Goal: Task Accomplishment & Management: Use online tool/utility

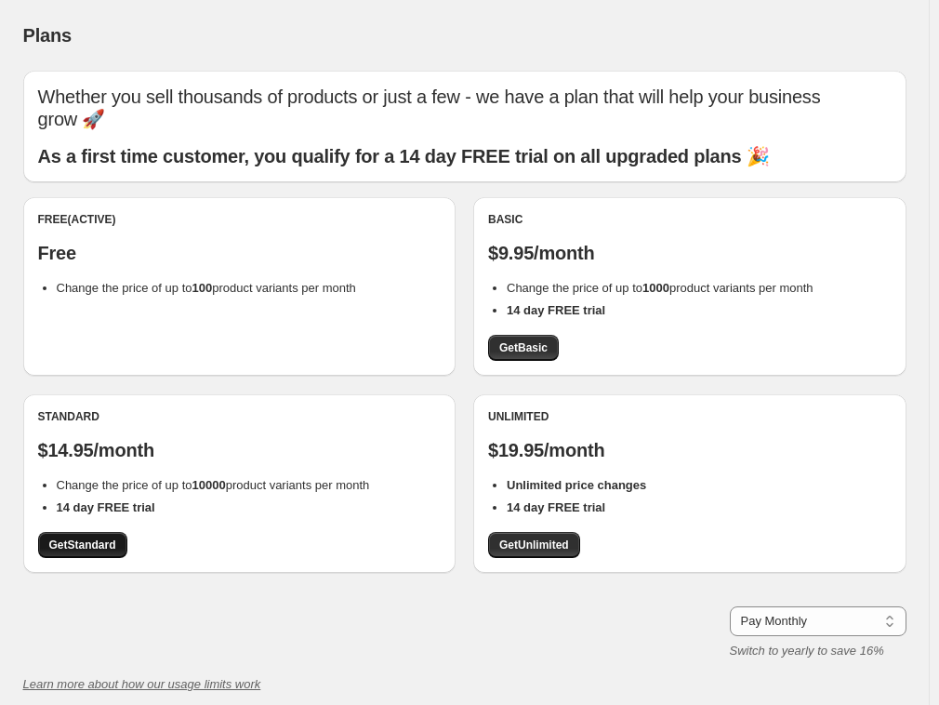
click at [96, 544] on span "Get Standard" at bounding box center [82, 544] width 67 height 15
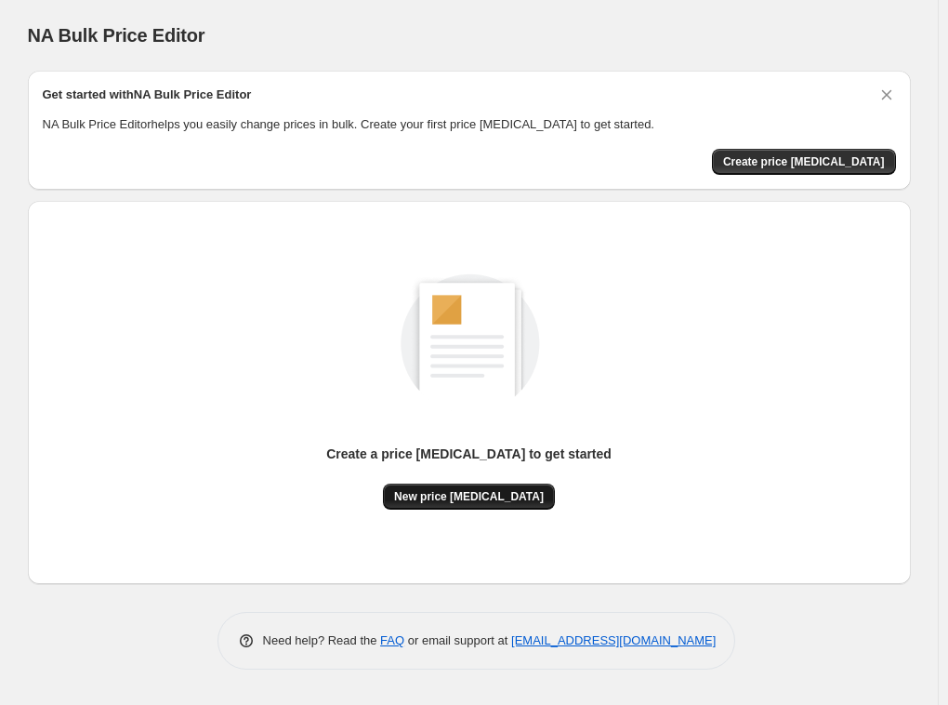
click at [492, 492] on span "New price [MEDICAL_DATA]" at bounding box center [469, 496] width 150 height 15
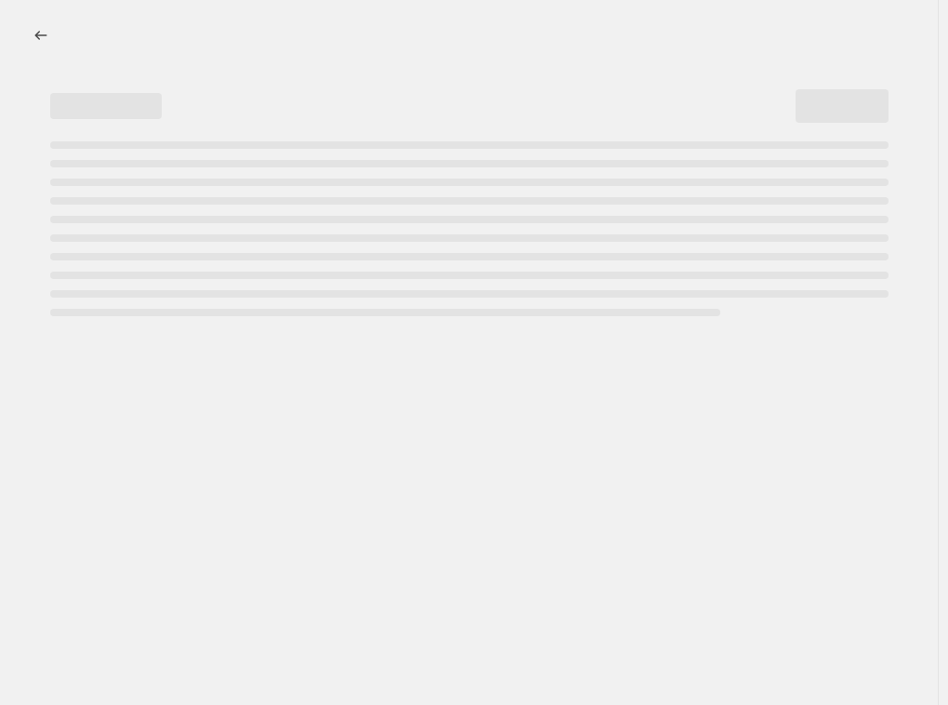
select select "percentage"
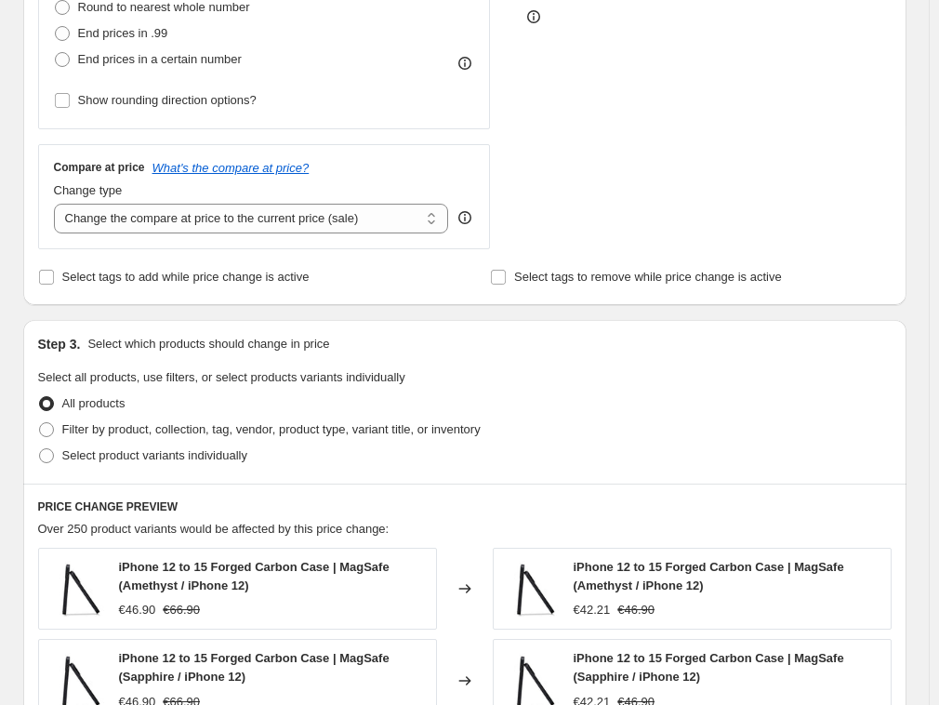
scroll to position [558, 0]
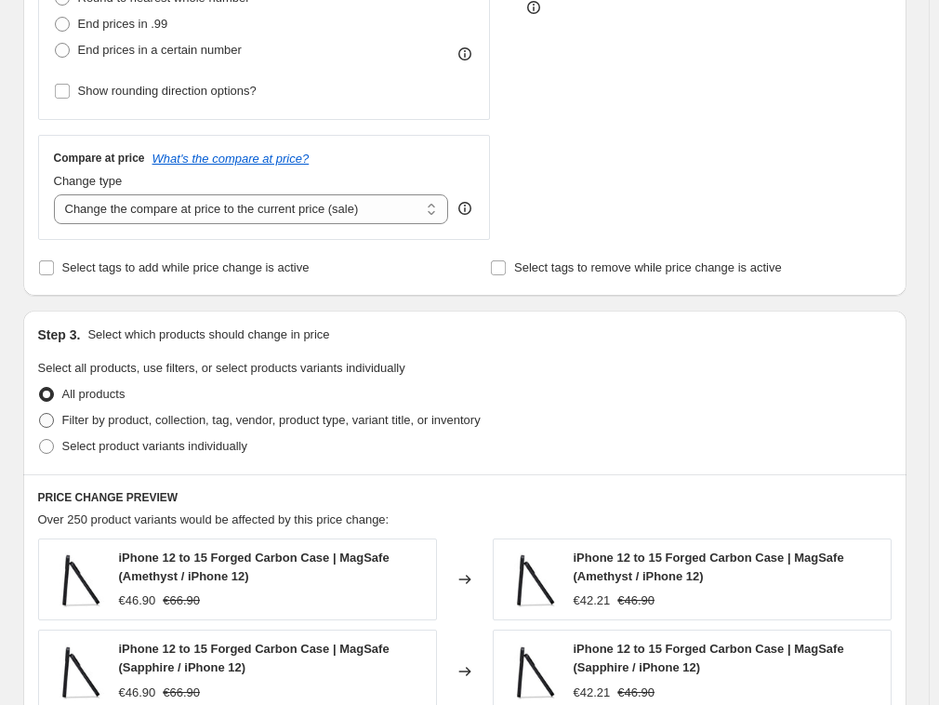
click at [219, 408] on label "Filter by product, collection, tag, vendor, product type, variant title, or inv…" at bounding box center [259, 420] width 443 height 26
click at [40, 413] on input "Filter by product, collection, tag, vendor, product type, variant title, or inv…" at bounding box center [39, 413] width 1 height 1
radio input "true"
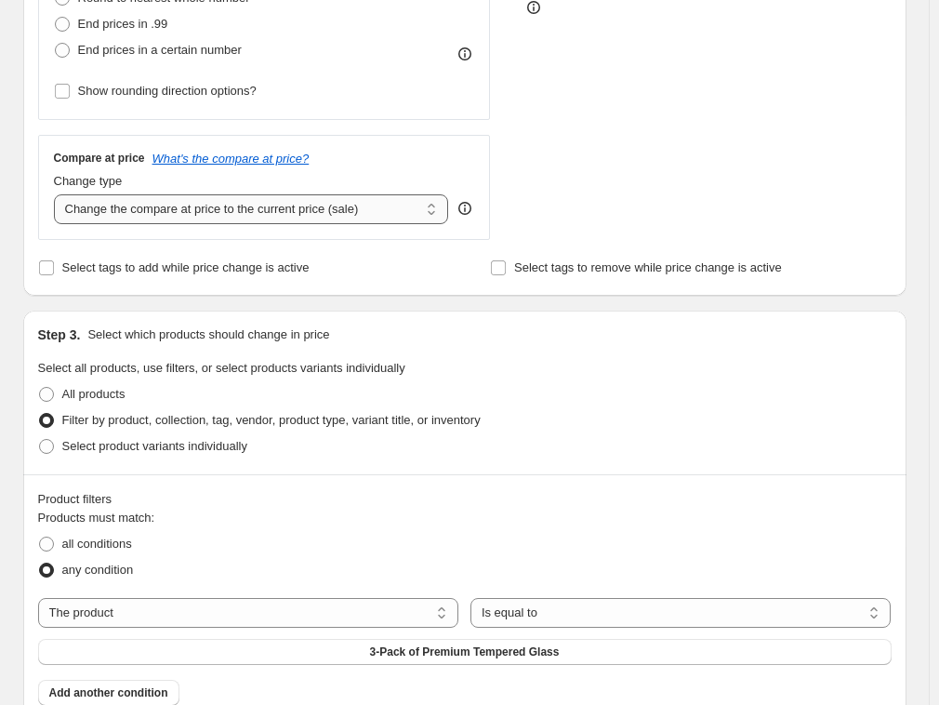
click at [147, 214] on select "Change the compare at price to the current price (sale) Change the compare at p…" at bounding box center [251, 209] width 395 height 30
click at [153, 209] on select "Change the compare at price to the current price (sale) Change the compare at p…" at bounding box center [251, 209] width 395 height 30
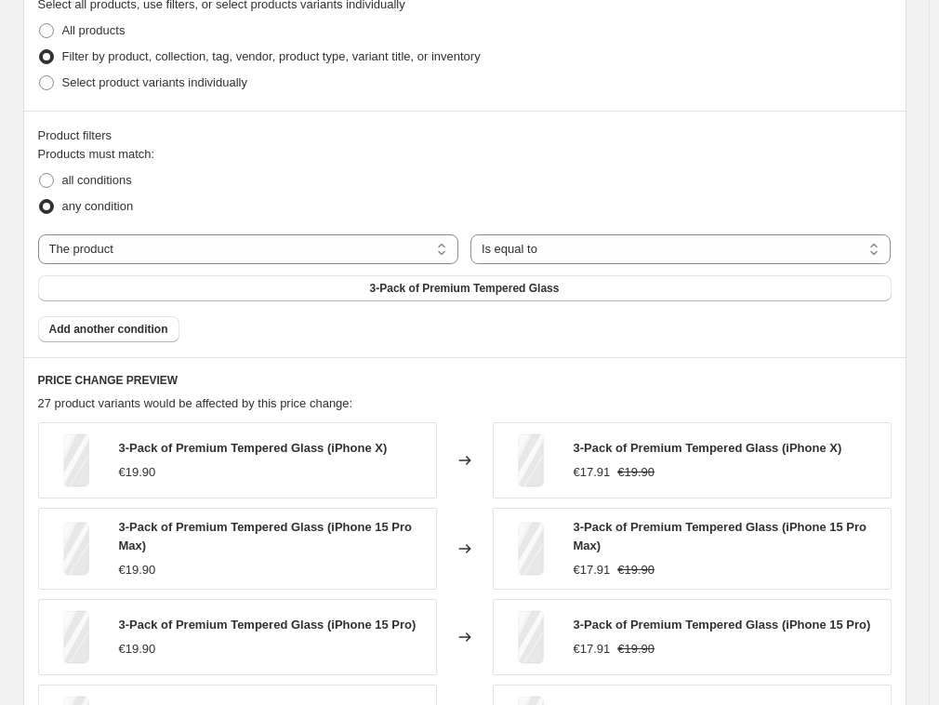
scroll to position [930, 0]
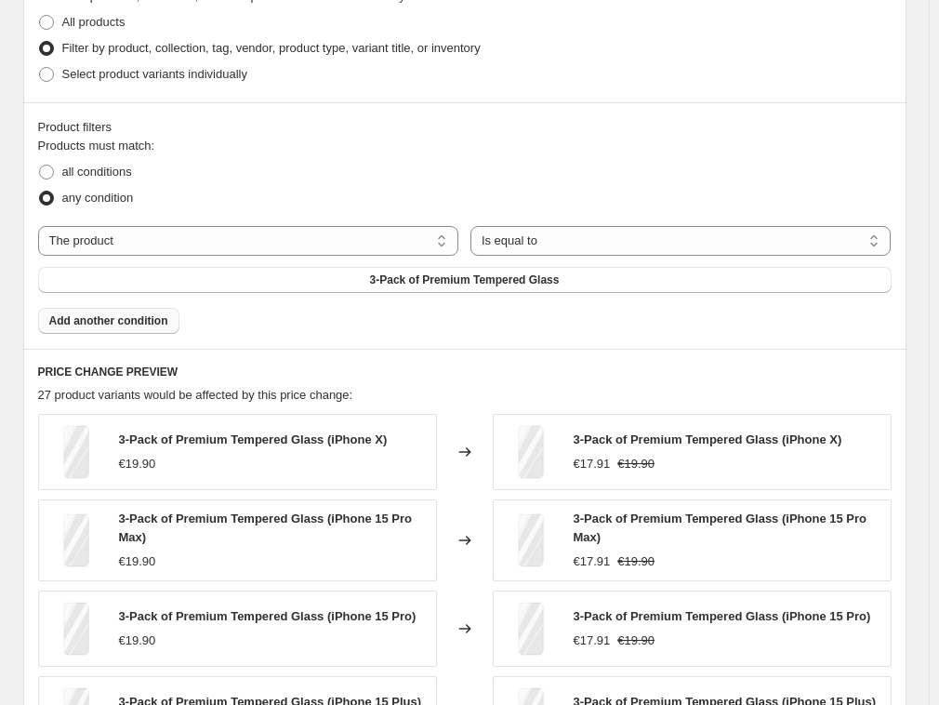
click at [161, 320] on span "Add another condition" at bounding box center [108, 320] width 119 height 15
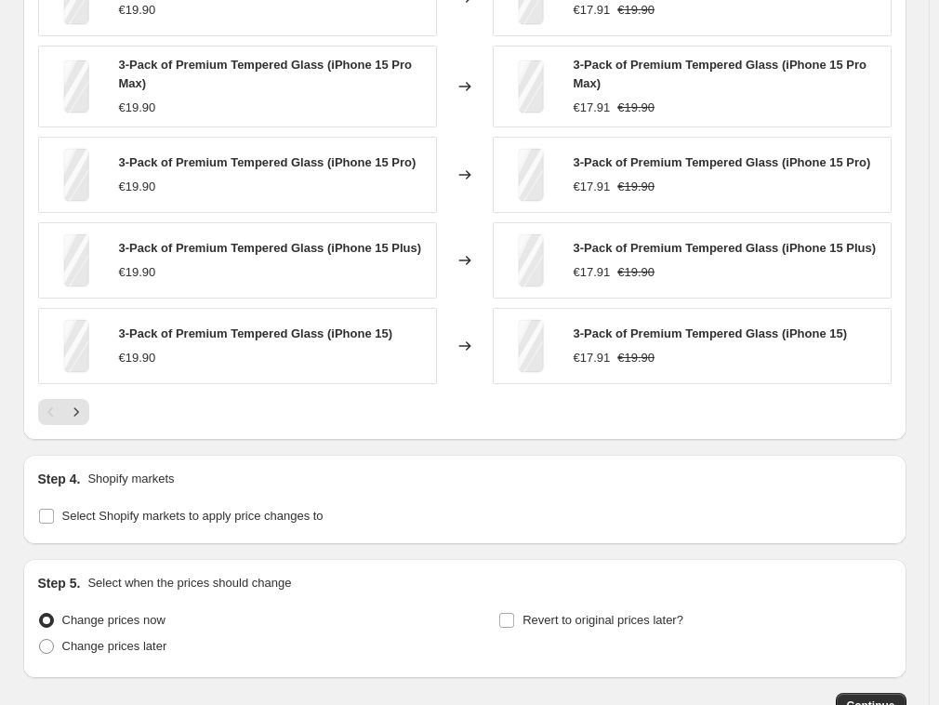
scroll to position [1488, 0]
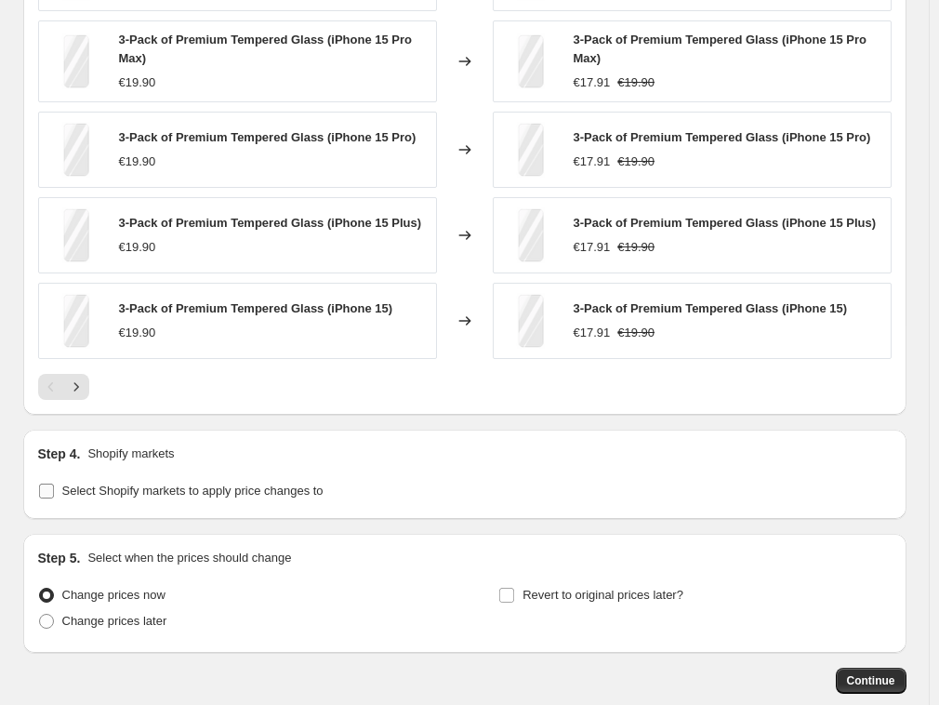
click at [276, 489] on span "Select Shopify markets to apply price changes to" at bounding box center [192, 491] width 261 height 14
click at [54, 489] on input "Select Shopify markets to apply price changes to" at bounding box center [46, 491] width 15 height 15
checkbox input "true"
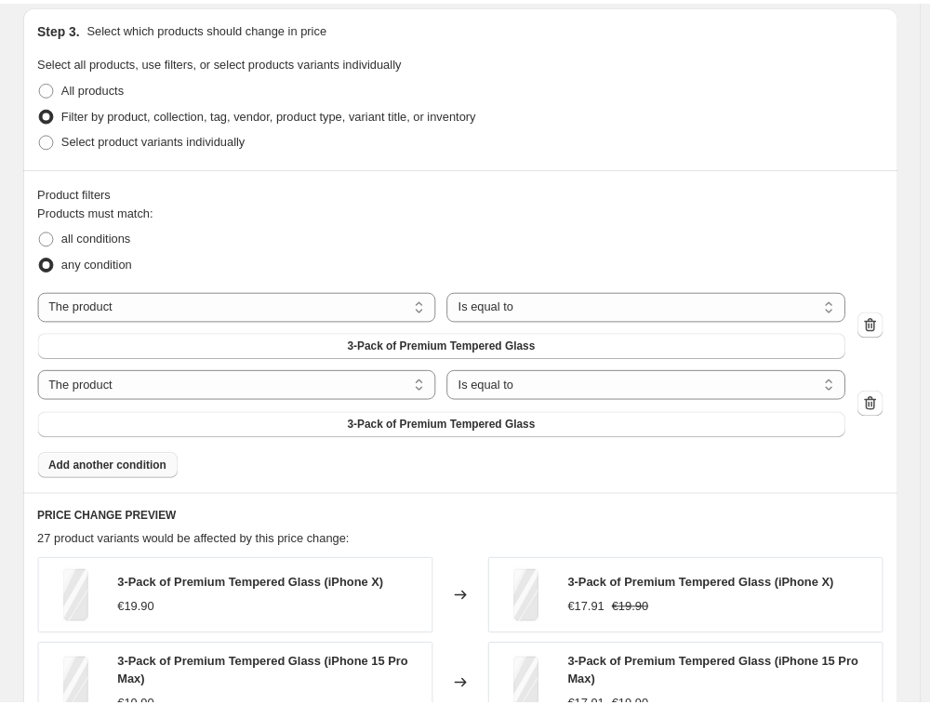
scroll to position [678, 0]
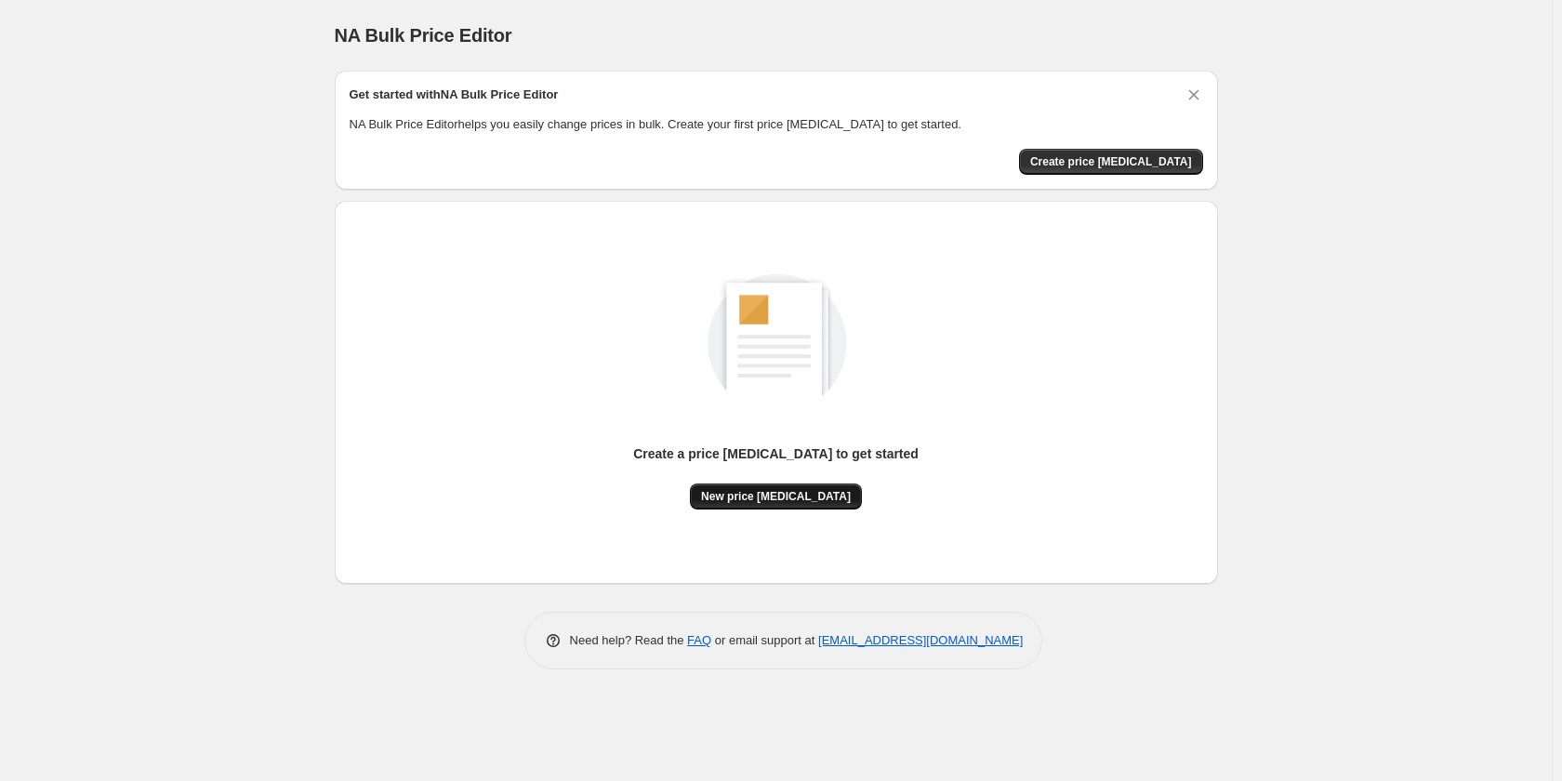
click at [787, 494] on span "New price [MEDICAL_DATA]" at bounding box center [776, 496] width 150 height 15
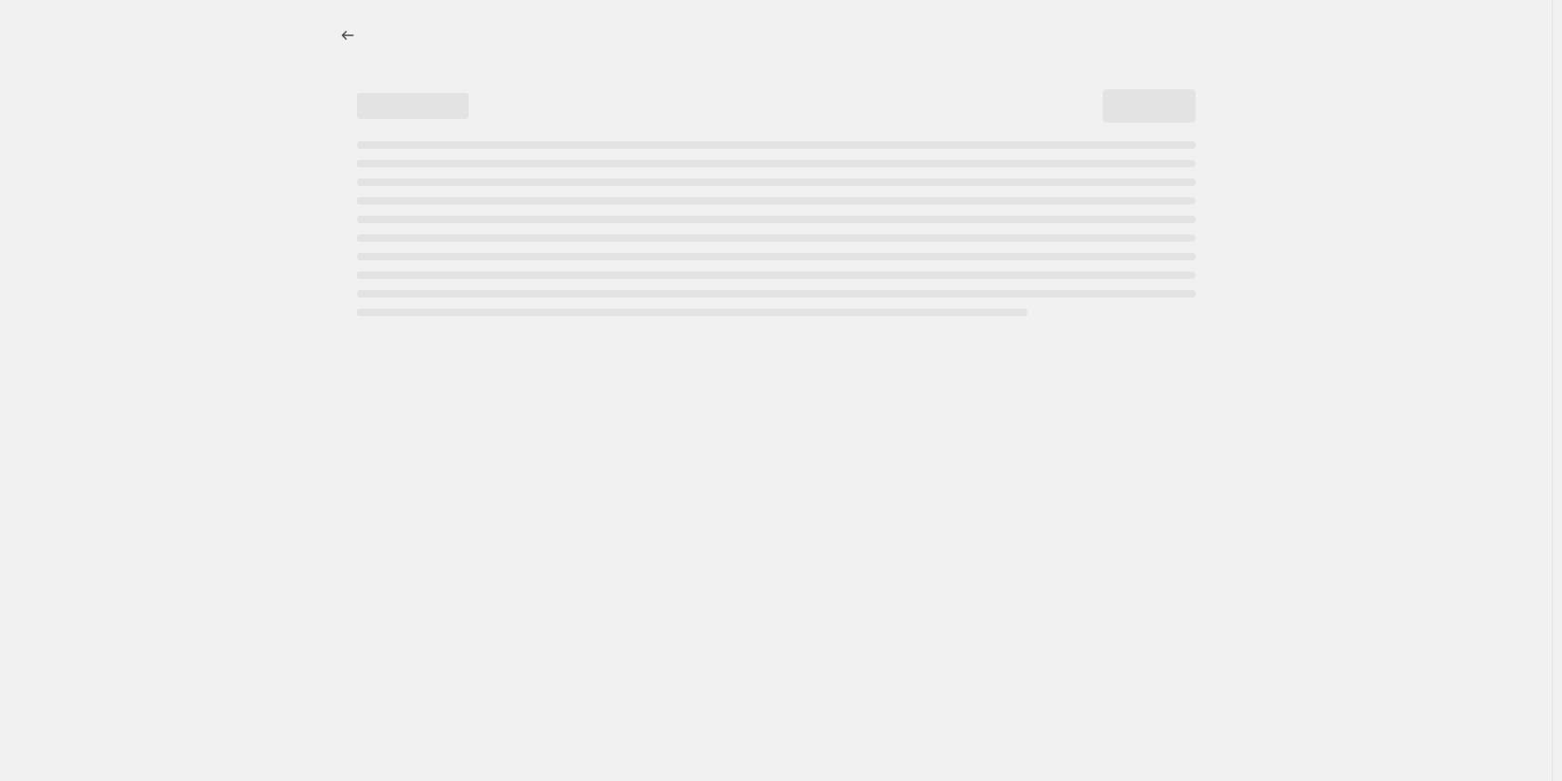
select select "percentage"
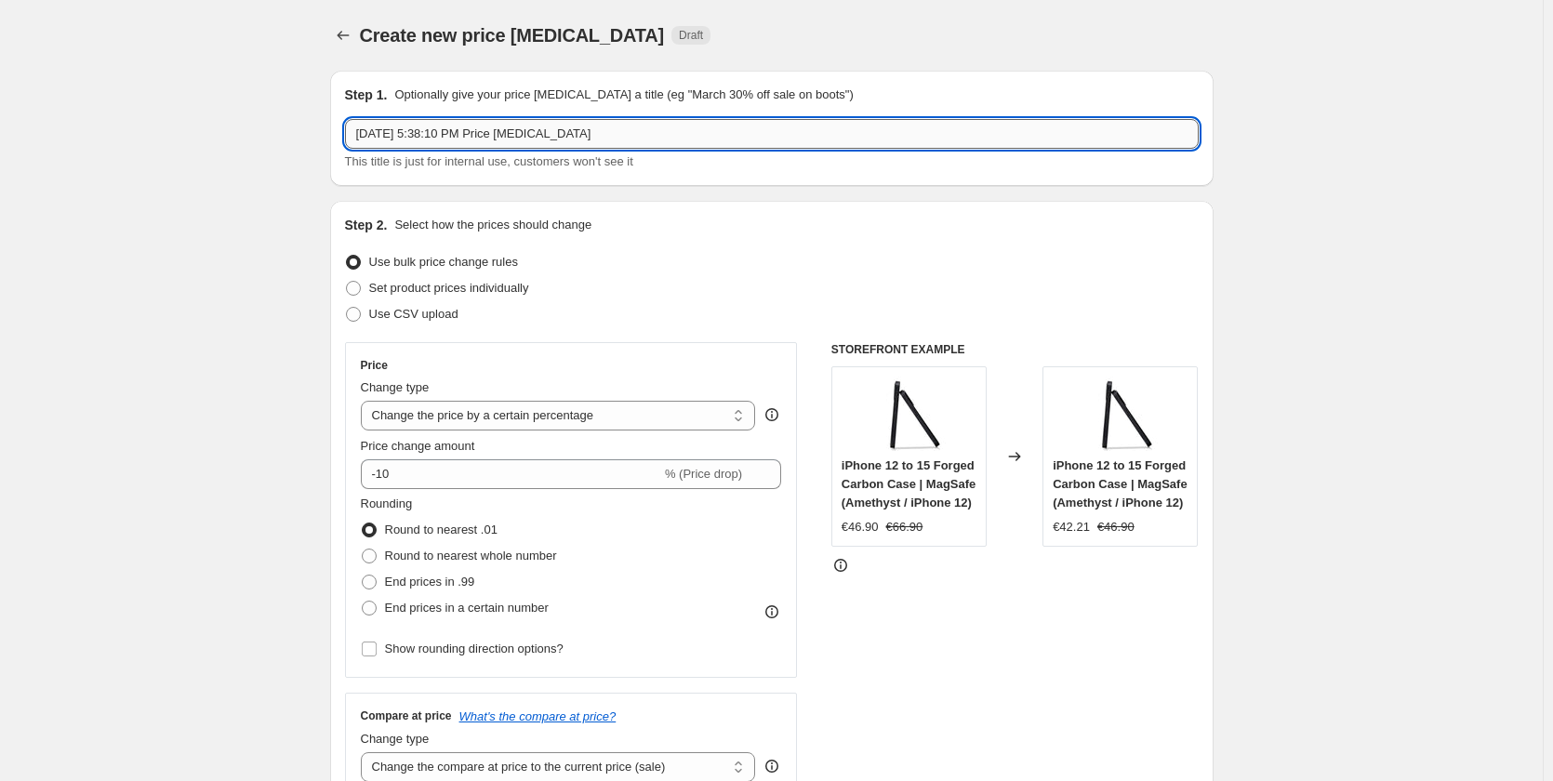
drag, startPoint x: 501, startPoint y: 126, endPoint x: 512, endPoint y: 126, distance: 11.2
click at [502, 126] on input "[DATE] 5:38:10 PM Price [MEDICAL_DATA]" at bounding box center [772, 134] width 854 height 30
drag, startPoint x: 471, startPoint y: 108, endPoint x: 244, endPoint y: 84, distance: 228.2
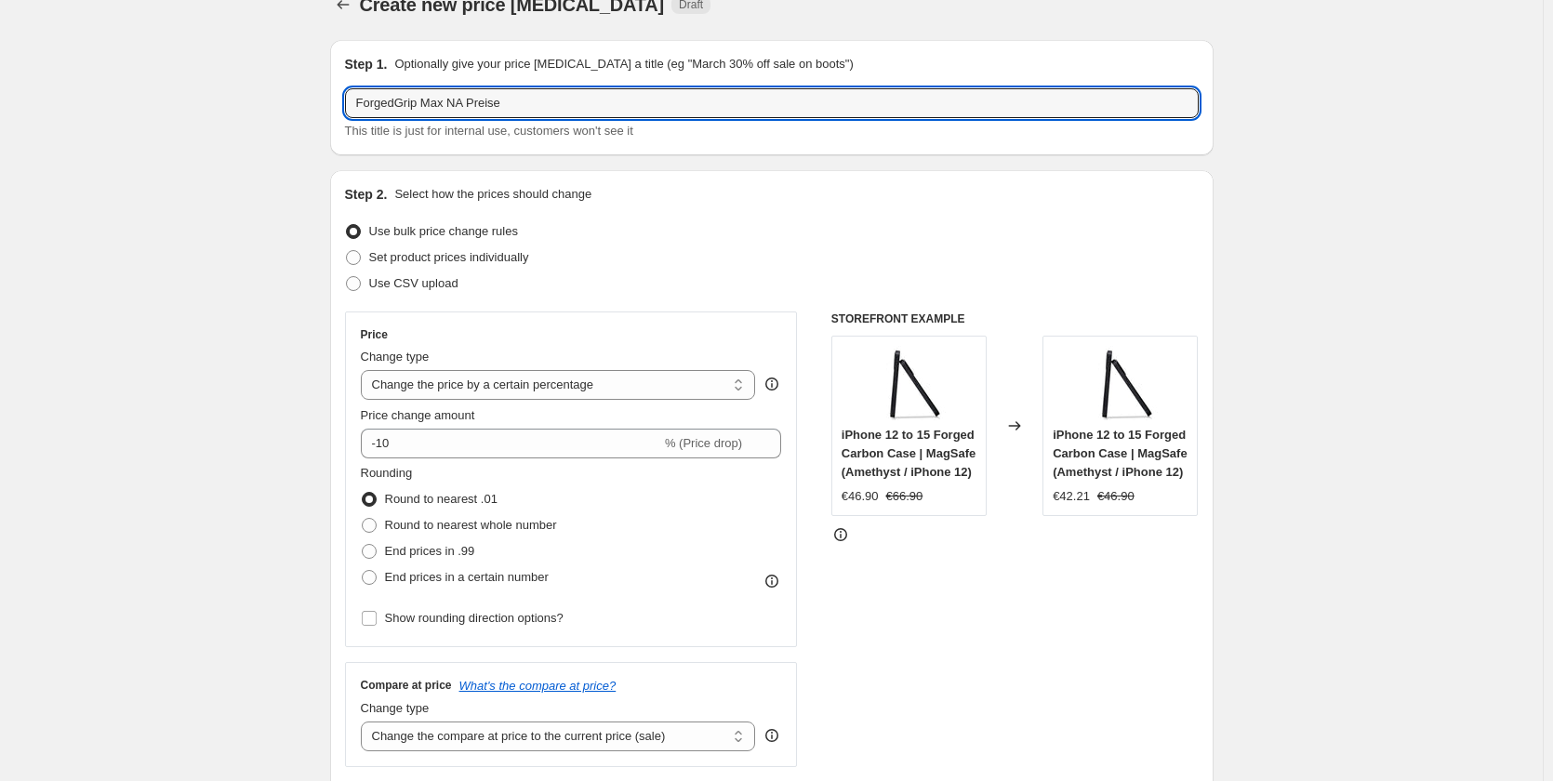
scroll to position [93, 0]
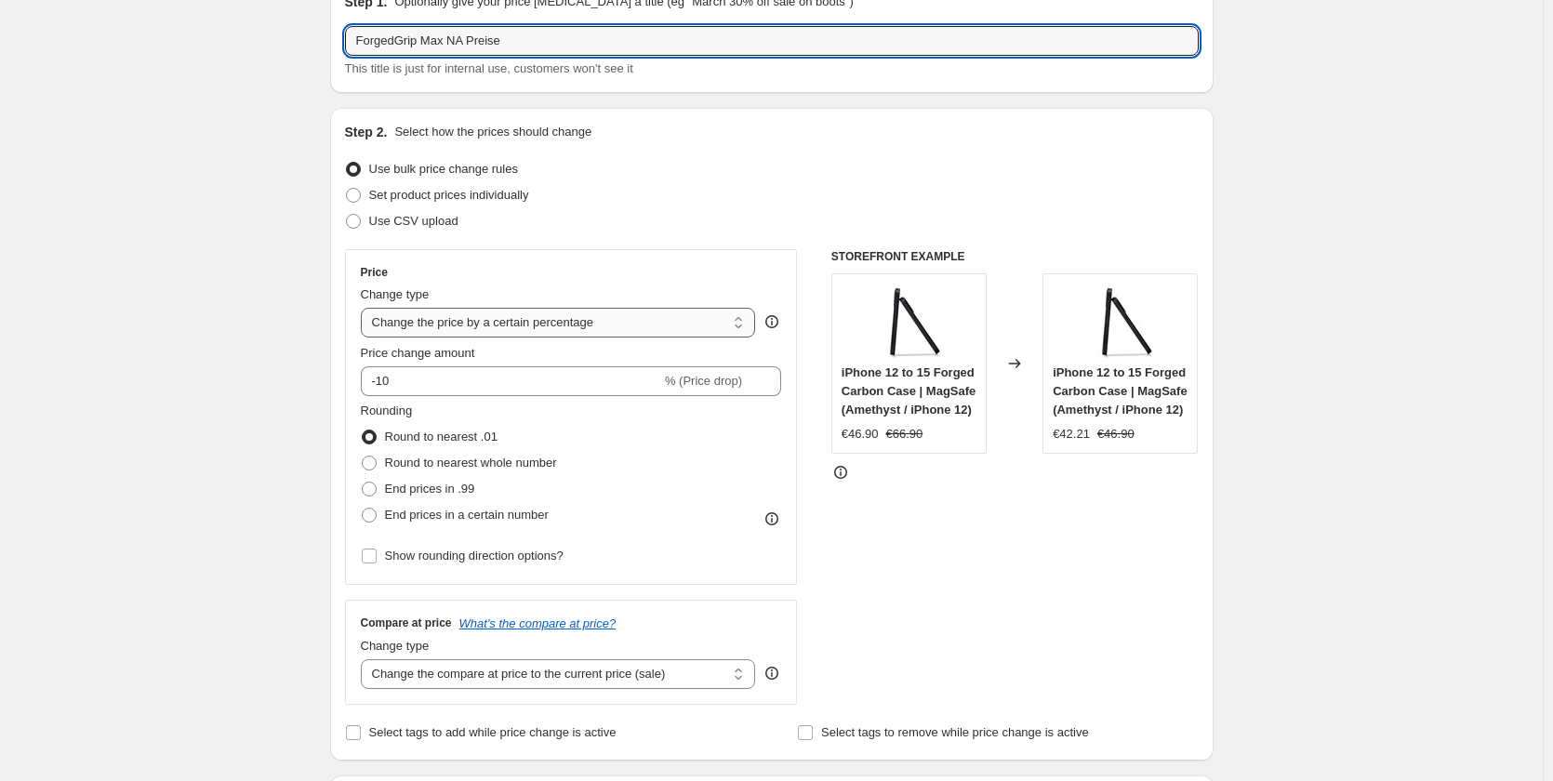
type input "ForgedGrip Max NA Preise"
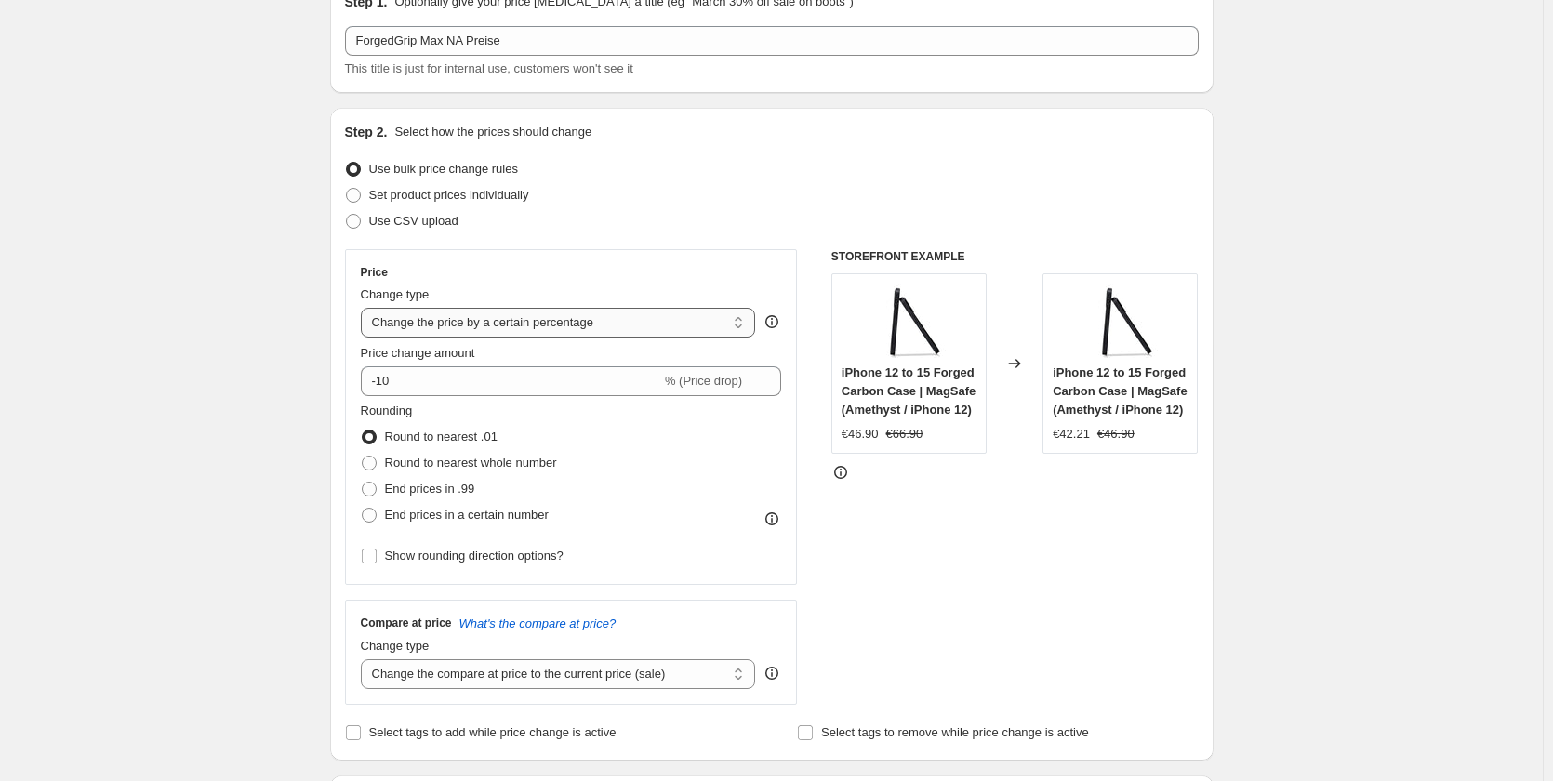
click at [480, 326] on select "Change the price to a certain amount Change the price by a certain amount Chang…" at bounding box center [558, 323] width 395 height 30
select select "to"
click at [365, 308] on select "Change the price to a certain amount Change the price by a certain amount Chang…" at bounding box center [558, 323] width 395 height 30
type input "80.00"
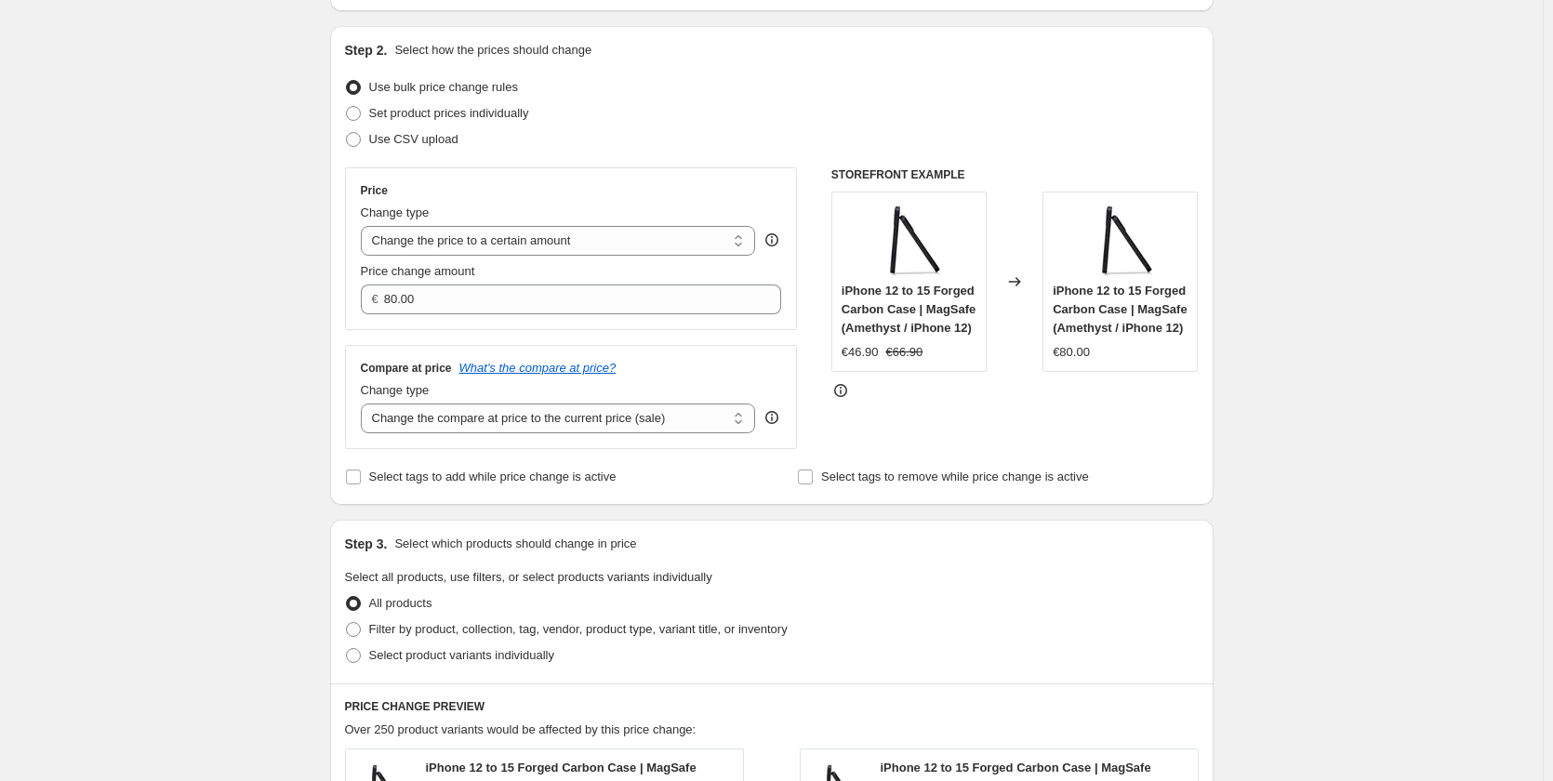
scroll to position [186, 0]
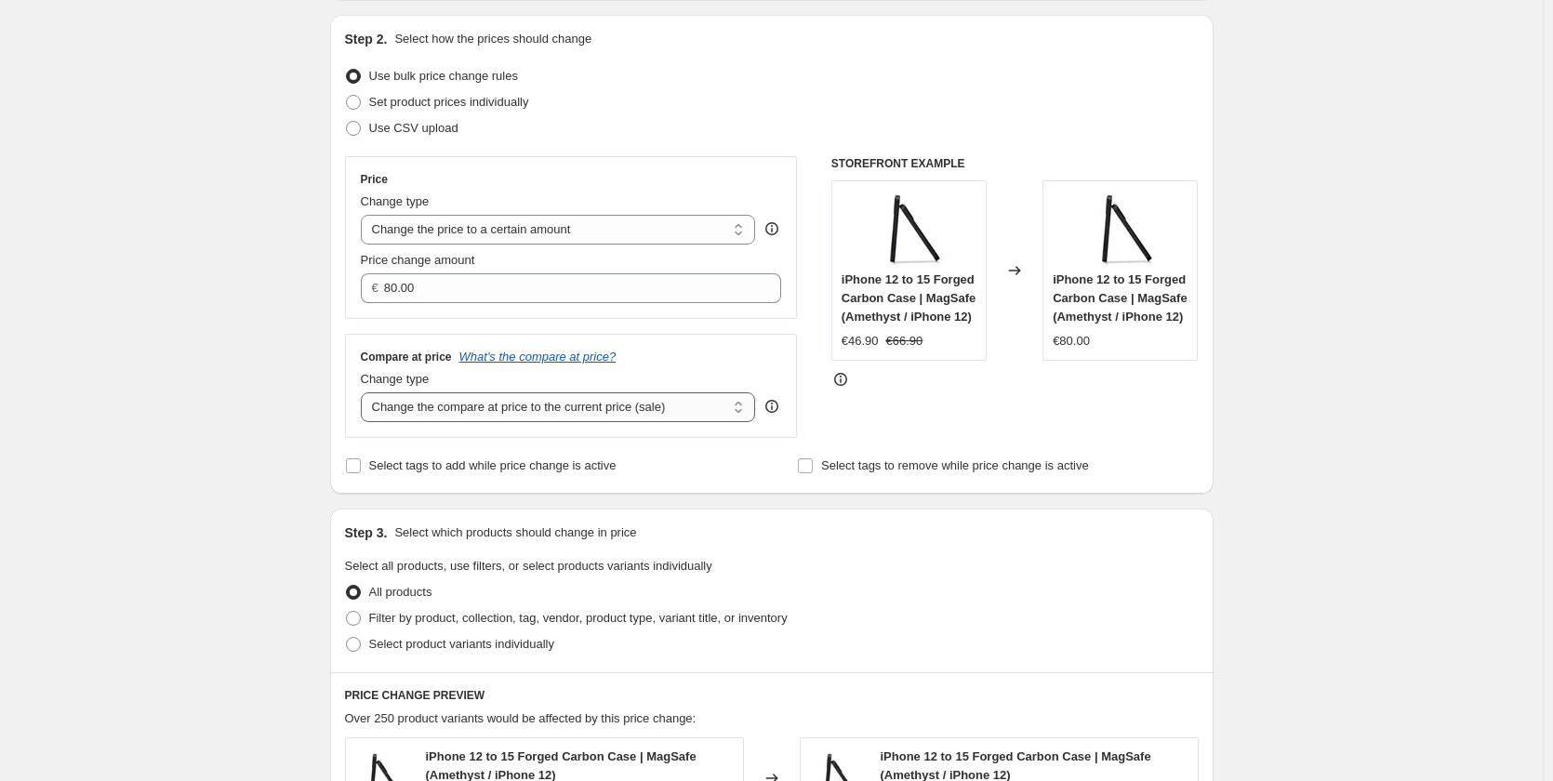
click at [488, 418] on select "Change the compare at price to the current price (sale) Change the compare at p…" at bounding box center [558, 407] width 395 height 30
select select "to"
click at [365, 393] on select "Change the compare at price to the current price (sale) Change the compare at p…" at bounding box center [558, 407] width 395 height 30
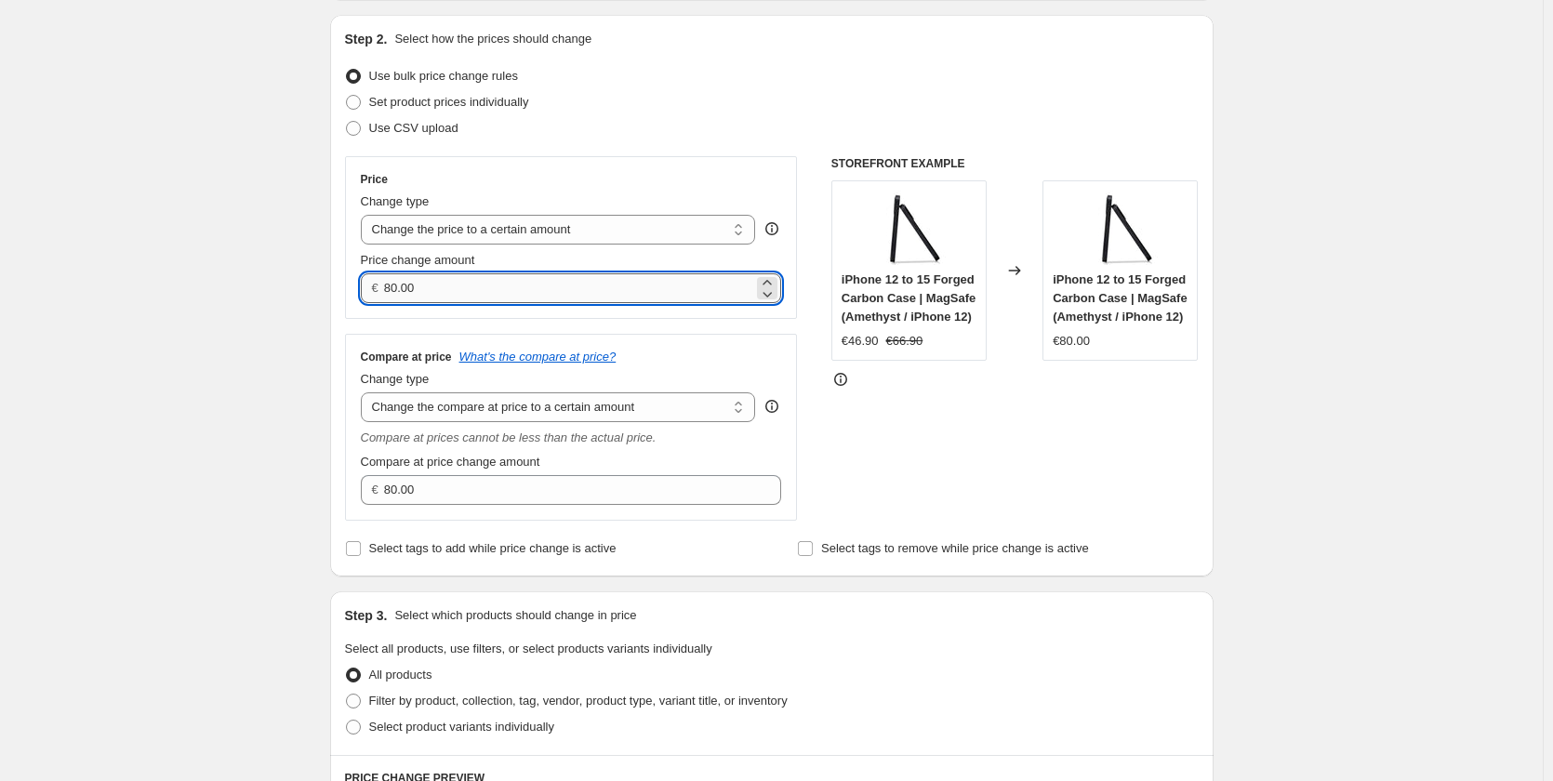
click at [463, 295] on input "80.00" at bounding box center [568, 288] width 369 height 30
drag, startPoint x: 465, startPoint y: 285, endPoint x: 321, endPoint y: 272, distance: 144.7
click at [321, 272] on div "Step 1. Optionally give your price [MEDICAL_DATA] a title (eg "March 30% off sa…" at bounding box center [764, 736] width 898 height 1732
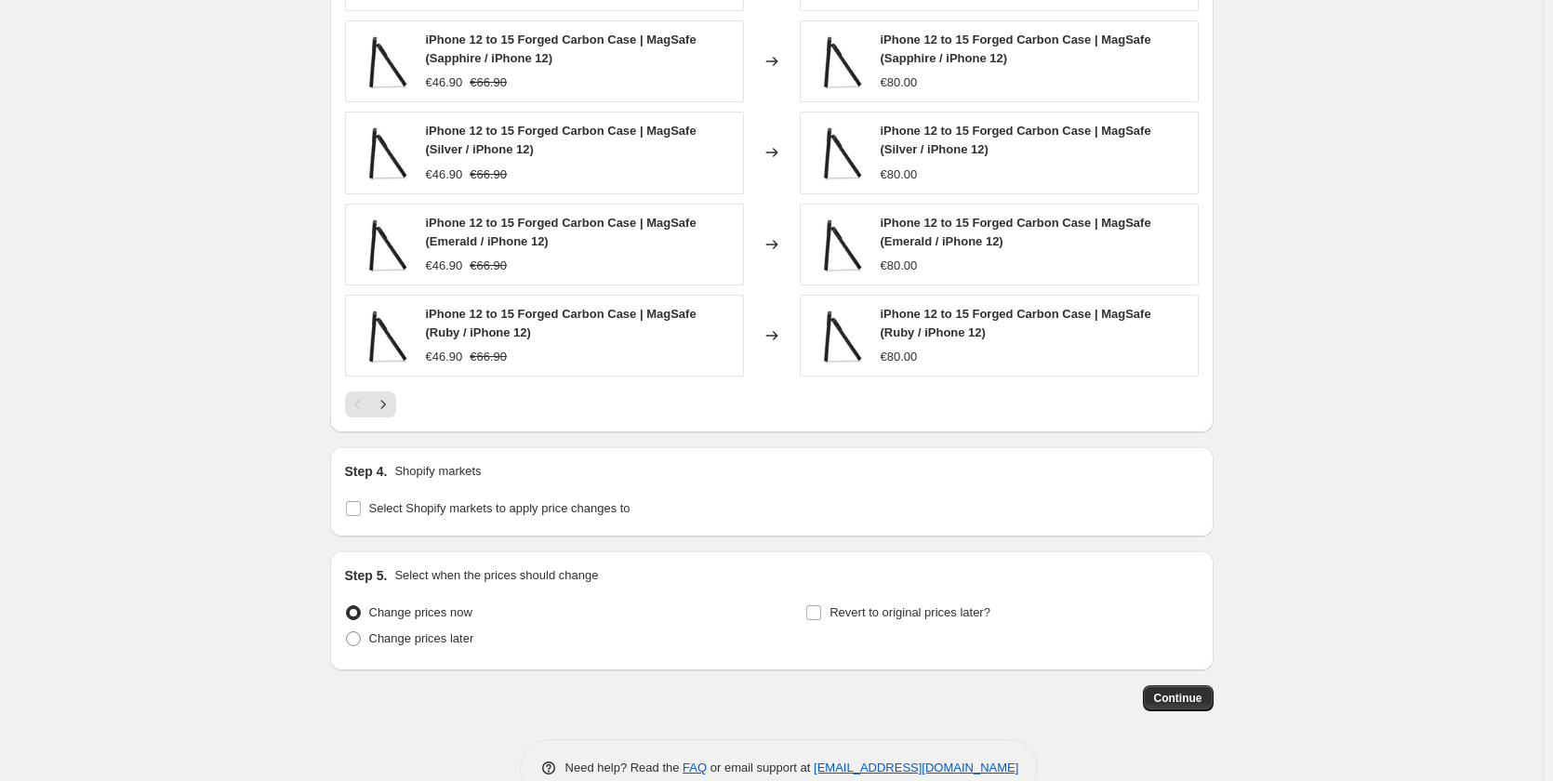
scroll to position [1116, 0]
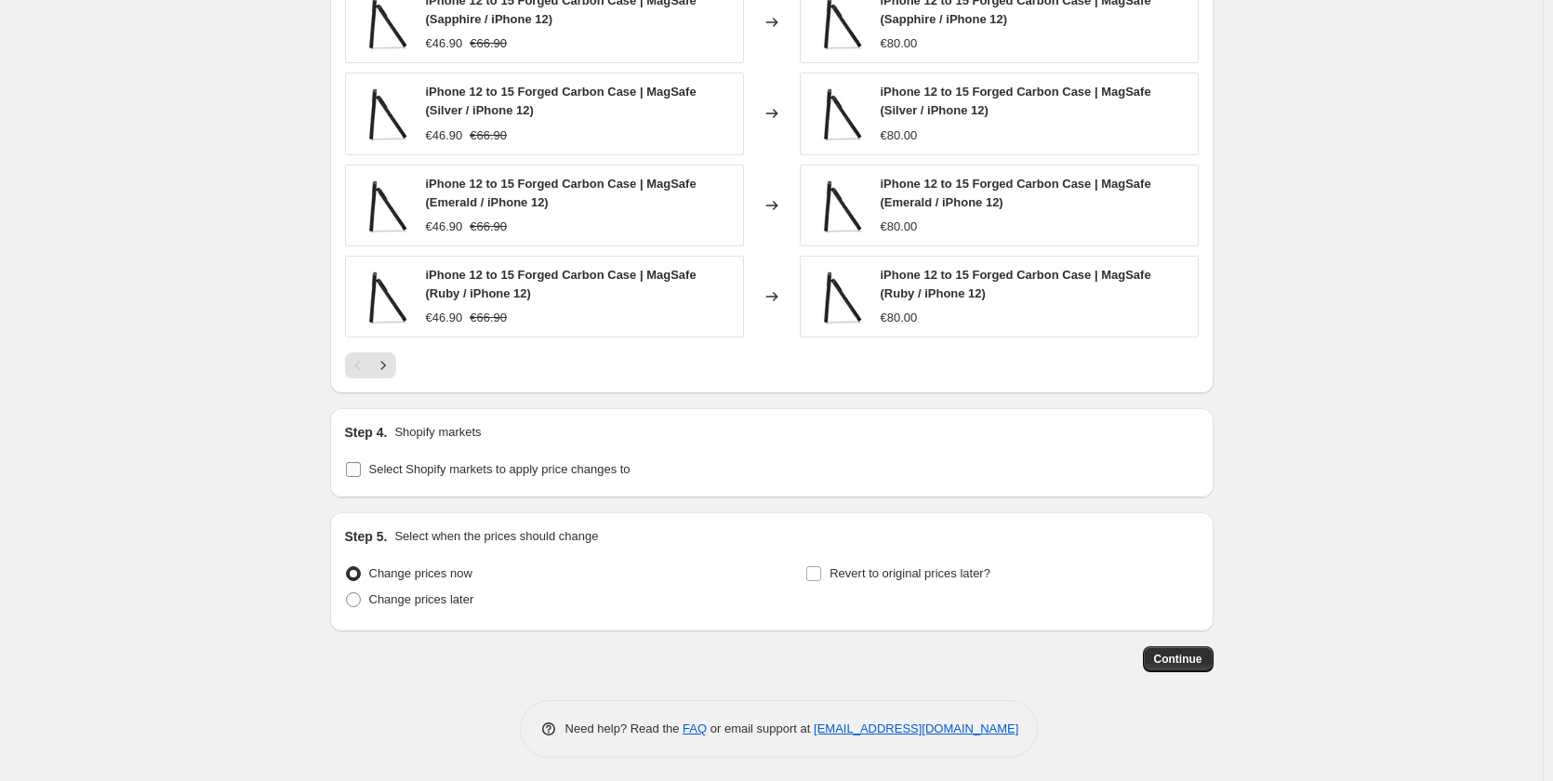
click at [518, 476] on span "Select Shopify markets to apply price changes to" at bounding box center [499, 469] width 261 height 14
click at [361, 477] on input "Select Shopify markets to apply price changes to" at bounding box center [353, 469] width 15 height 15
checkbox input "true"
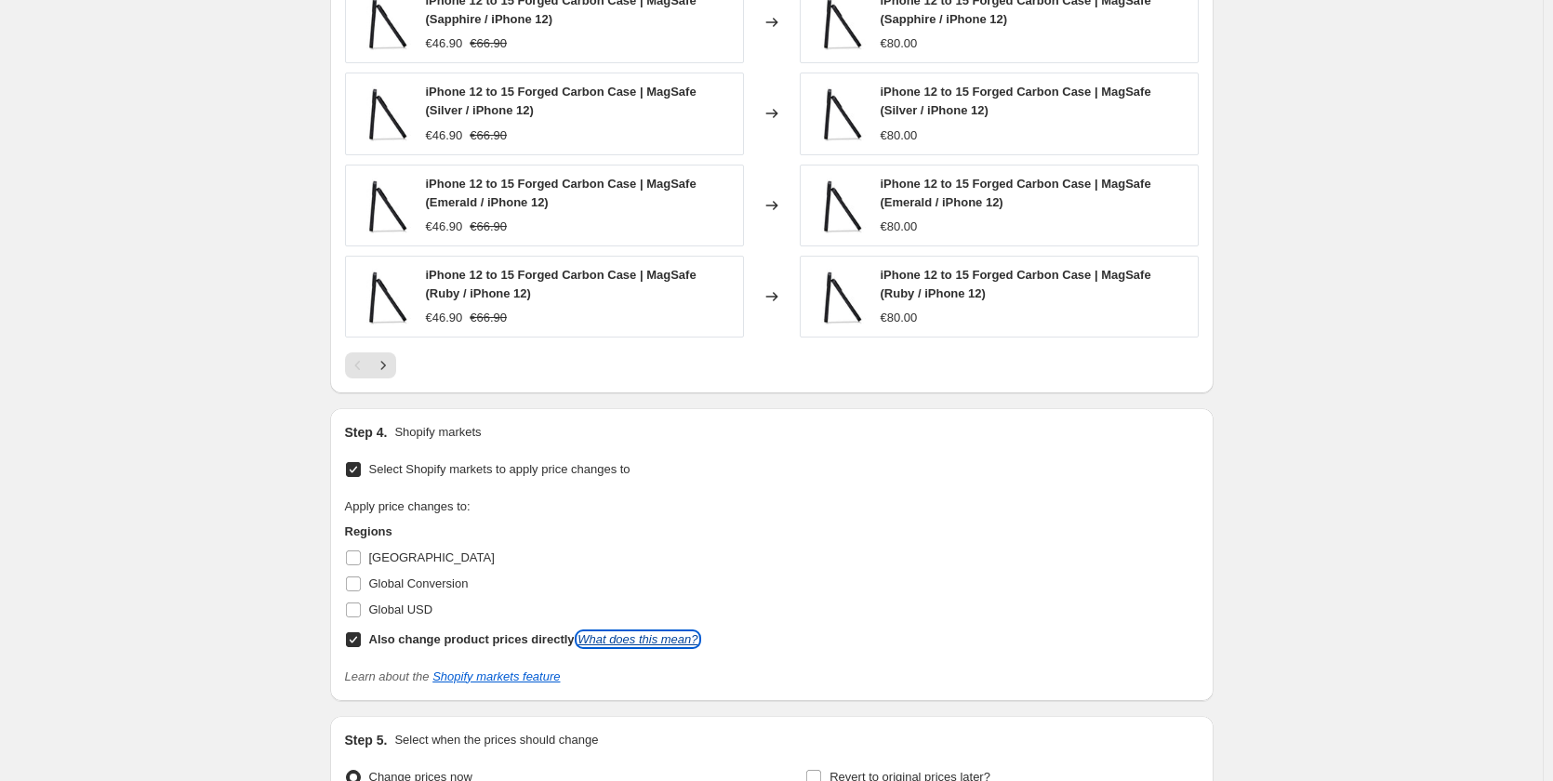
click at [605, 645] on link "What does this mean?" at bounding box center [637, 639] width 120 height 14
click at [362, 638] on span at bounding box center [353, 639] width 17 height 17
click at [361, 638] on input "Also change product prices directly What does this mean?" at bounding box center [353, 639] width 15 height 15
checkbox input "false"
click at [361, 614] on input "Global USD" at bounding box center [353, 610] width 15 height 15
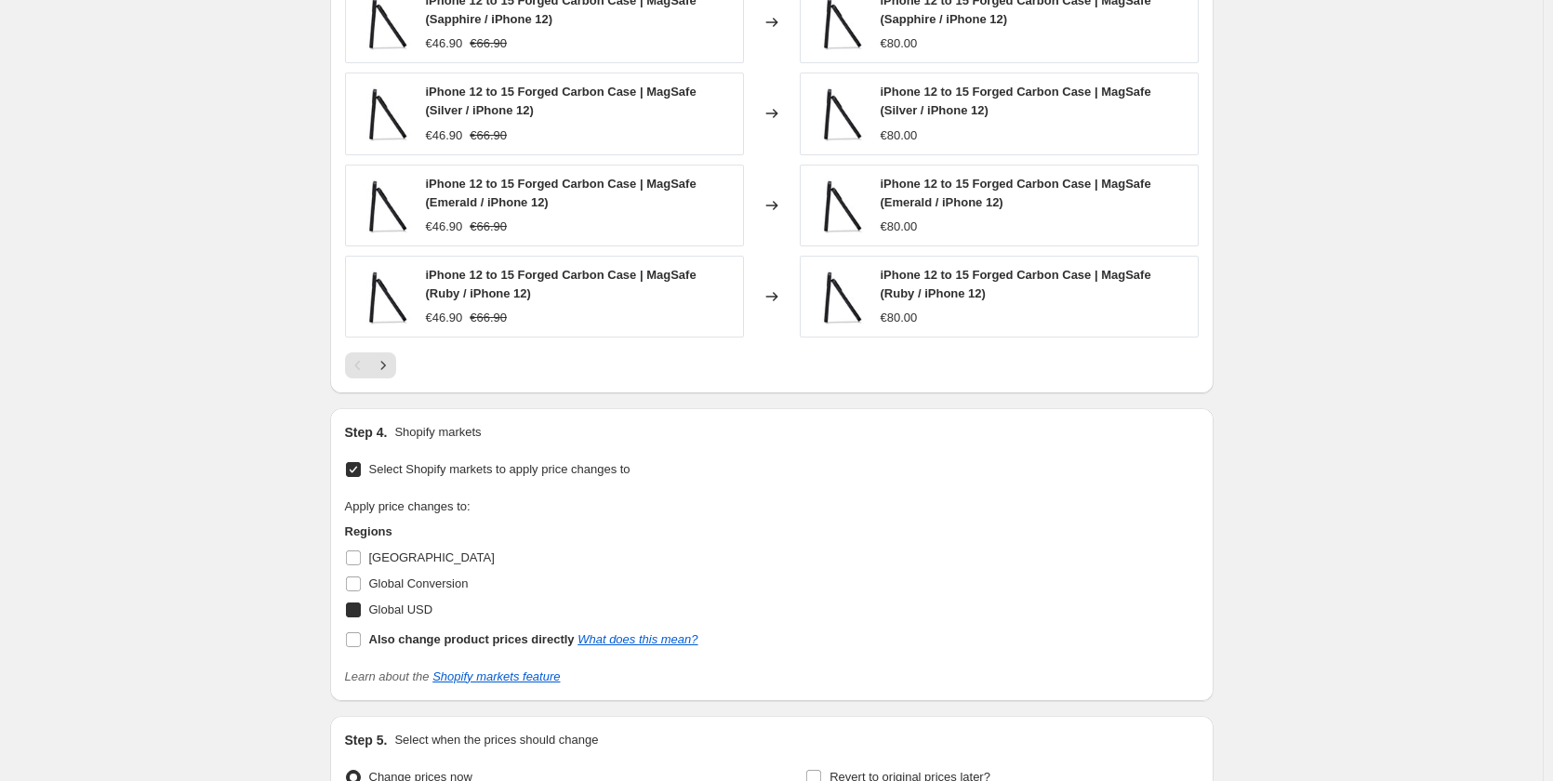
checkbox input "true"
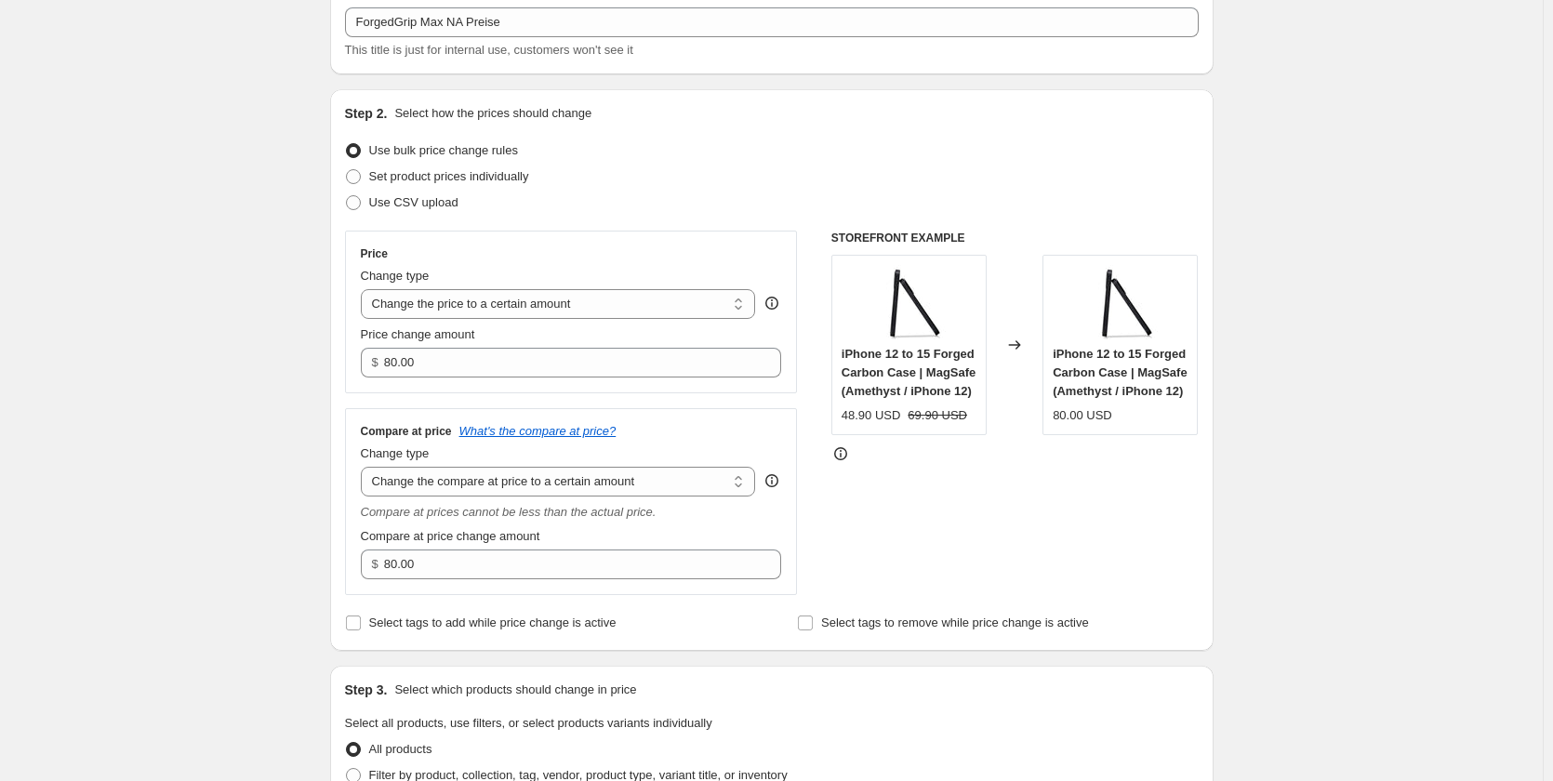
scroll to position [93, 0]
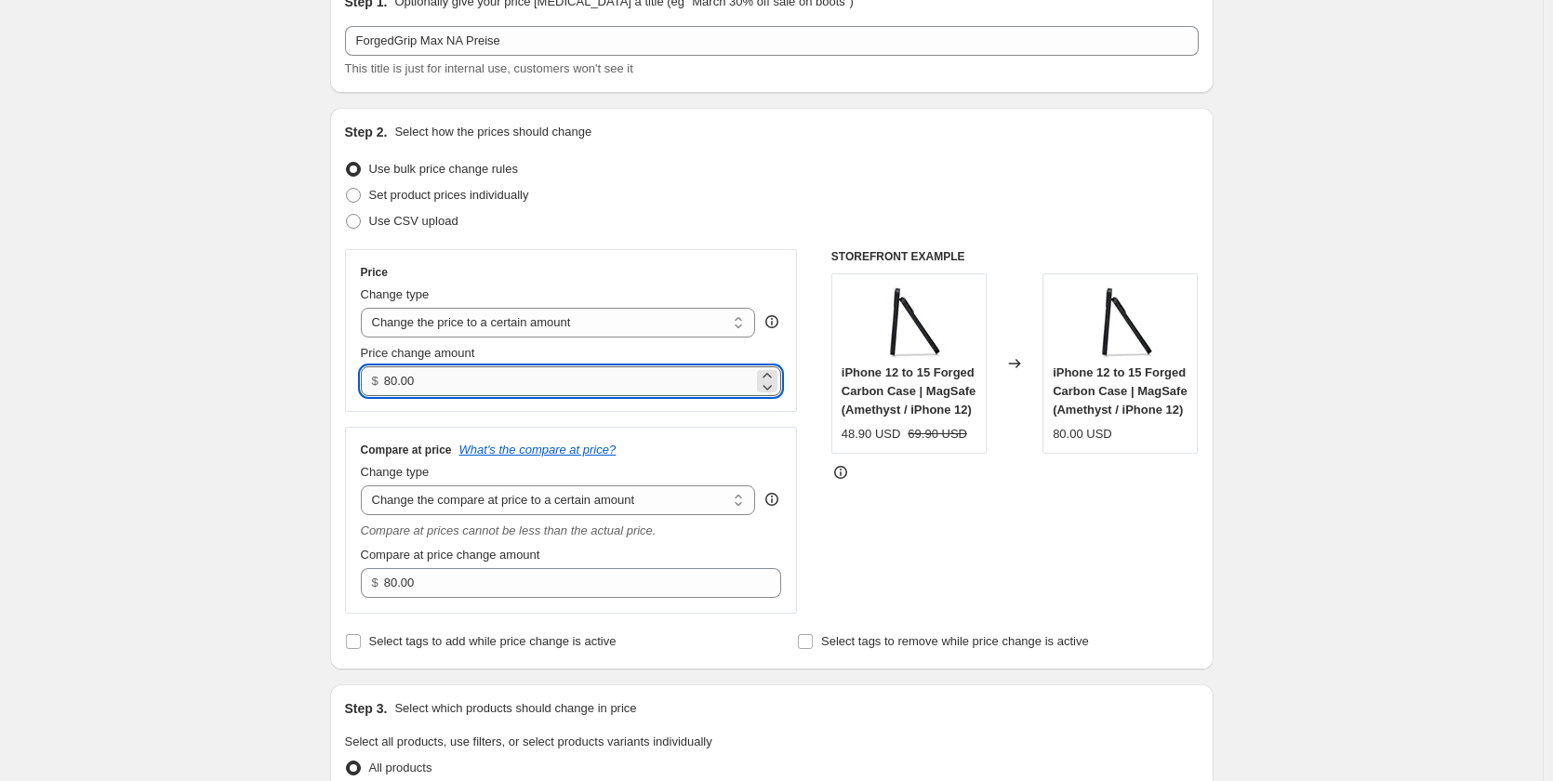
click at [460, 379] on input "80.00" at bounding box center [568, 381] width 369 height 30
drag, startPoint x: 481, startPoint y: 378, endPoint x: 235, endPoint y: 325, distance: 250.9
type input "49.90"
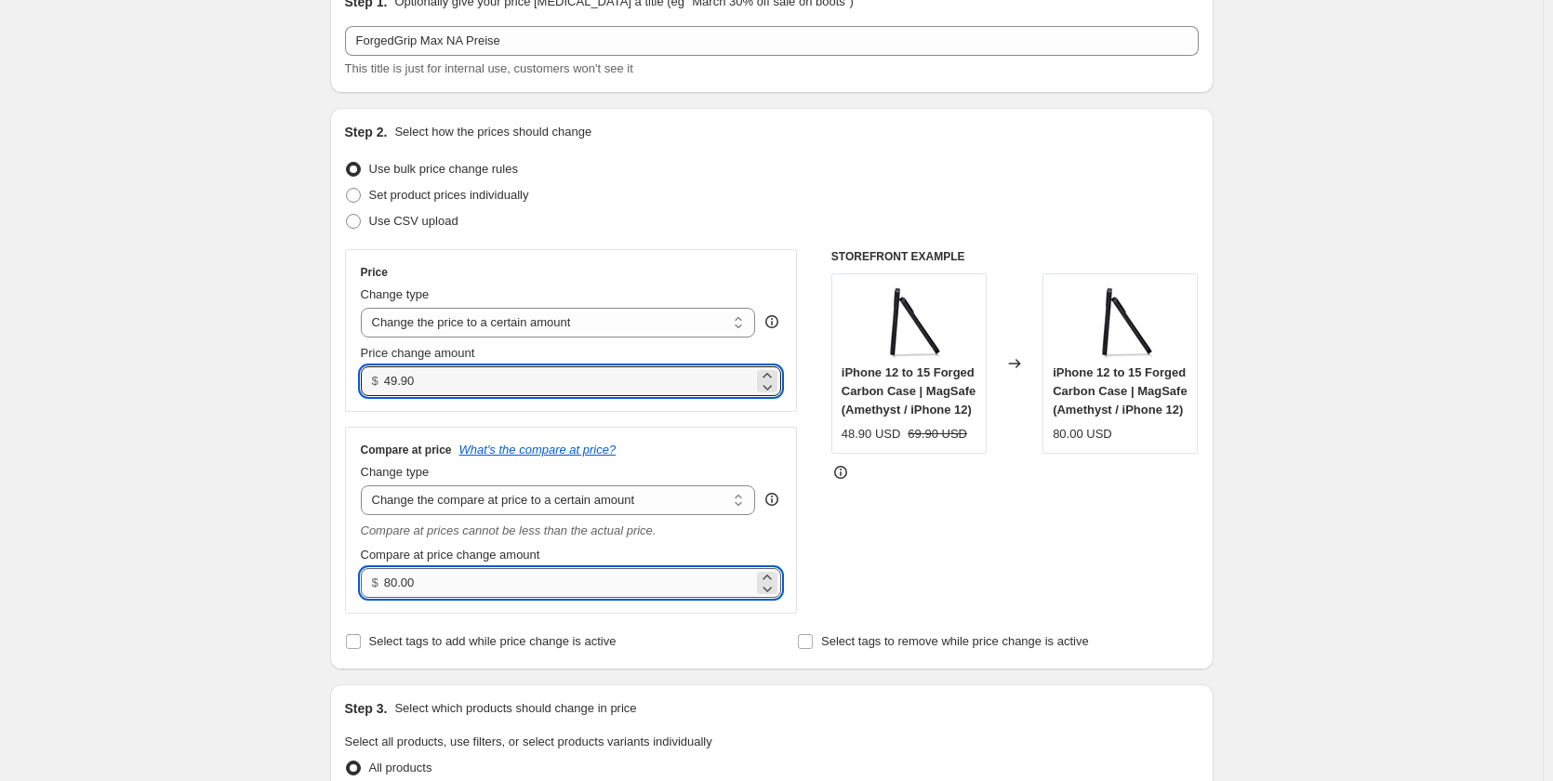
click at [491, 575] on input "80.00" at bounding box center [568, 583] width 369 height 30
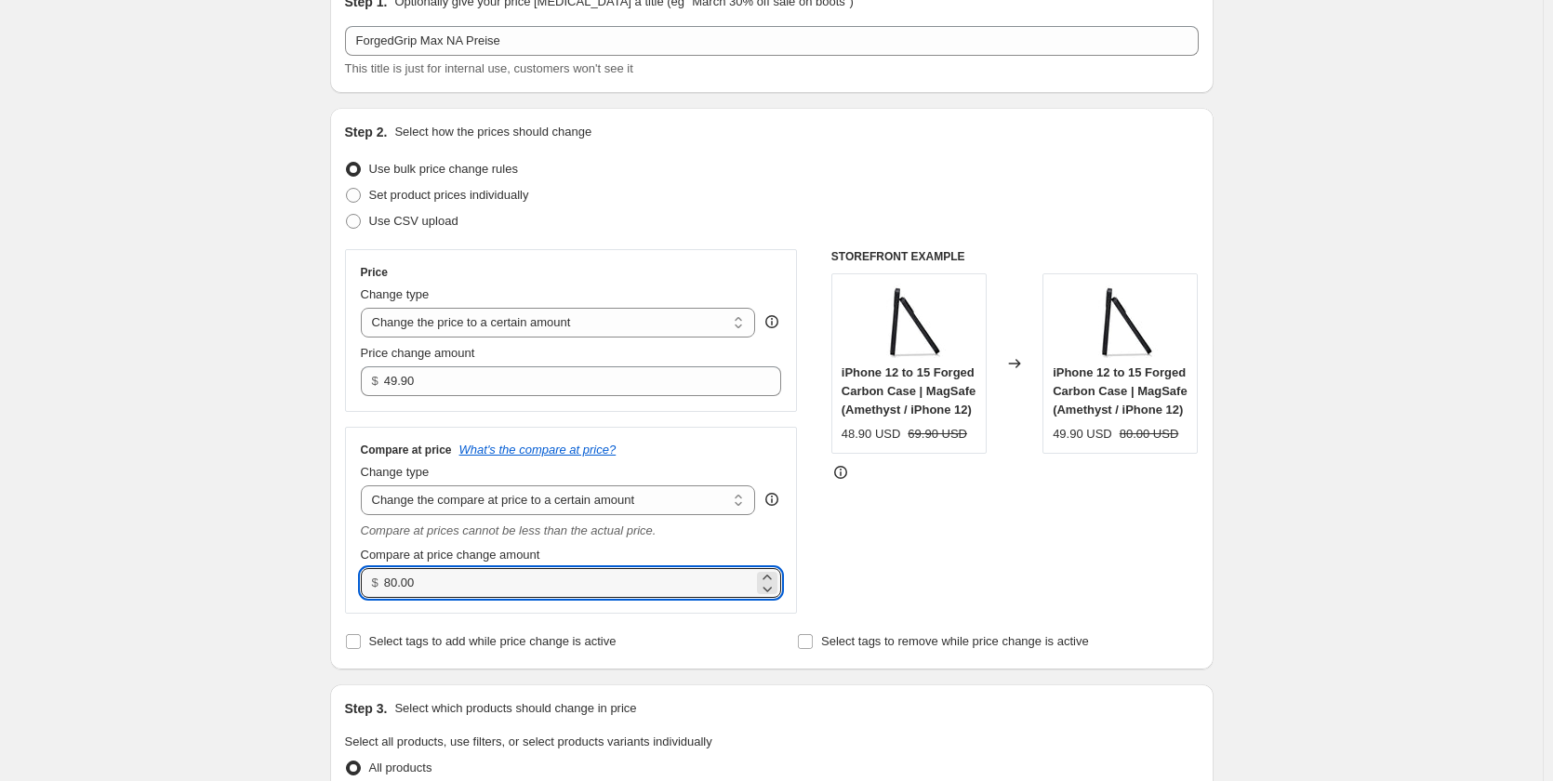
drag, startPoint x: 437, startPoint y: 584, endPoint x: 303, endPoint y: 570, distance: 134.6
type input "69.90"
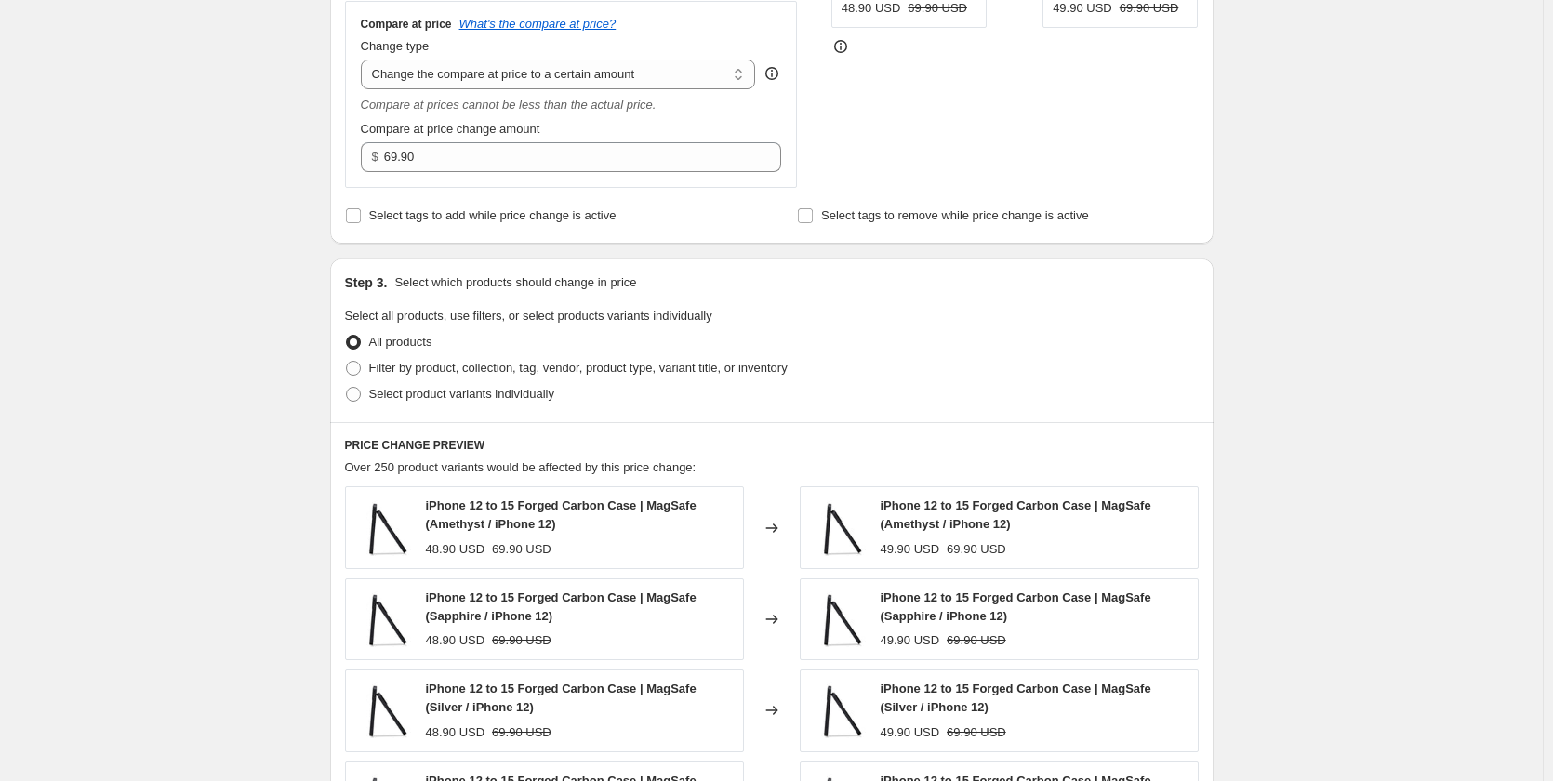
scroll to position [558, 0]
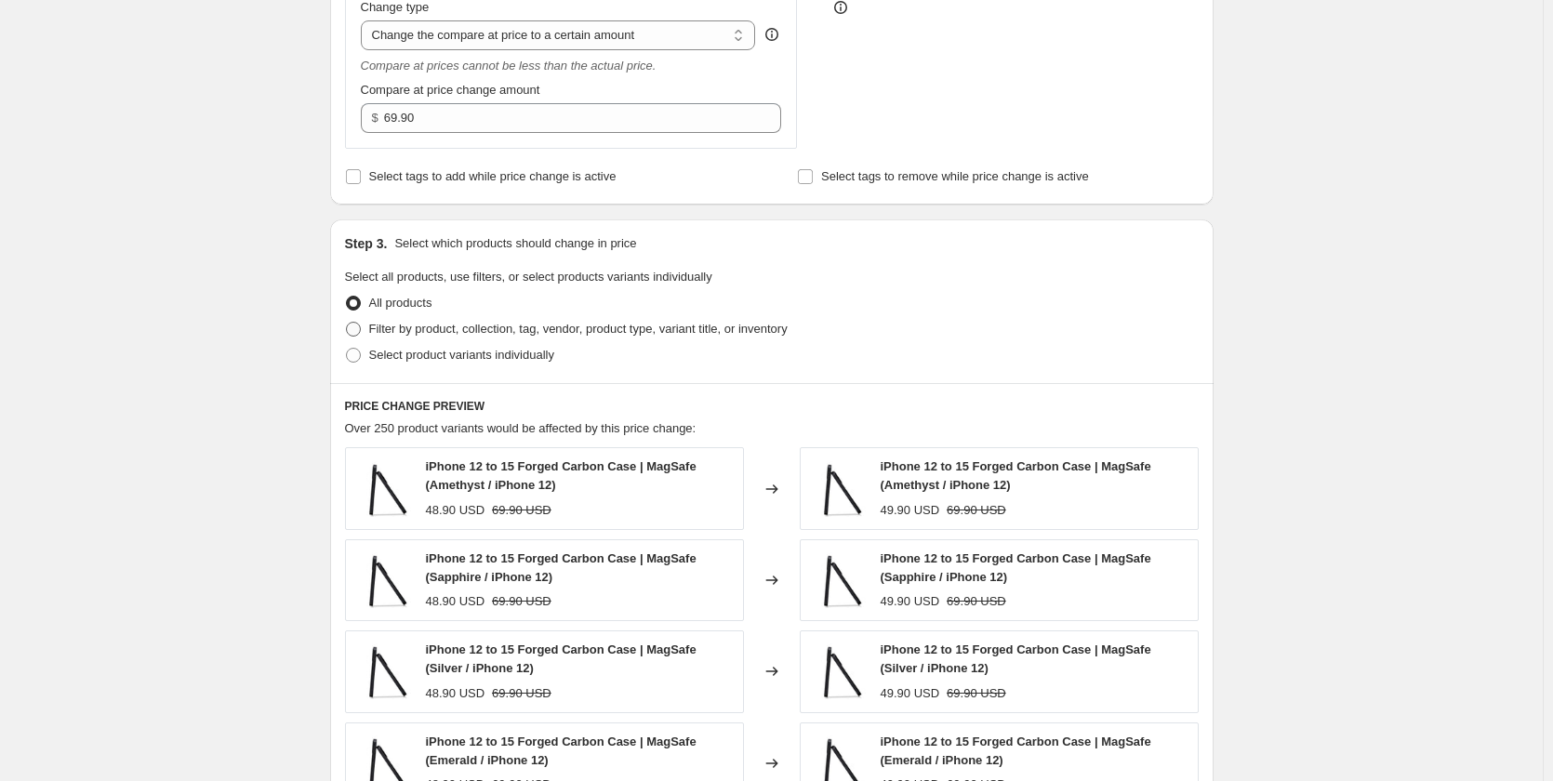
click at [511, 327] on span "Filter by product, collection, tag, vendor, product type, variant title, or inv…" at bounding box center [578, 329] width 418 height 14
click at [347, 323] on input "Filter by product, collection, tag, vendor, product type, variant title, or inv…" at bounding box center [346, 322] width 1 height 1
radio input "true"
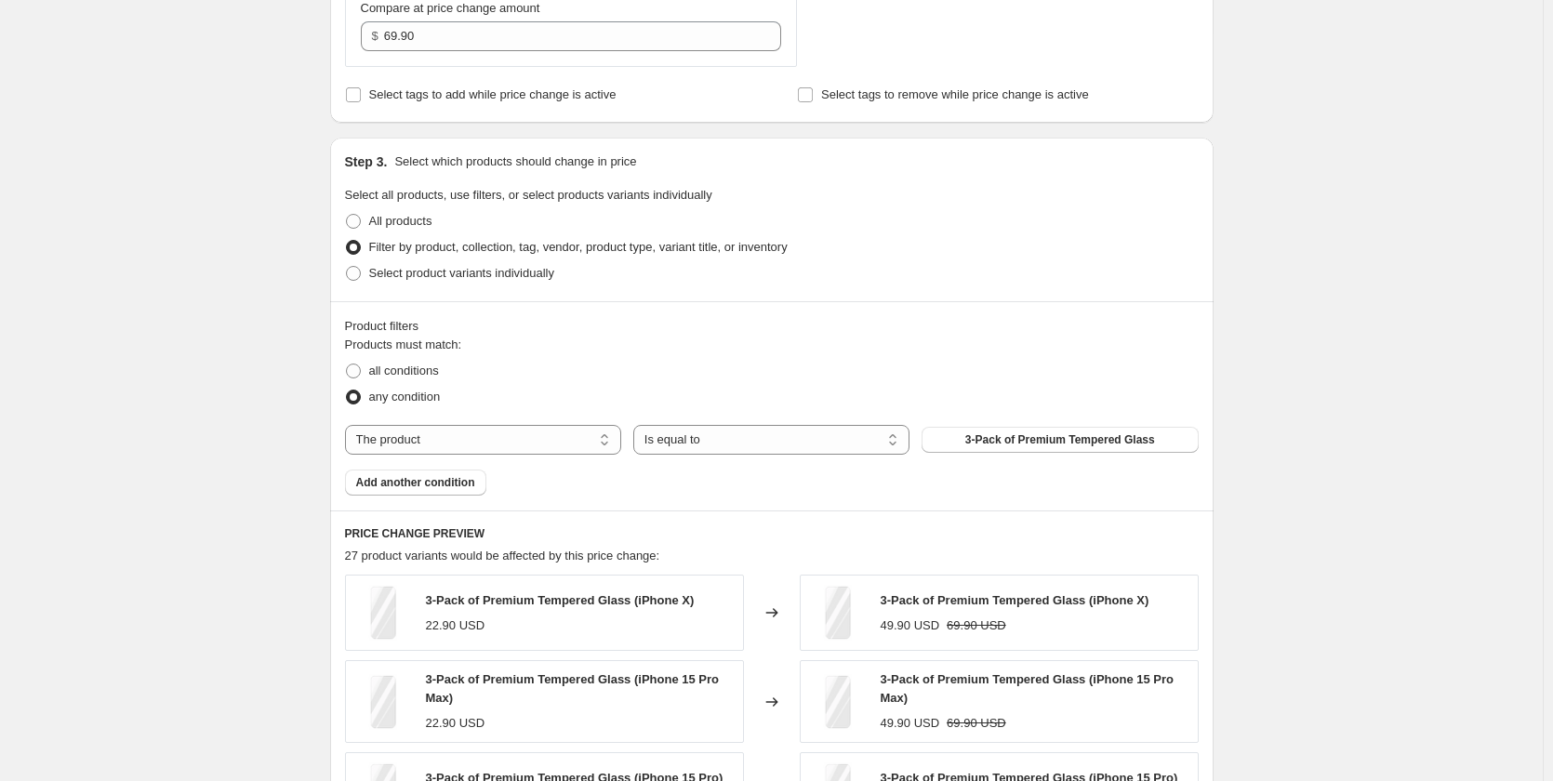
scroll to position [651, 0]
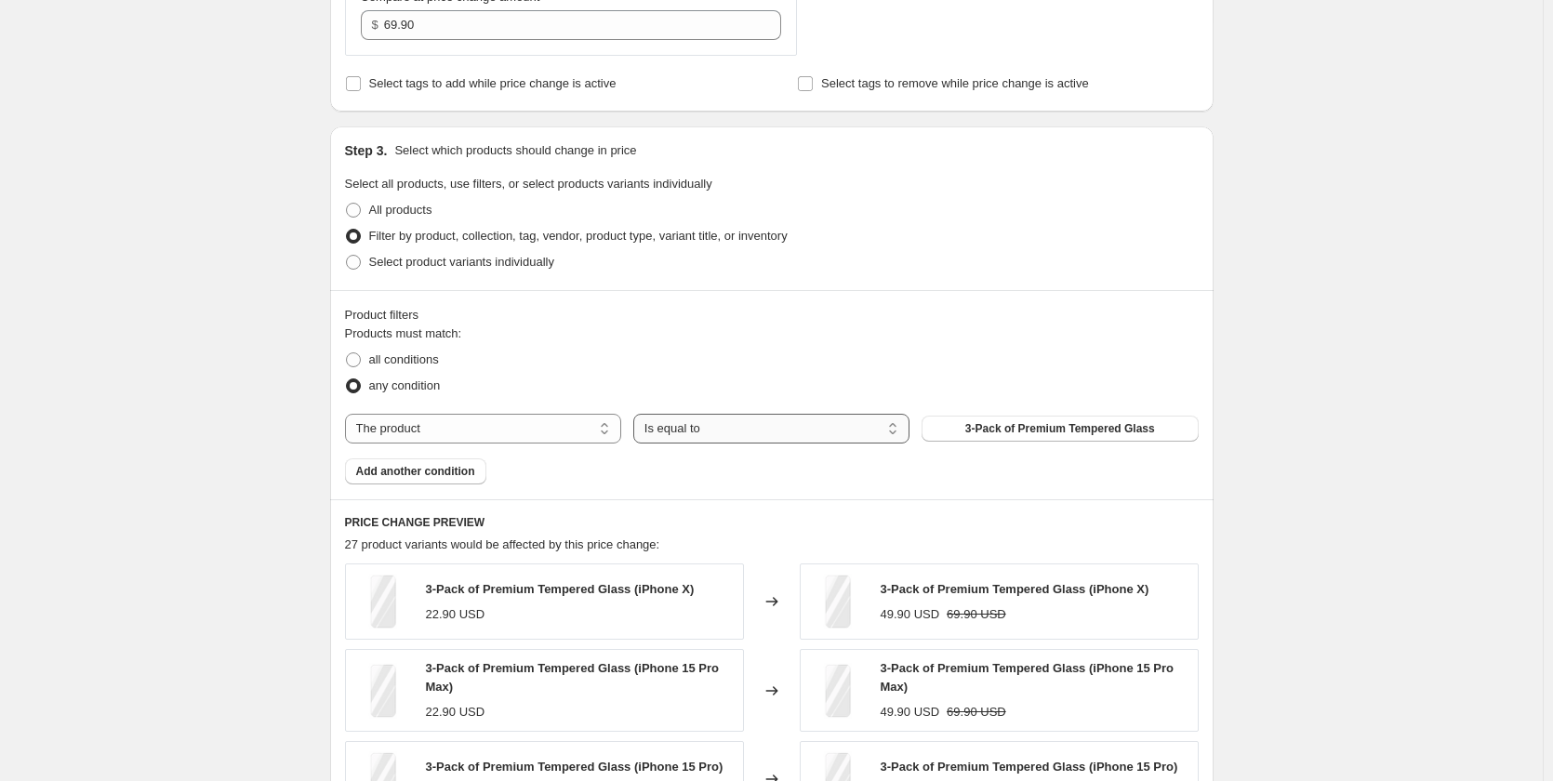
click at [702, 434] on select "Is equal to Is not equal to" at bounding box center [771, 429] width 276 height 30
click at [493, 434] on select "The product The product's collection The product's tag The product's vendor The…" at bounding box center [483, 429] width 276 height 30
click at [855, 429] on select "Is equal to Is not equal to" at bounding box center [771, 429] width 276 height 30
drag, startPoint x: 822, startPoint y: 425, endPoint x: 796, endPoint y: 430, distance: 26.4
click at [822, 425] on select "Is equal to Is not equal to" at bounding box center [771, 429] width 276 height 30
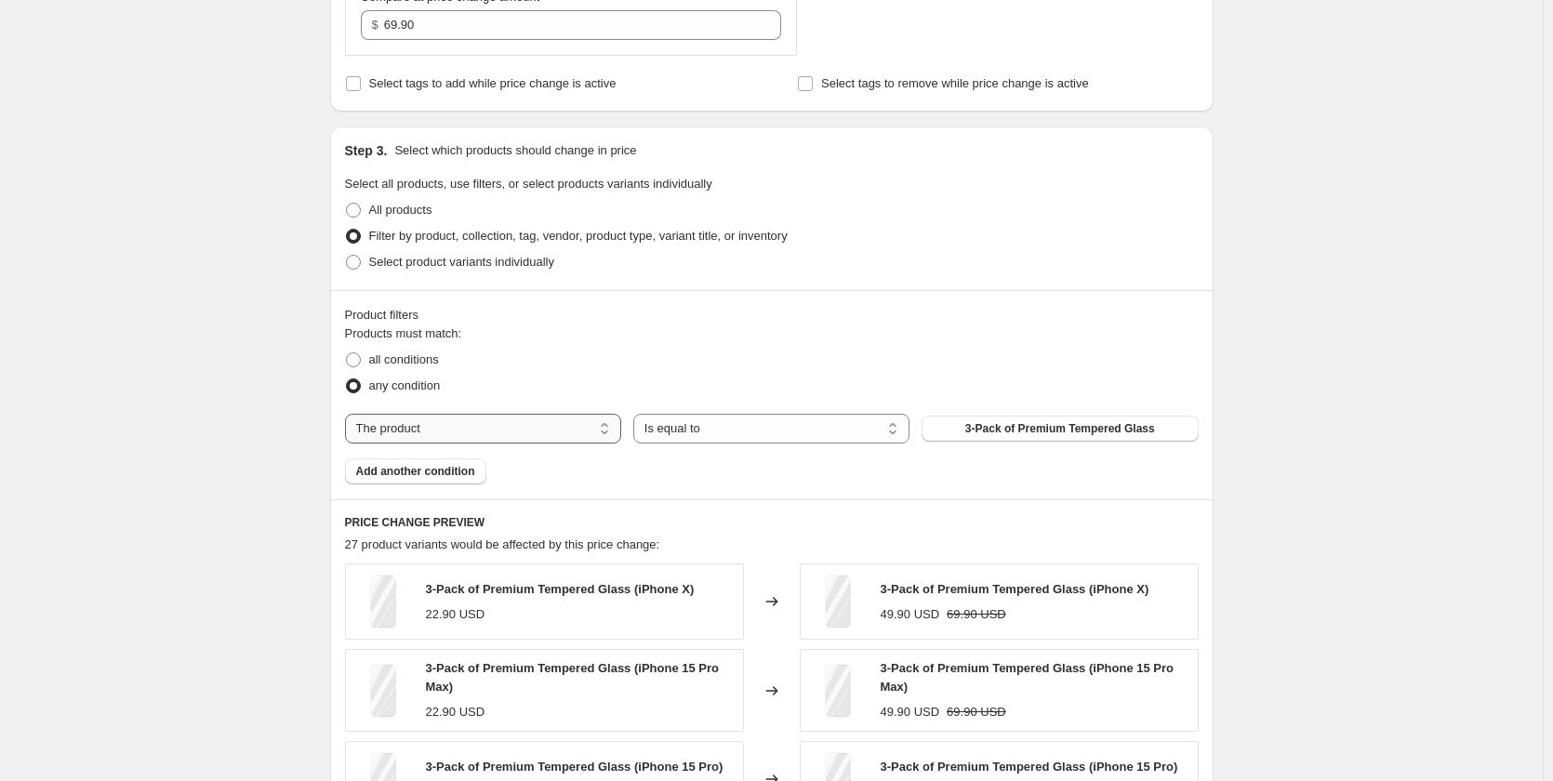
click at [588, 433] on select "The product The product's collection The product's tag The product's vendor The…" at bounding box center [483, 429] width 276 height 30
select select "title"
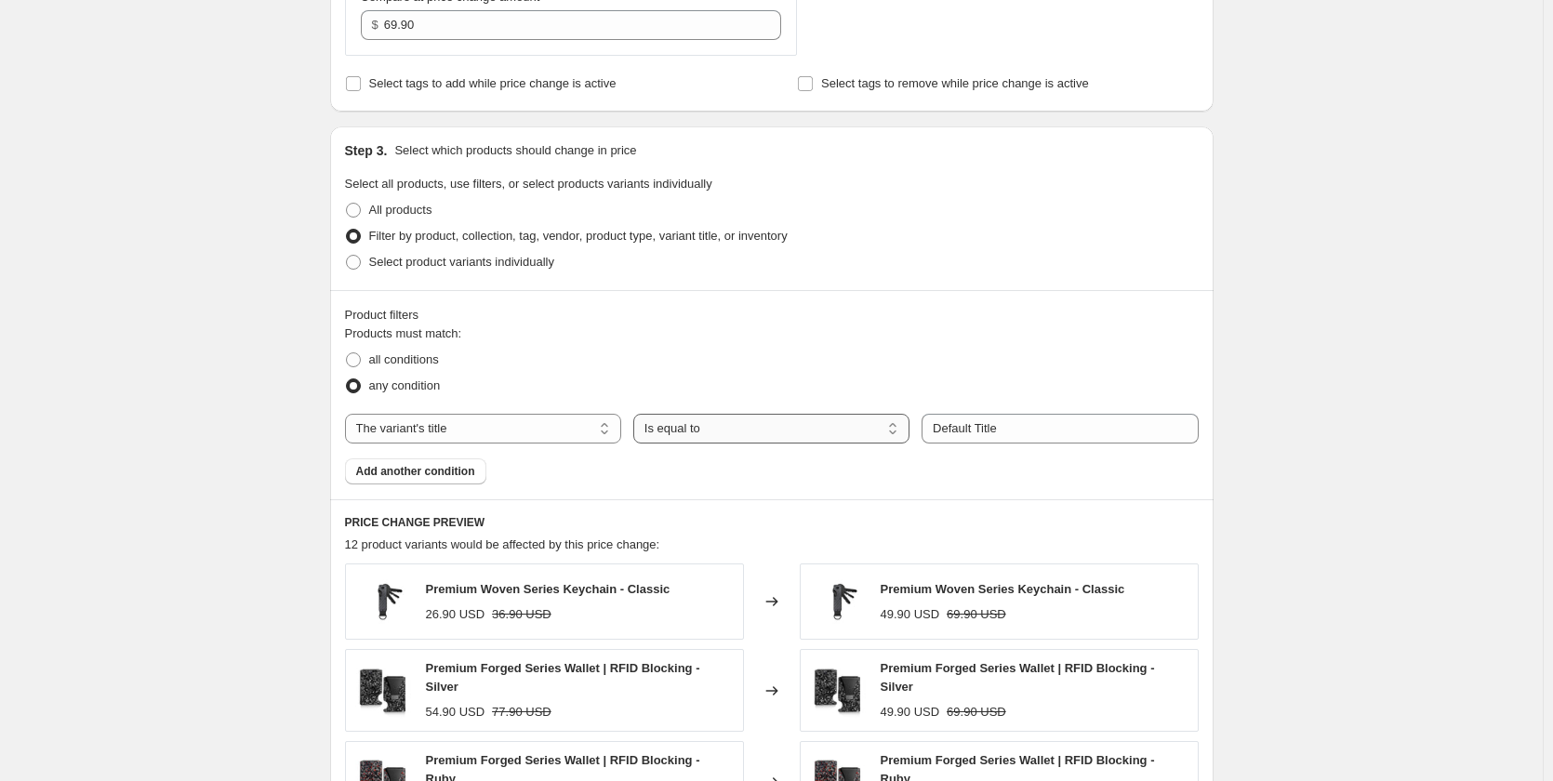
click at [687, 426] on select "Is equal to Is not equal to Contains" at bounding box center [771, 429] width 276 height 30
select select "contains"
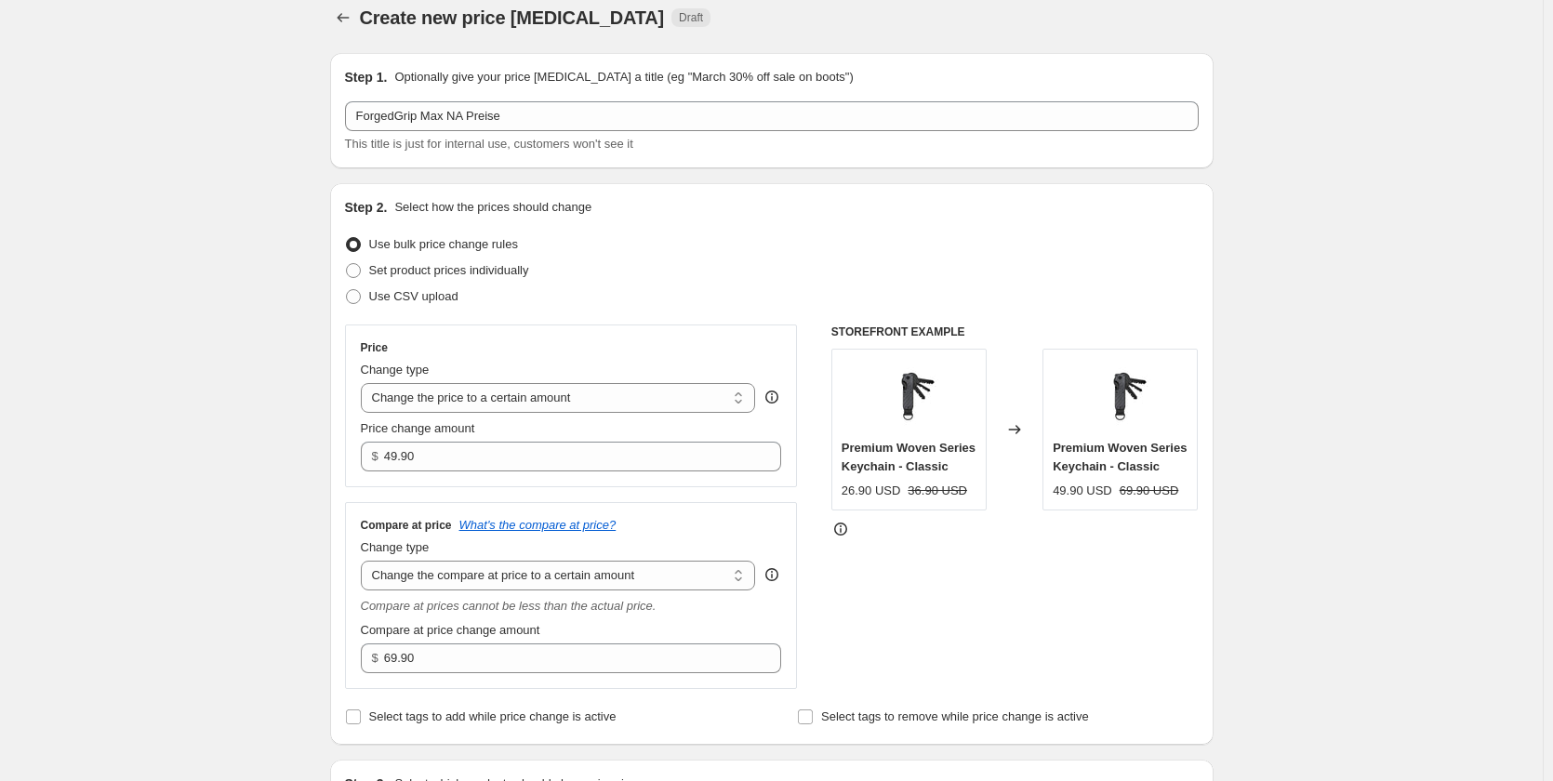
scroll to position [0, 0]
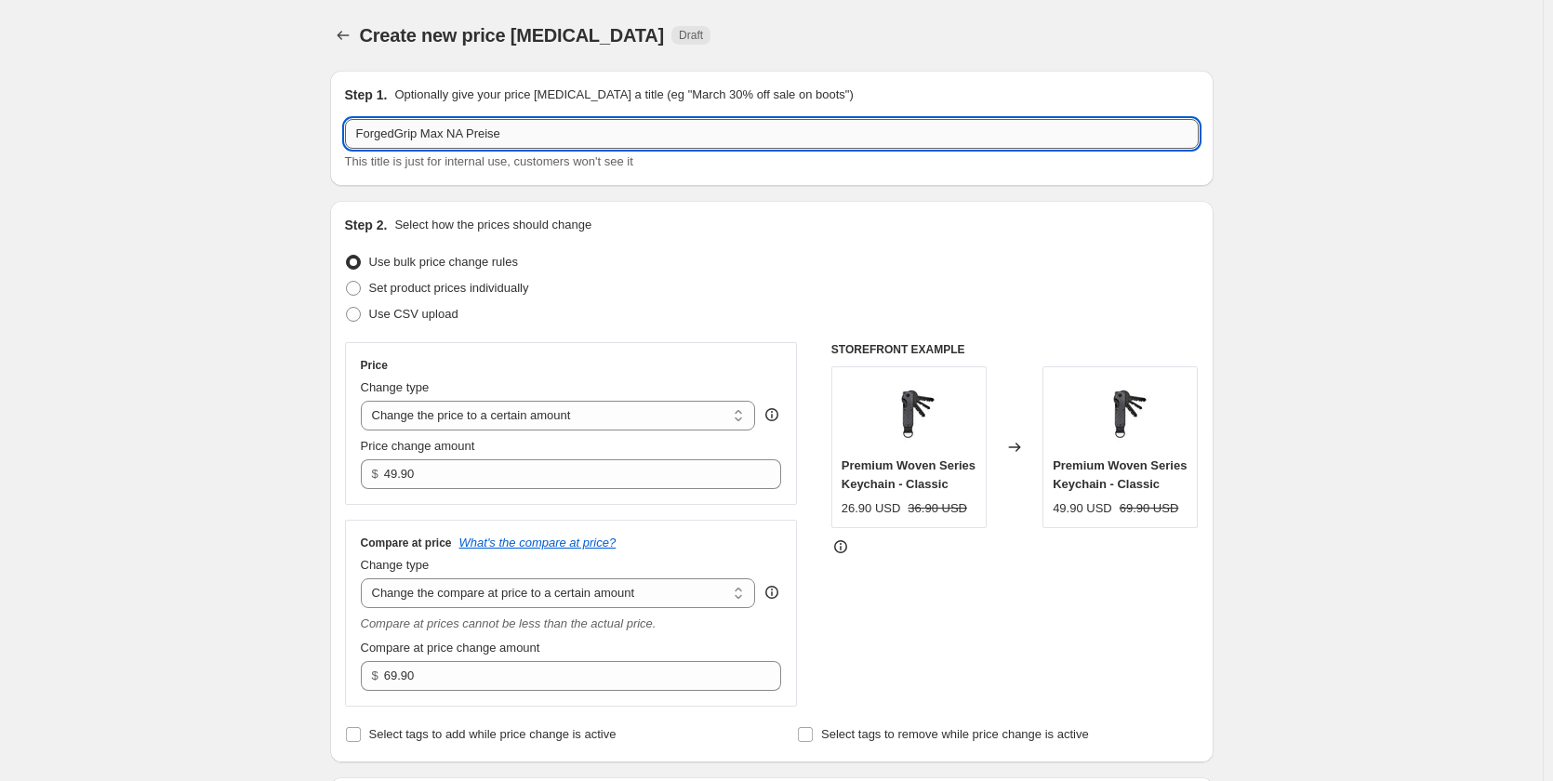
click at [510, 130] on input "ForgedGrip Max NA Preise" at bounding box center [772, 134] width 854 height 30
click at [458, 128] on input "ForgedGrip Max NA Preise" at bounding box center [772, 134] width 854 height 30
click at [459, 126] on input "ForgedGrip Max NA Preise" at bounding box center [772, 134] width 854 height 30
click at [462, 132] on input "ForgedGrip Max NA Preise" at bounding box center [772, 134] width 854 height 30
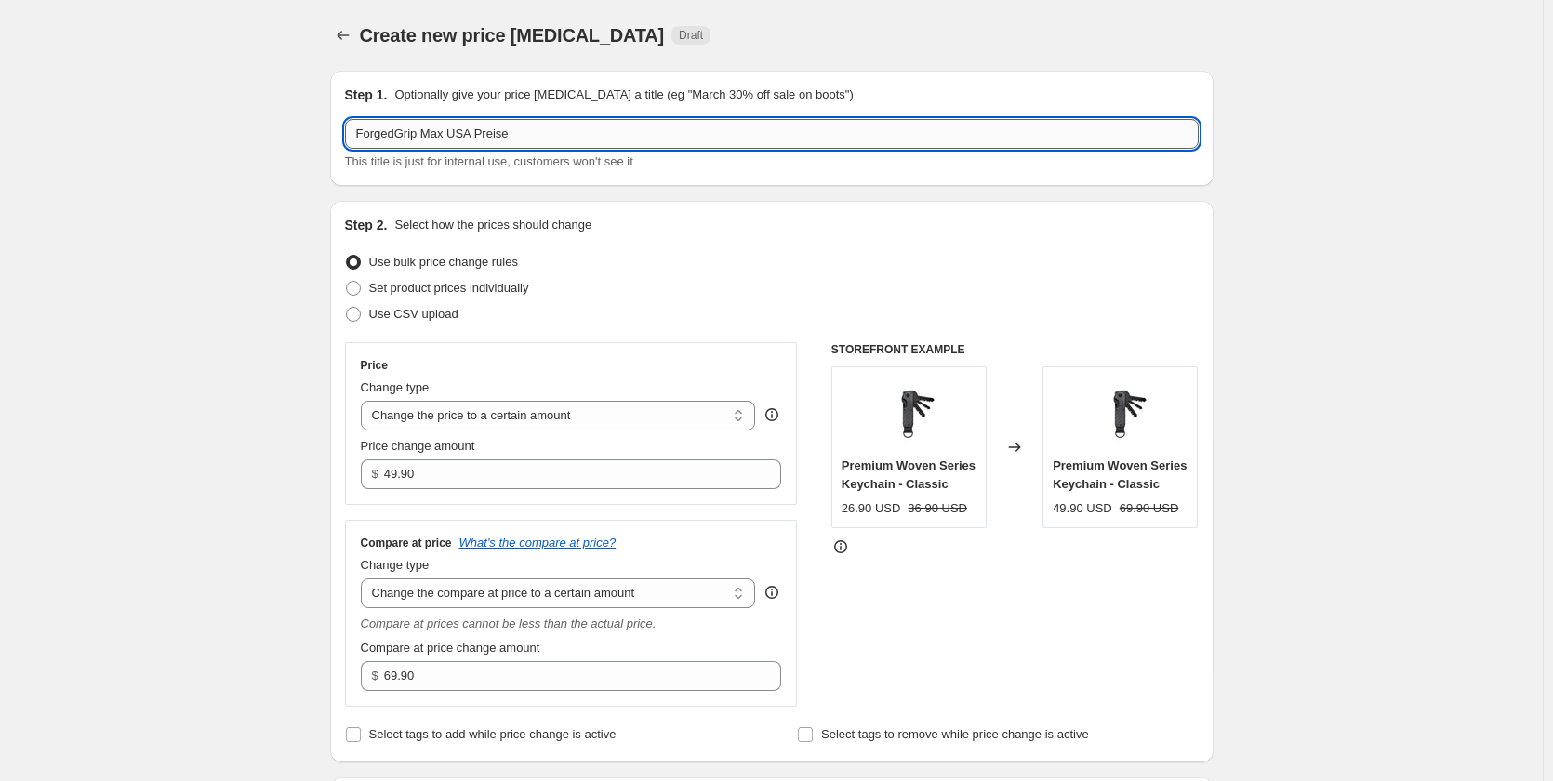
click at [452, 123] on input "ForgedGrip Max USA Preise" at bounding box center [772, 134] width 854 height 30
type input "ForgedGrip Max MagSafe USA Preise"
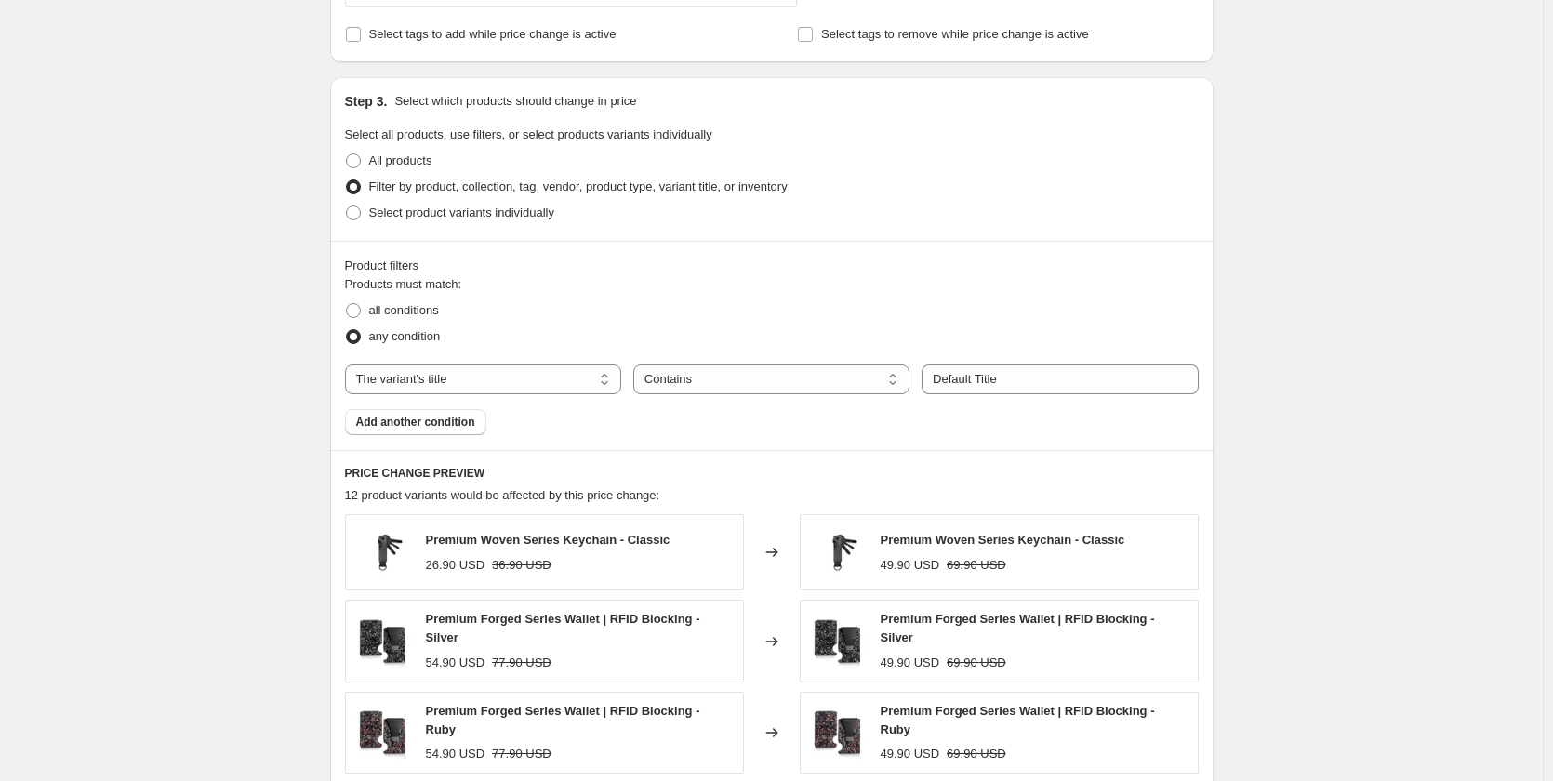
scroll to position [744, 0]
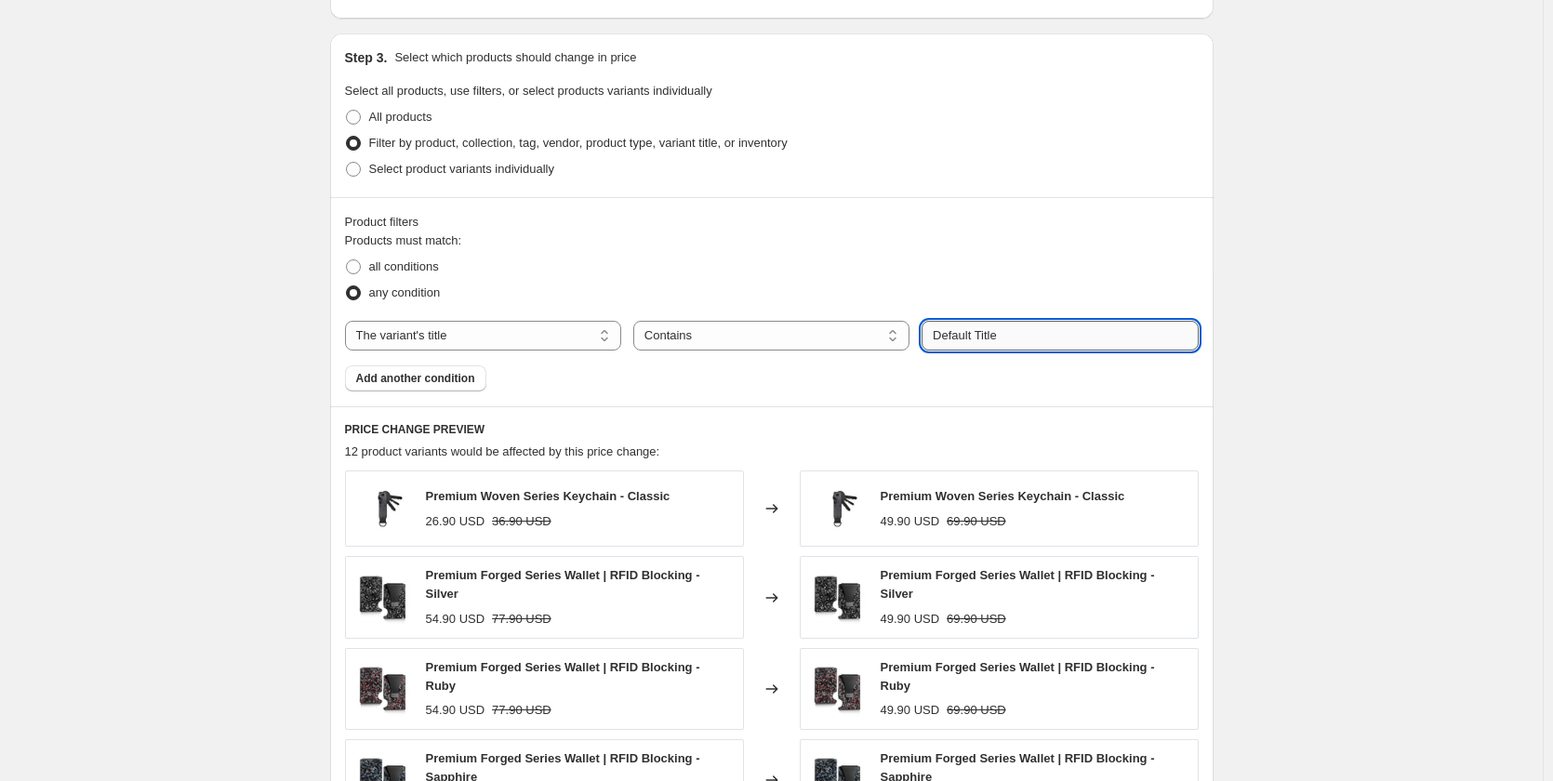
click at [956, 334] on input "Default Title" at bounding box center [1059, 336] width 276 height 30
drag, startPoint x: 1067, startPoint y: 330, endPoint x: 697, endPoint y: 298, distance: 371.4
click at [697, 298] on div "Products must match: all conditions any condition The product The product's col…" at bounding box center [772, 312] width 854 height 160
type input "M"
type input "i"
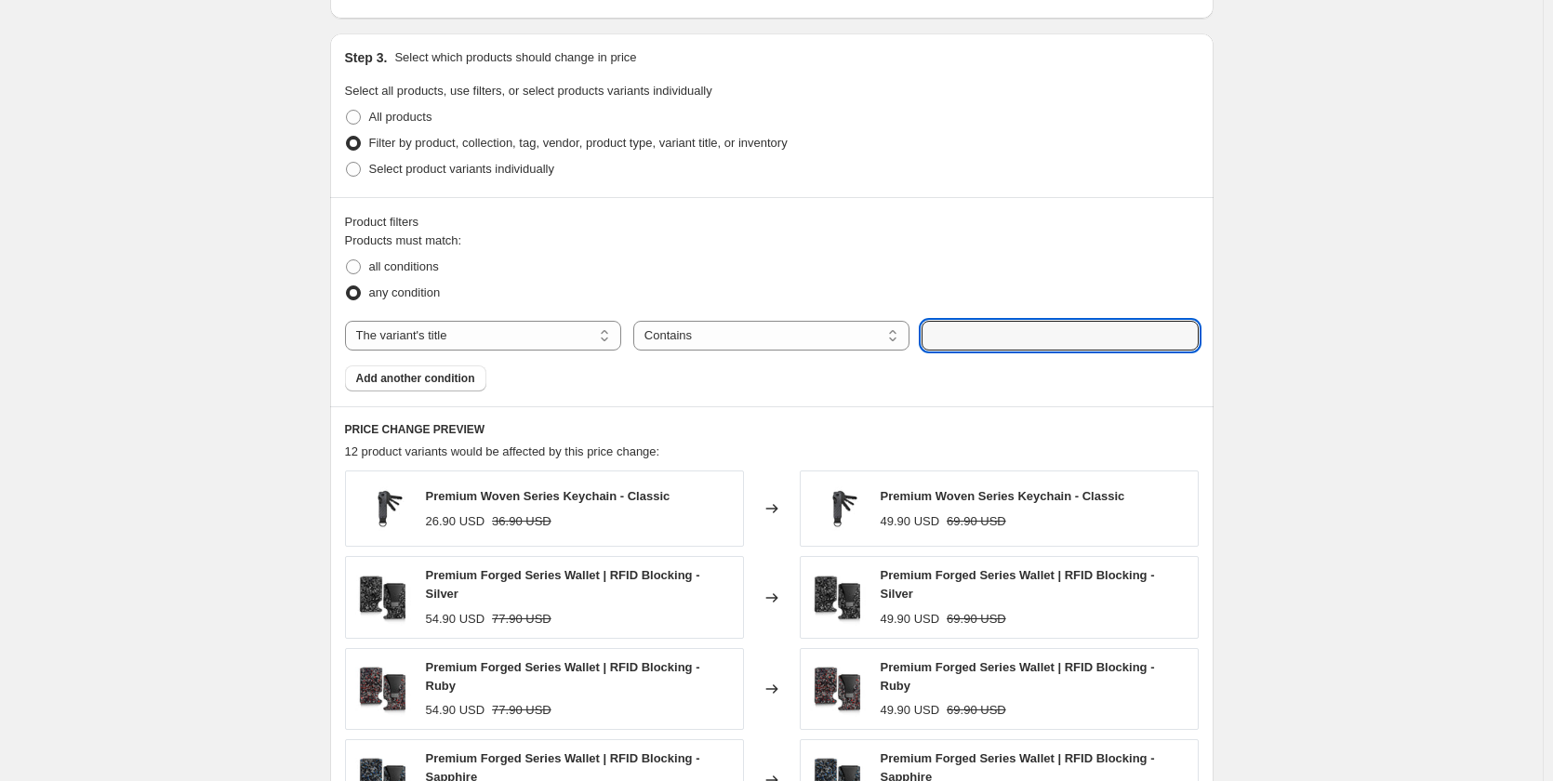
type input "i"
type input "M"
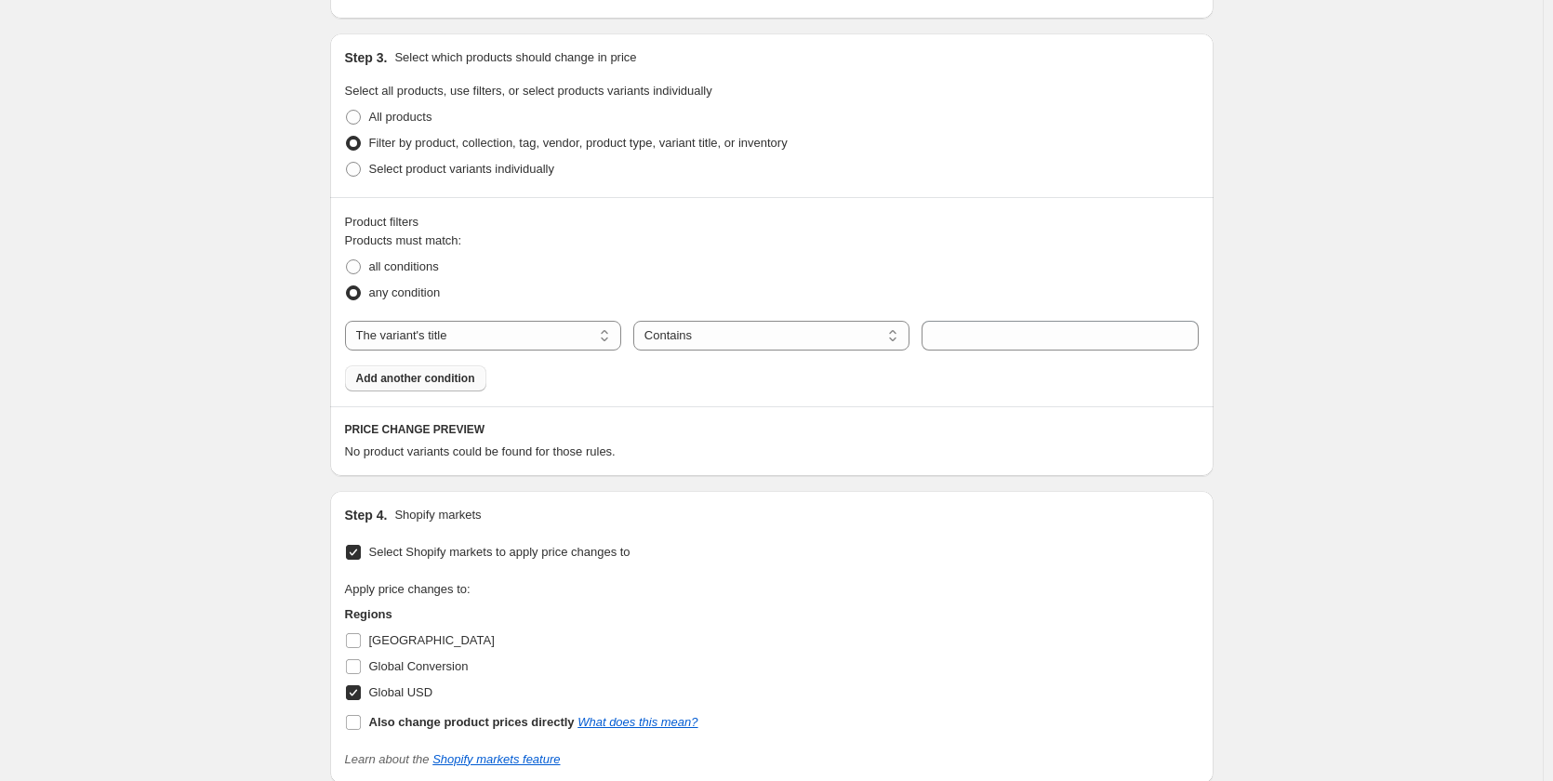
click at [452, 371] on button "Add another condition" at bounding box center [415, 378] width 141 height 26
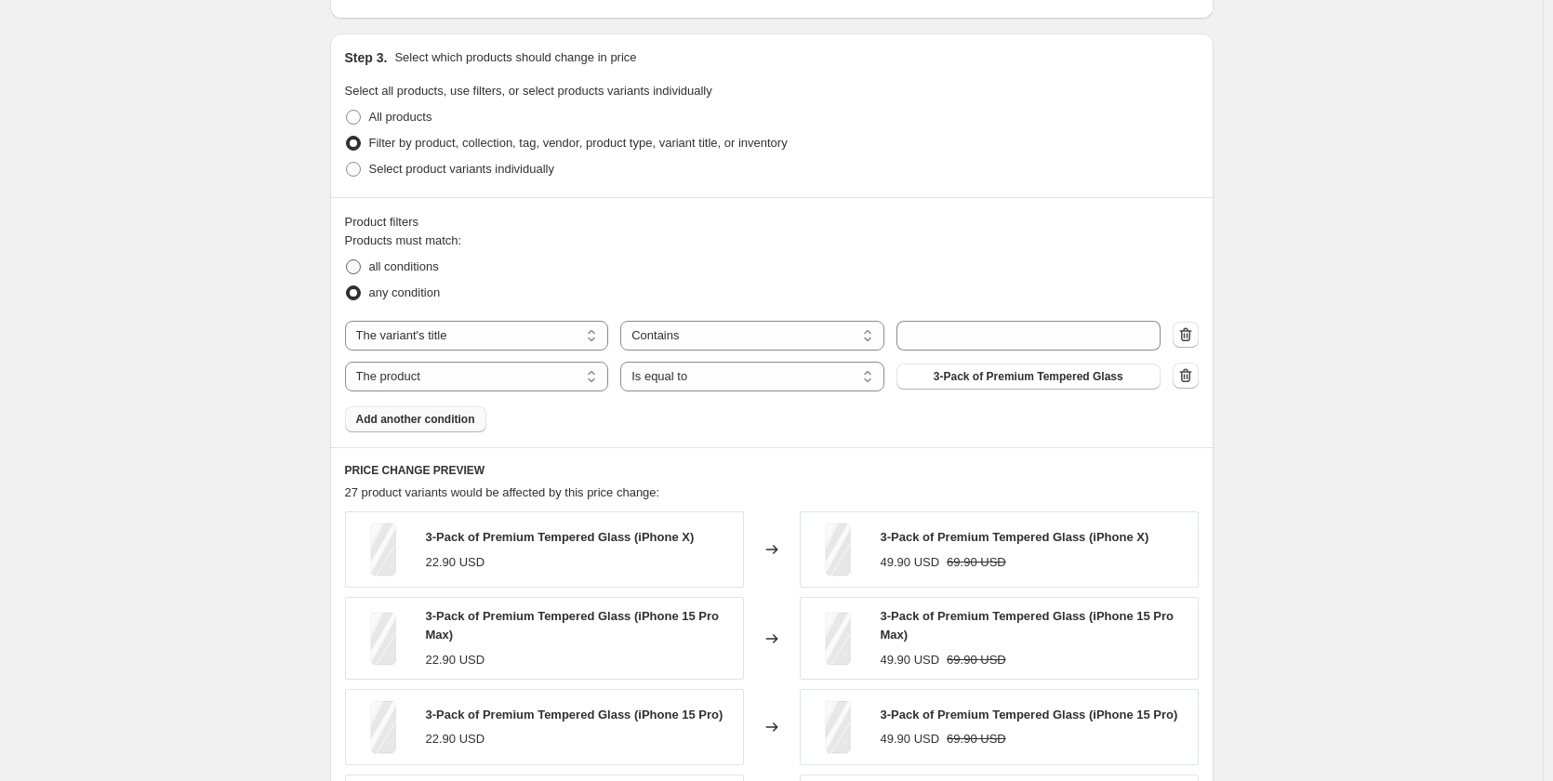
click at [420, 270] on span "all conditions" at bounding box center [404, 266] width 70 height 14
click at [347, 260] on input "all conditions" at bounding box center [346, 259] width 1 height 1
radio input "true"
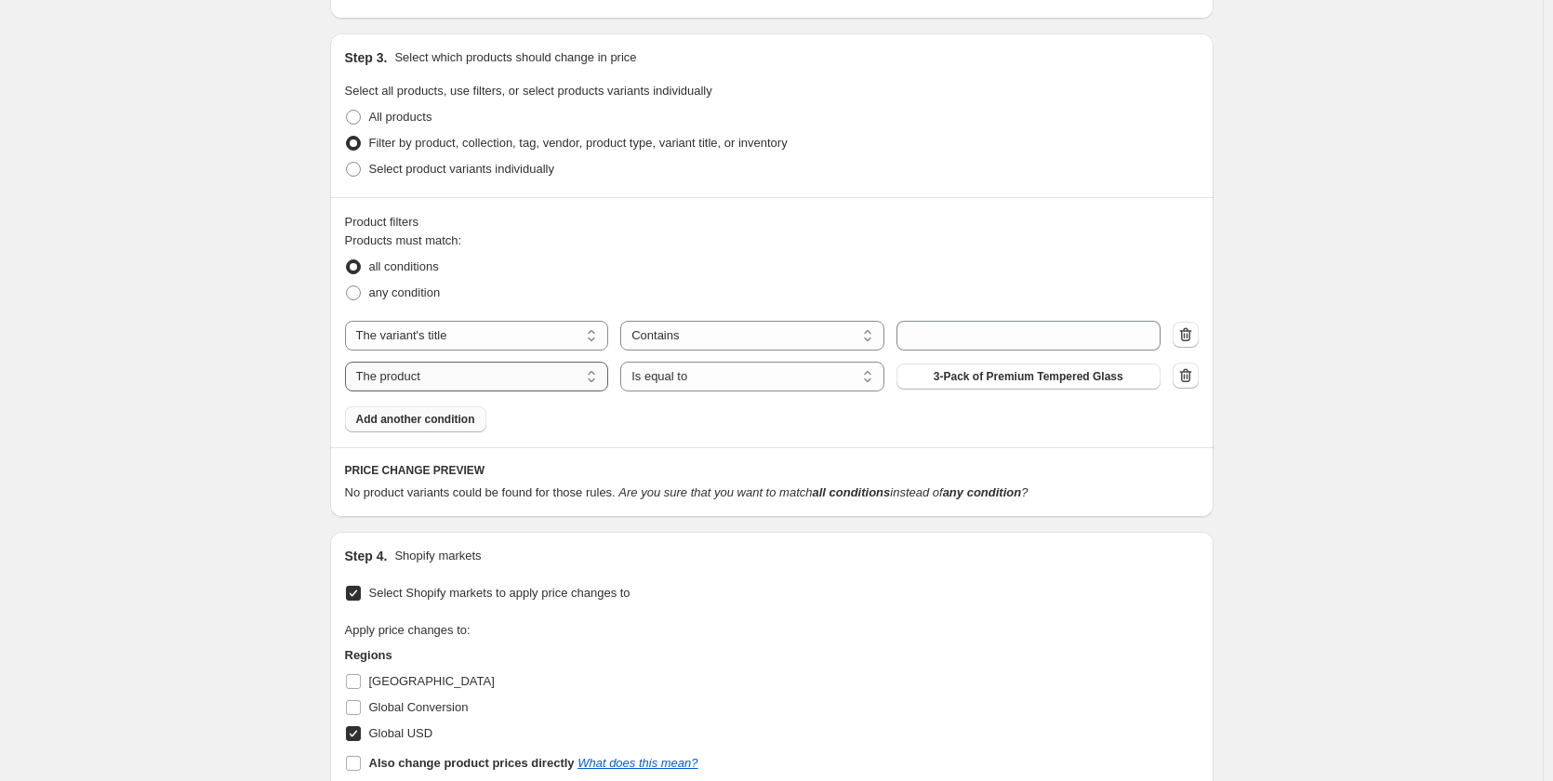
click at [499, 372] on select "The product The product's collection The product's tag The product's vendor The…" at bounding box center [477, 377] width 264 height 30
select select "title"
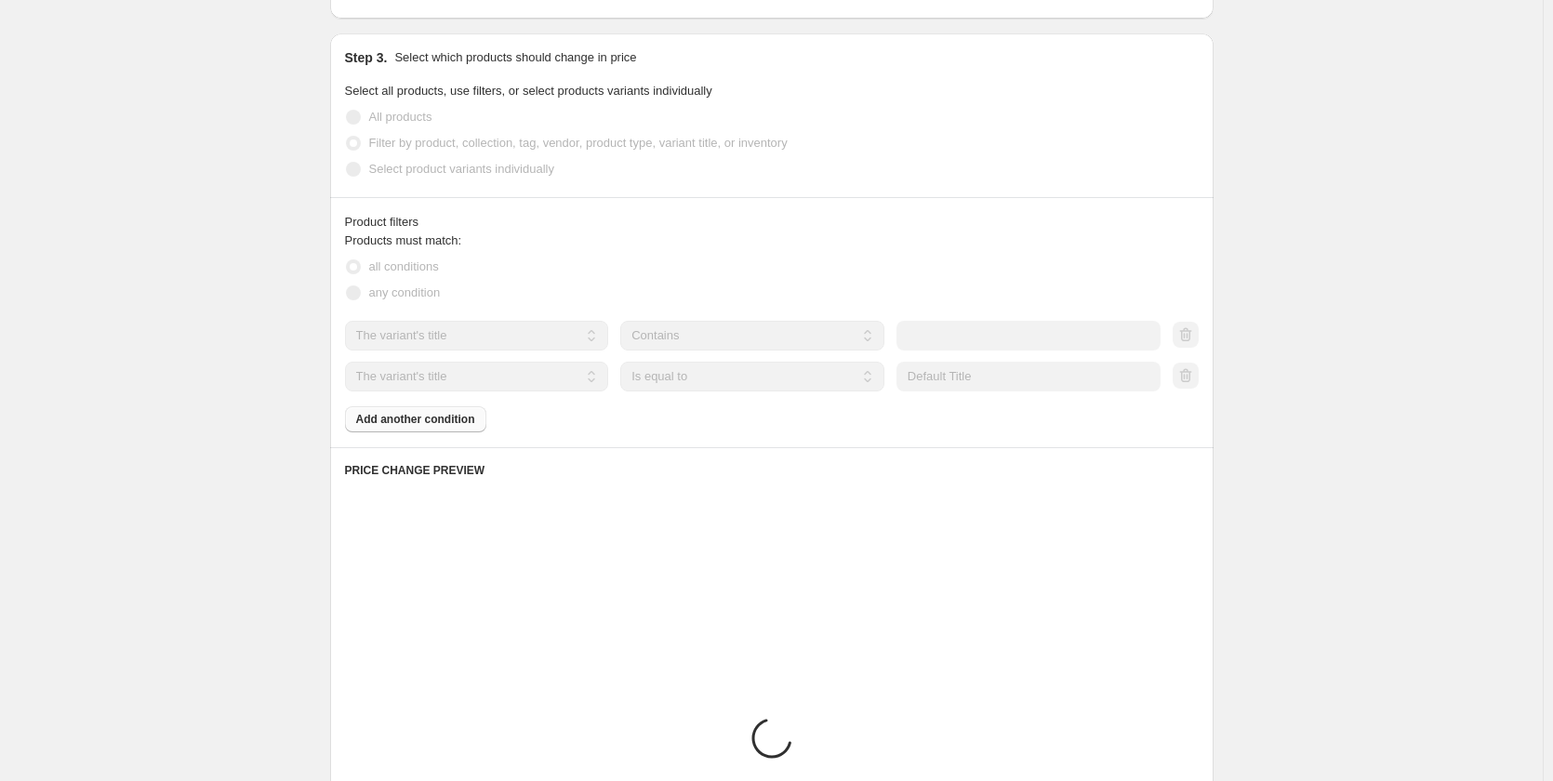
click at [705, 385] on select "Is equal to Is not equal to Contains" at bounding box center [752, 377] width 264 height 30
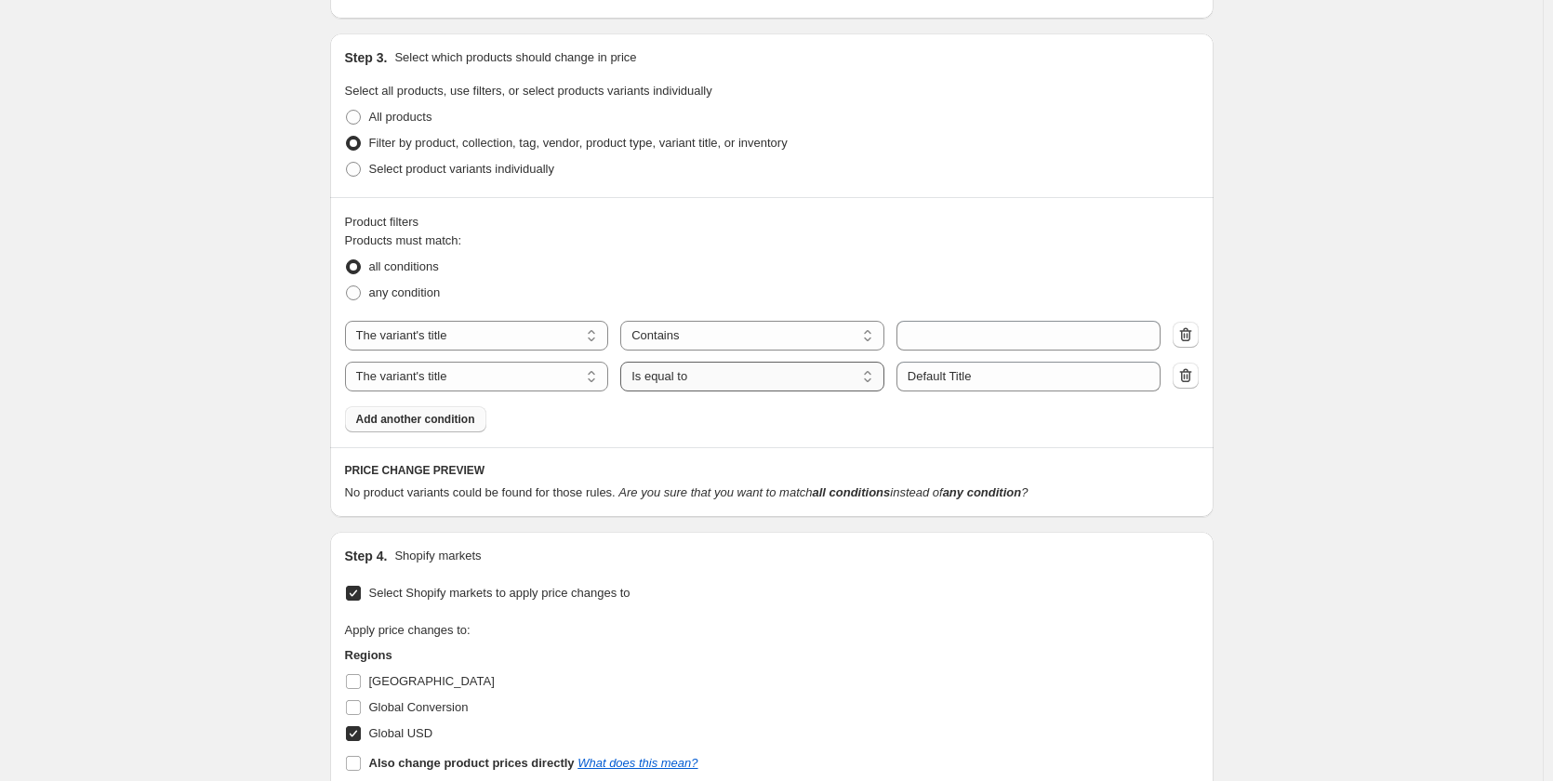
select select "contains"
click at [940, 340] on input "text" at bounding box center [1028, 336] width 264 height 30
click at [960, 337] on input "text" at bounding box center [1028, 336] width 264 height 30
type input "Max"
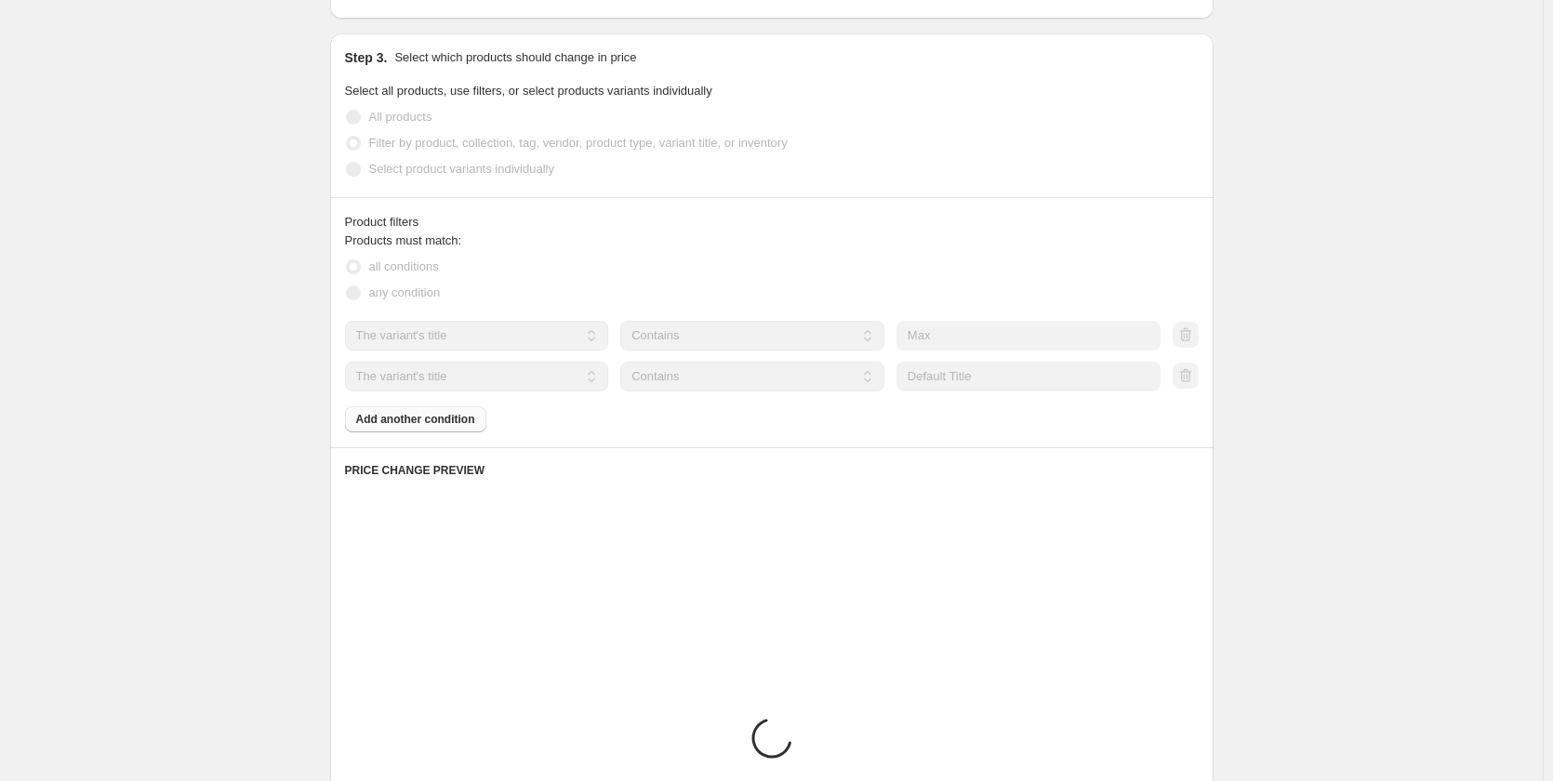
click at [591, 341] on div "The product The product's collection The product's tag The product's vendor The…" at bounding box center [772, 356] width 854 height 71
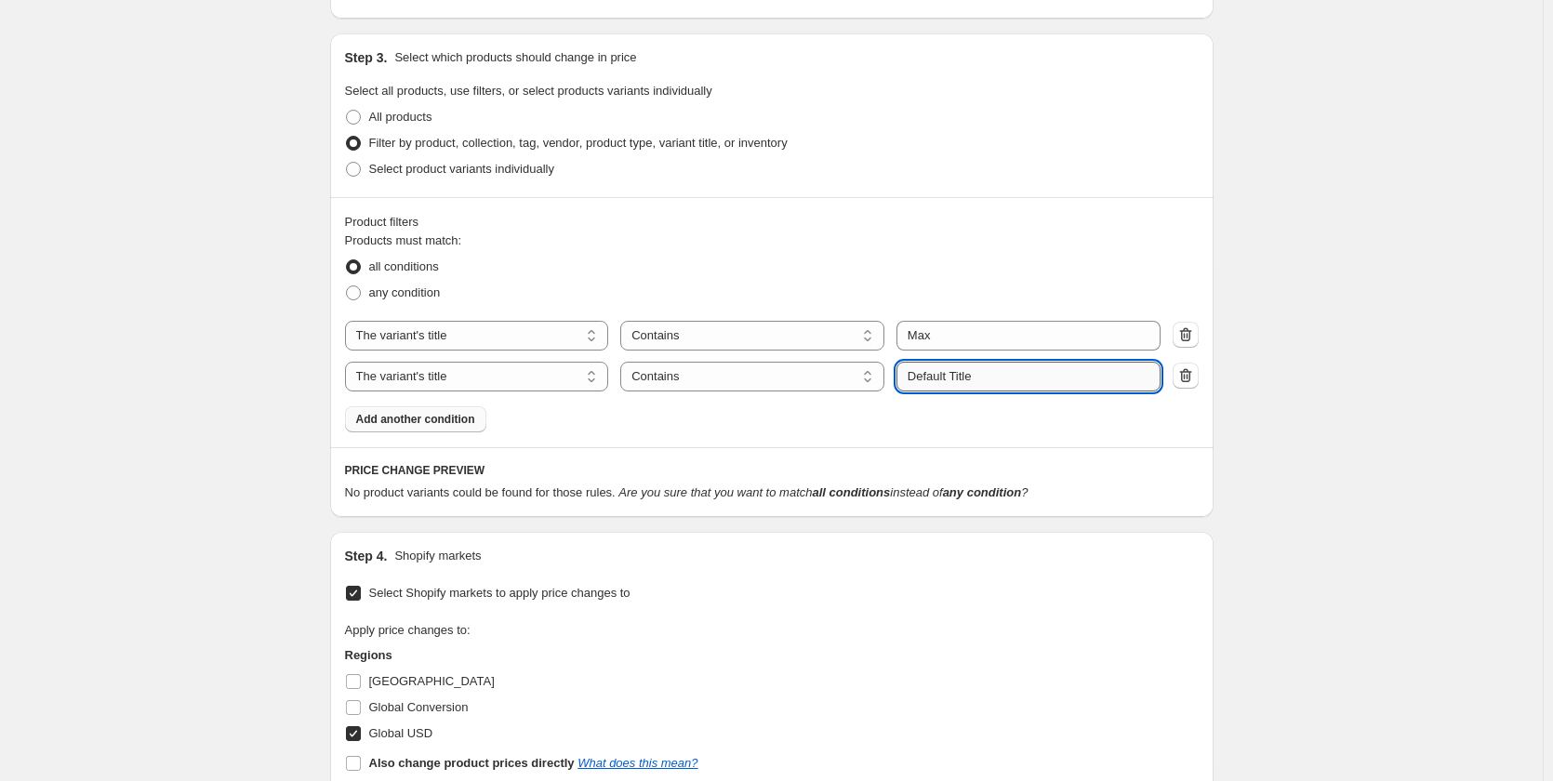
click at [1011, 389] on input "Default Title" at bounding box center [1028, 377] width 264 height 30
drag, startPoint x: 1025, startPoint y: 384, endPoint x: 791, endPoint y: 352, distance: 235.5
click at [791, 352] on div "The product The product's collection The product's tag The product's vendor The…" at bounding box center [772, 356] width 854 height 71
type input "iPhone"
click at [814, 433] on div "Product filters Products must match: all conditions any condition The product T…" at bounding box center [771, 322] width 883 height 250
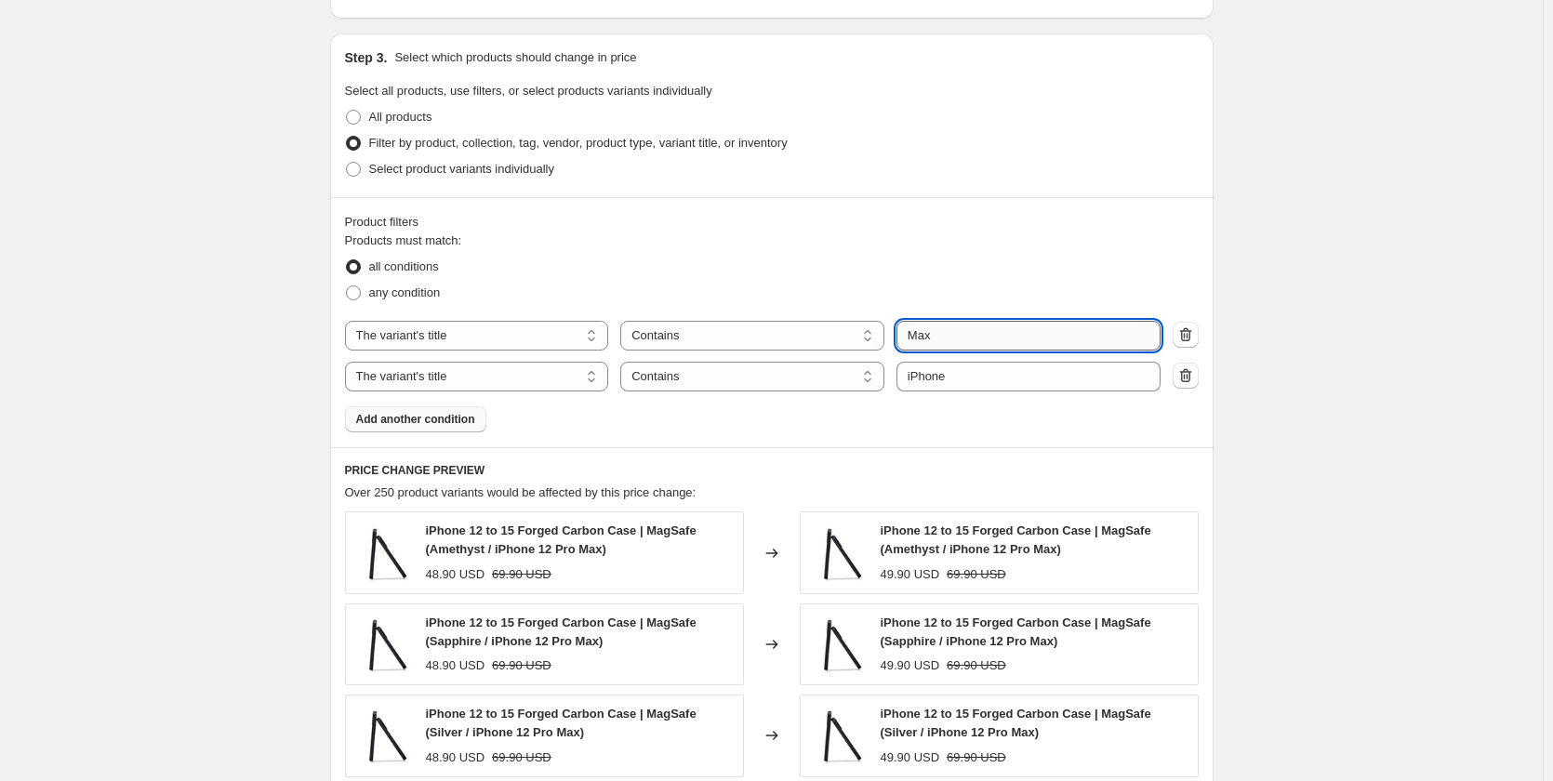
click at [950, 341] on input "Max" at bounding box center [1028, 336] width 264 height 30
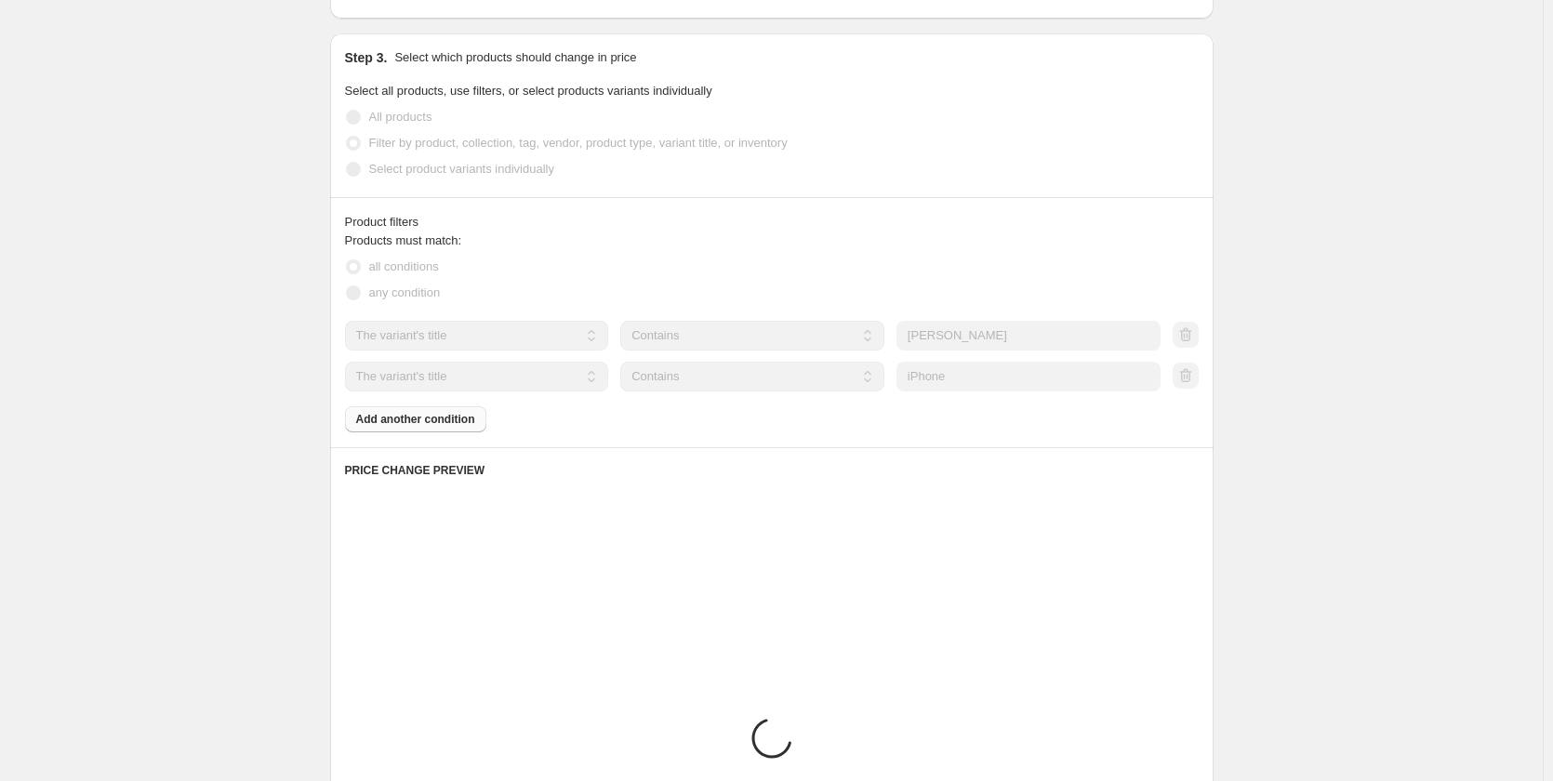
click at [1013, 277] on div "all conditions" at bounding box center [772, 267] width 854 height 26
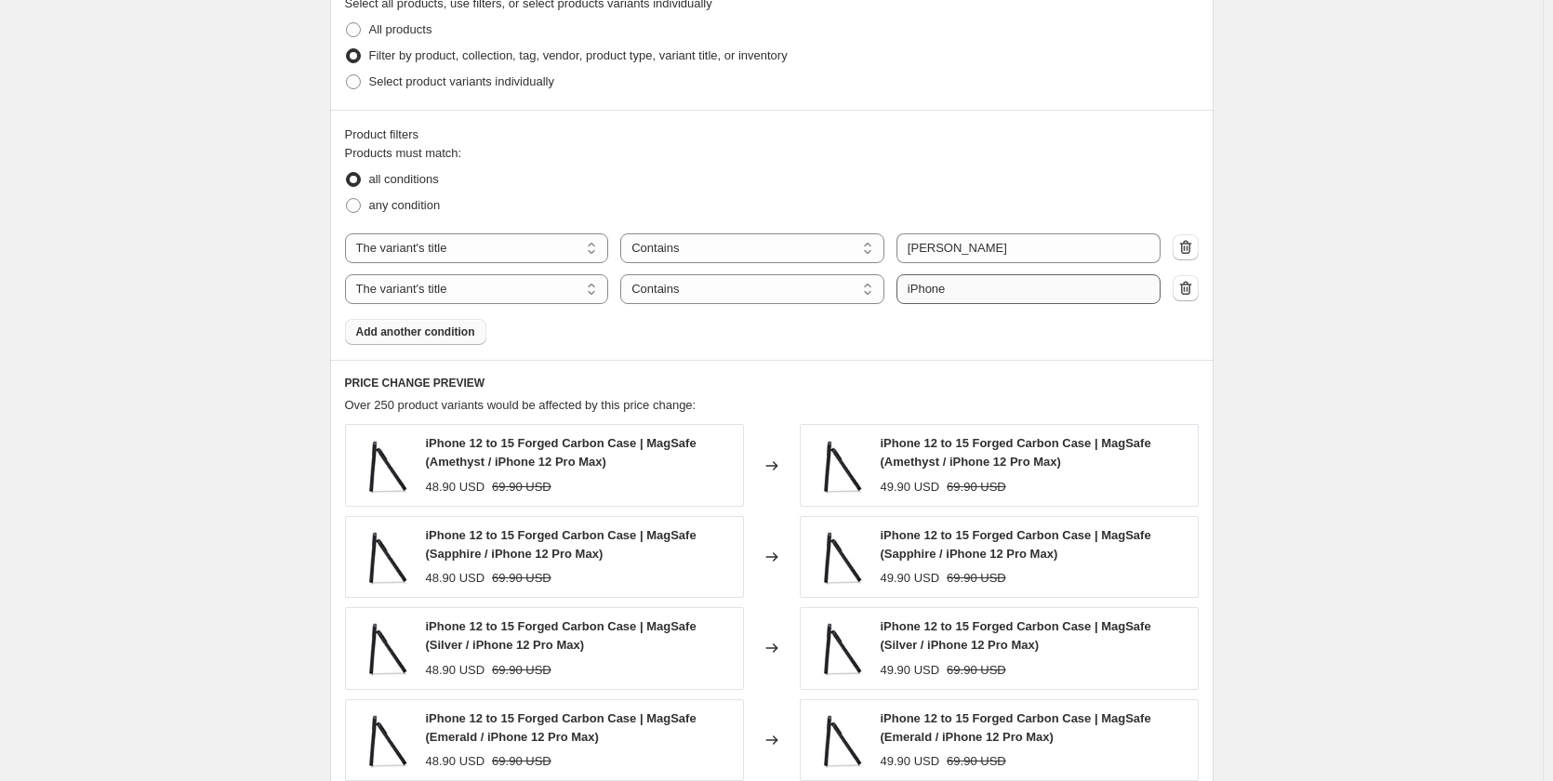
scroll to position [837, 0]
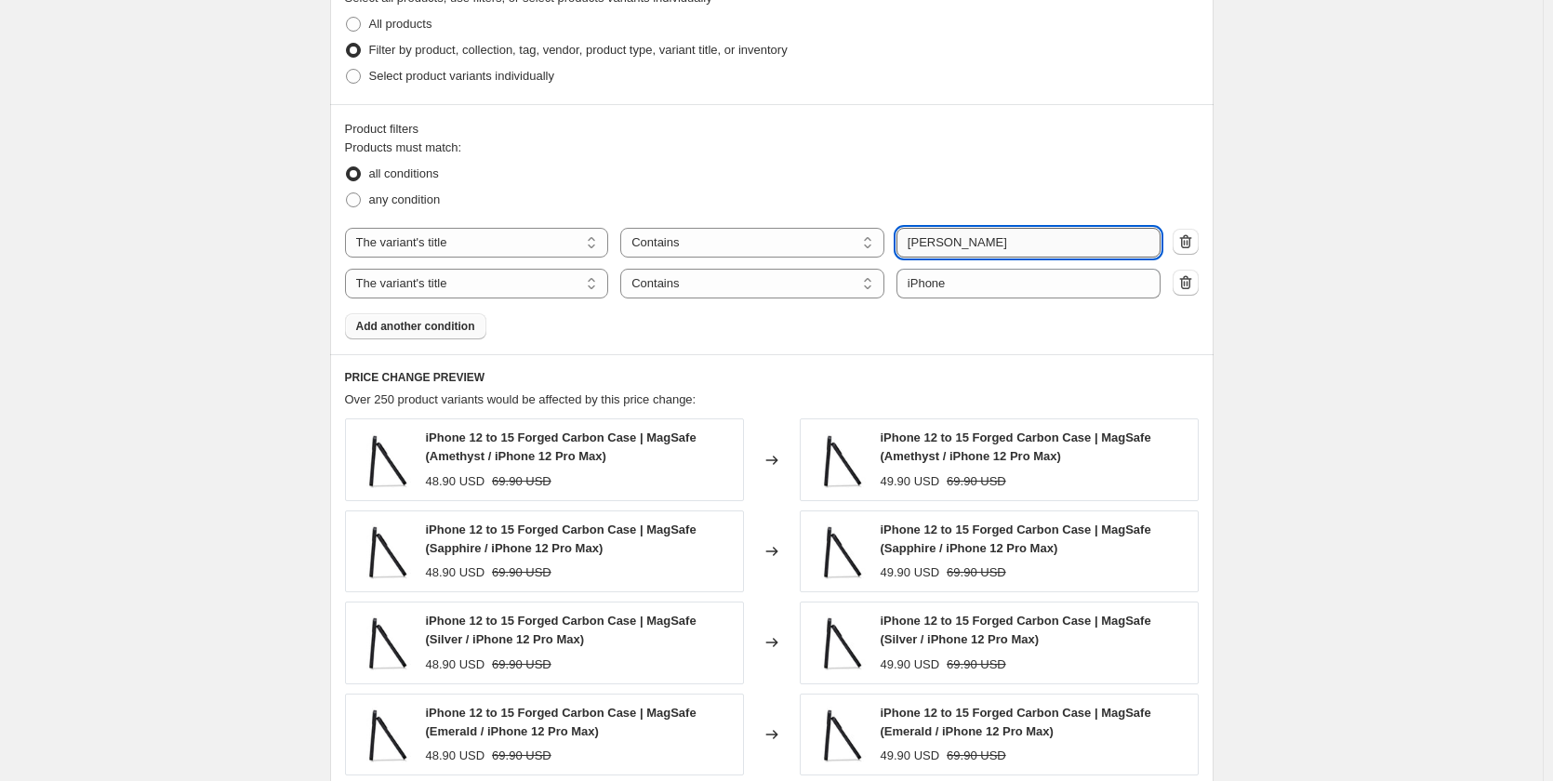
click at [911, 238] on input "[PERSON_NAME]" at bounding box center [1028, 243] width 264 height 30
click at [1016, 235] on input "@Max Case" at bounding box center [1028, 243] width 264 height 30
click at [918, 239] on input "@Max Case" at bounding box center [1028, 243] width 264 height 30
click at [923, 244] on input "@Max Case" at bounding box center [1028, 243] width 264 height 30
click at [919, 243] on input "@Max Case" at bounding box center [1028, 243] width 264 height 30
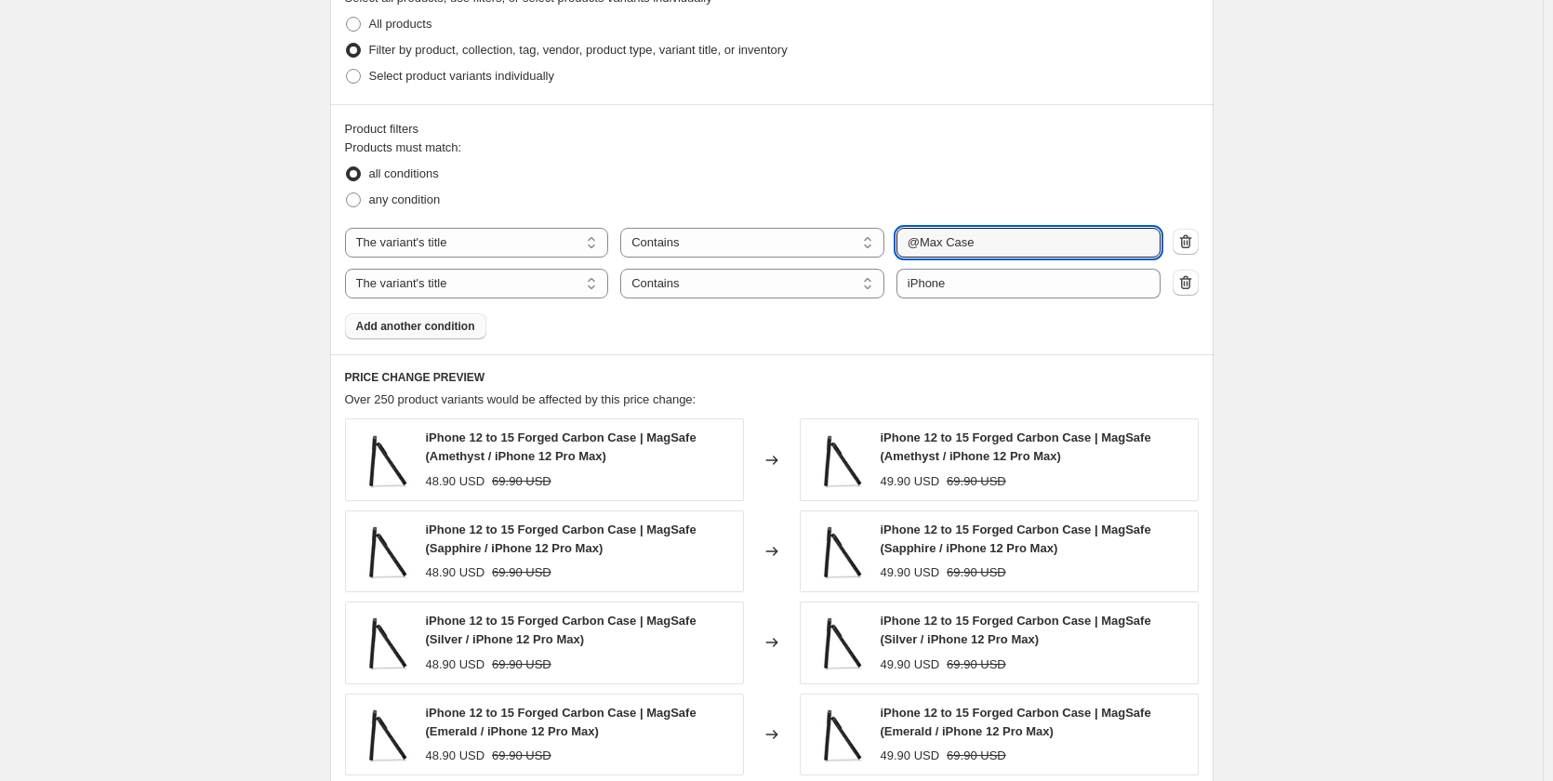
drag, startPoint x: 985, startPoint y: 248, endPoint x: 807, endPoint y: 223, distance: 179.4
click at [807, 223] on div "Products must match: all conditions any condition The product The product's col…" at bounding box center [772, 239] width 854 height 201
click at [920, 241] on input "@Max Case" at bounding box center [1028, 243] width 264 height 30
click at [935, 245] on input "[PERSON_NAME]" at bounding box center [1028, 243] width 264 height 30
click at [941, 245] on input "[PERSON_NAME]" at bounding box center [1028, 243] width 264 height 30
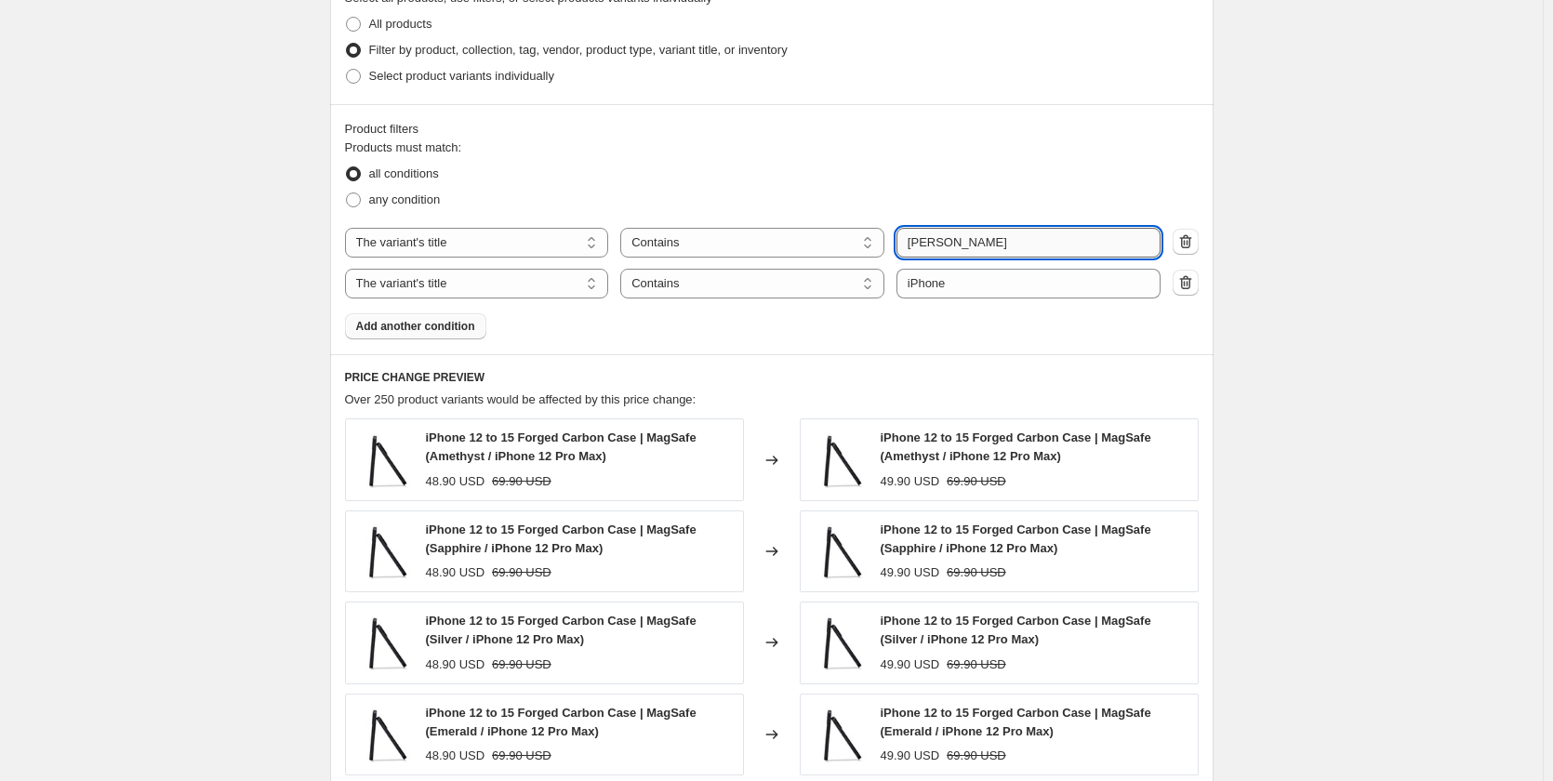
click at [938, 244] on input "[PERSON_NAME]" at bounding box center [1028, 243] width 264 height 30
drag, startPoint x: 974, startPoint y: 240, endPoint x: 880, endPoint y: 232, distance: 95.1
click at [880, 232] on div "The product The product's collection The product's tag The product's vendor The…" at bounding box center [752, 243] width 815 height 30
paste input "TM"
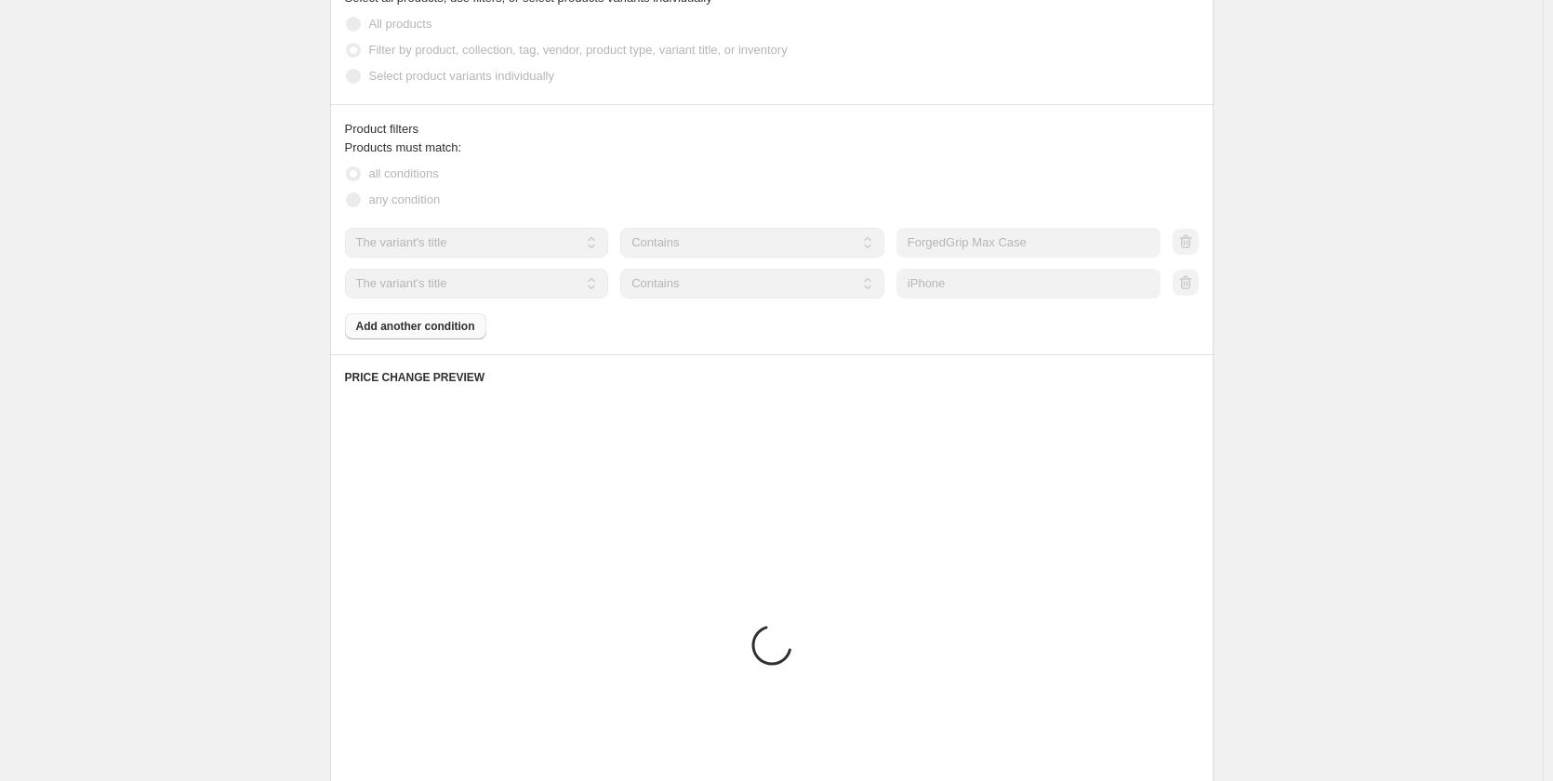
click at [788, 363] on div "PRICE CHANGE PREVIEW Placeholder Loading product variants... Loading... Placeho…" at bounding box center [771, 623] width 883 height 538
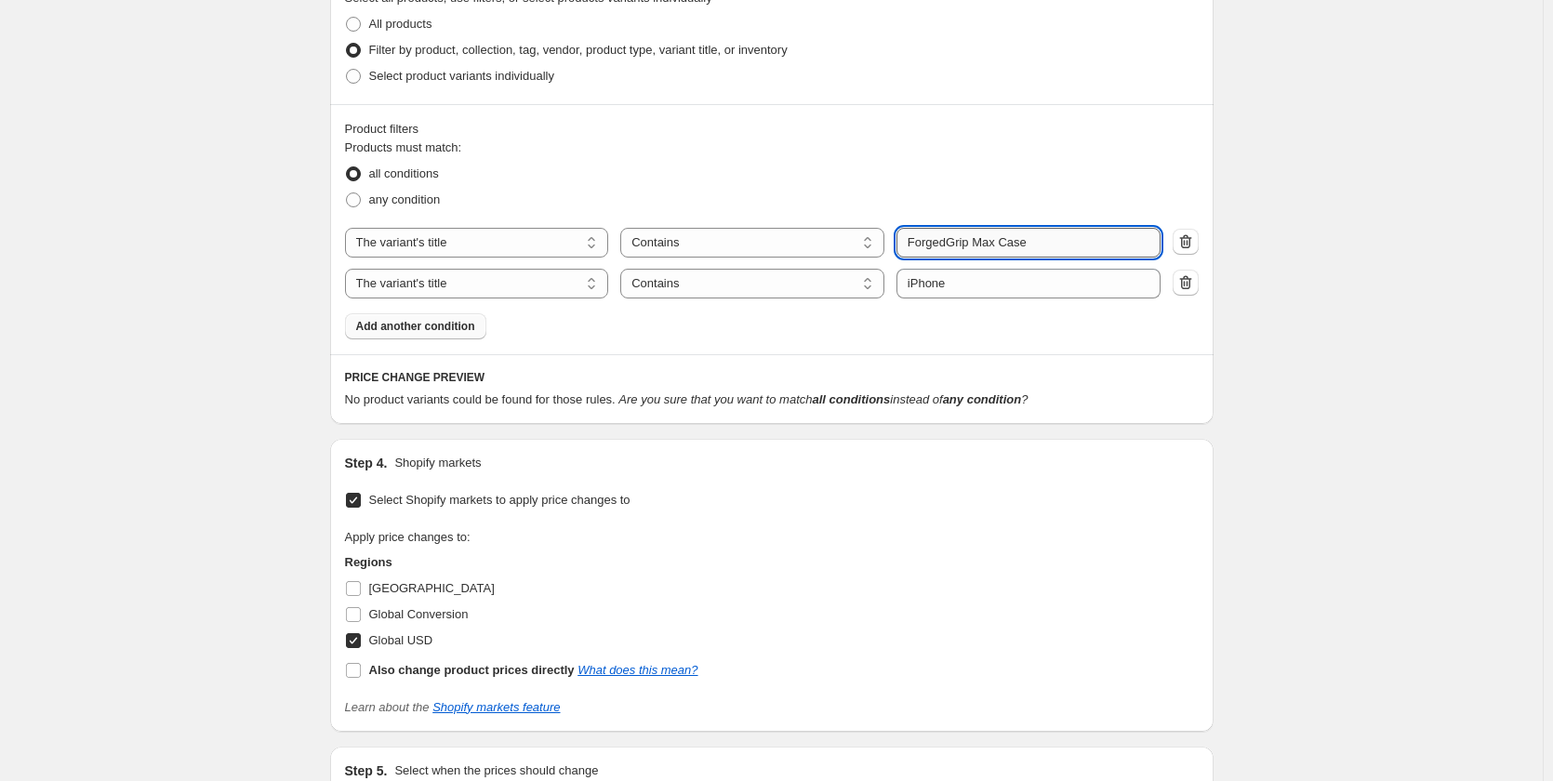
click at [969, 243] on input "ForgedGrip Max Case" at bounding box center [1028, 243] width 264 height 30
paste input "™"
type input "ForgedGrip™ Max Case"
click at [1151, 336] on div "Products must match: all conditions any condition The product The product's col…" at bounding box center [772, 239] width 854 height 201
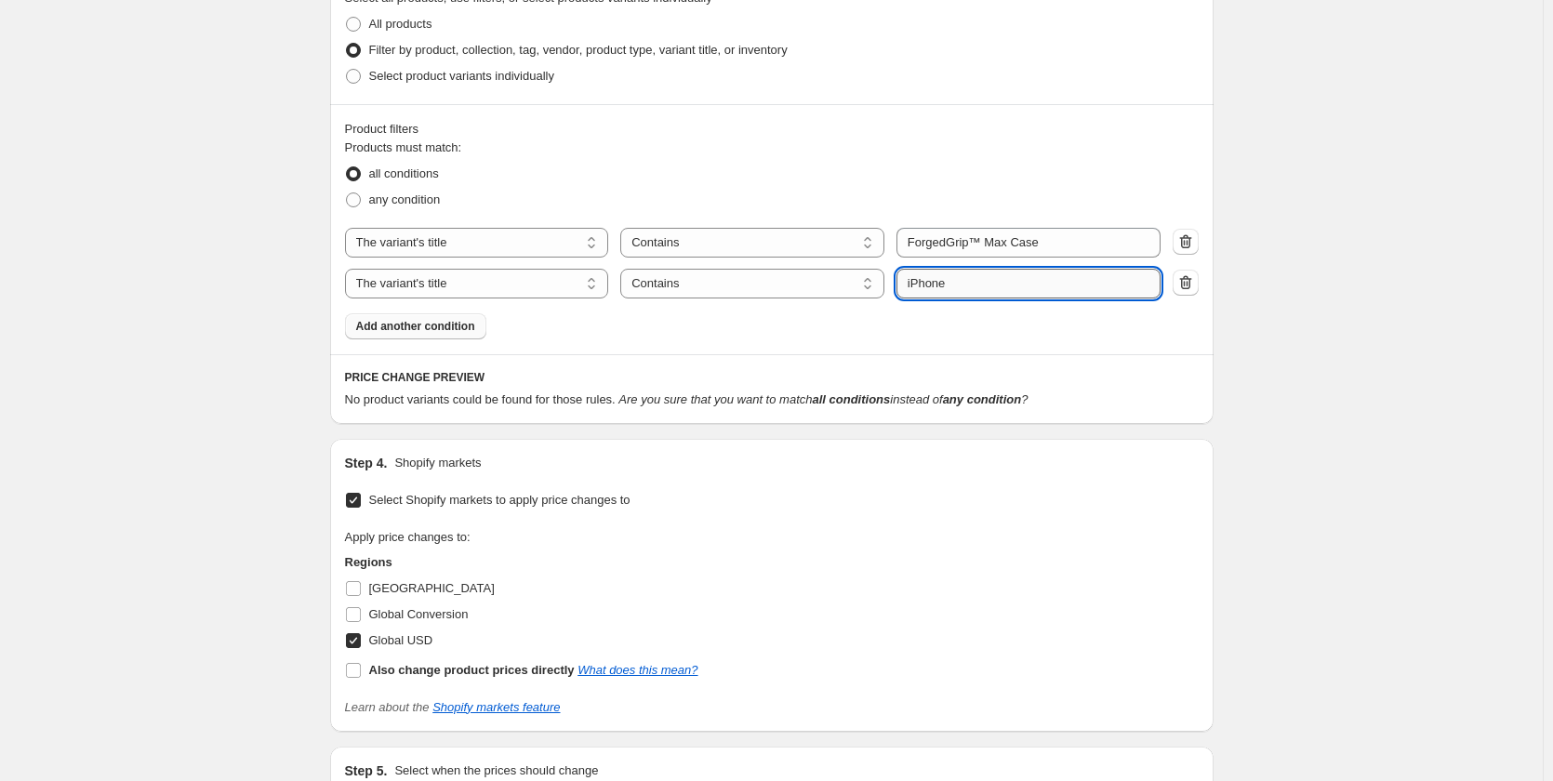
click at [987, 293] on input "iPhone" at bounding box center [1028, 284] width 264 height 30
drag, startPoint x: 983, startPoint y: 288, endPoint x: 806, endPoint y: 273, distance: 177.3
click at [806, 273] on div "The product The product's collection The product's tag The product's vendor The…" at bounding box center [752, 284] width 815 height 30
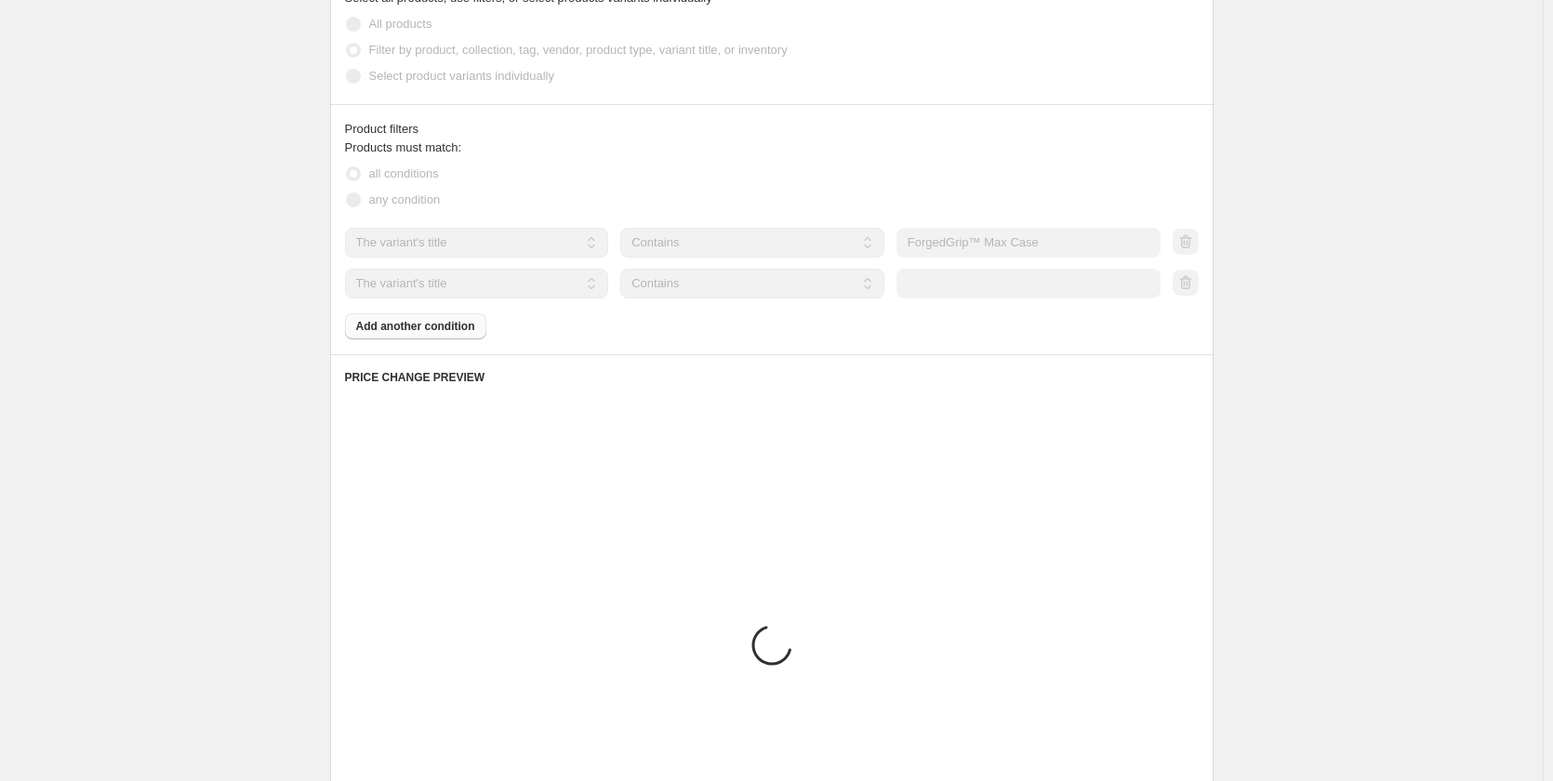
click at [889, 356] on div "PRICE CHANGE PREVIEW Placeholder Loading product variants... Loading... Placeho…" at bounding box center [771, 623] width 883 height 538
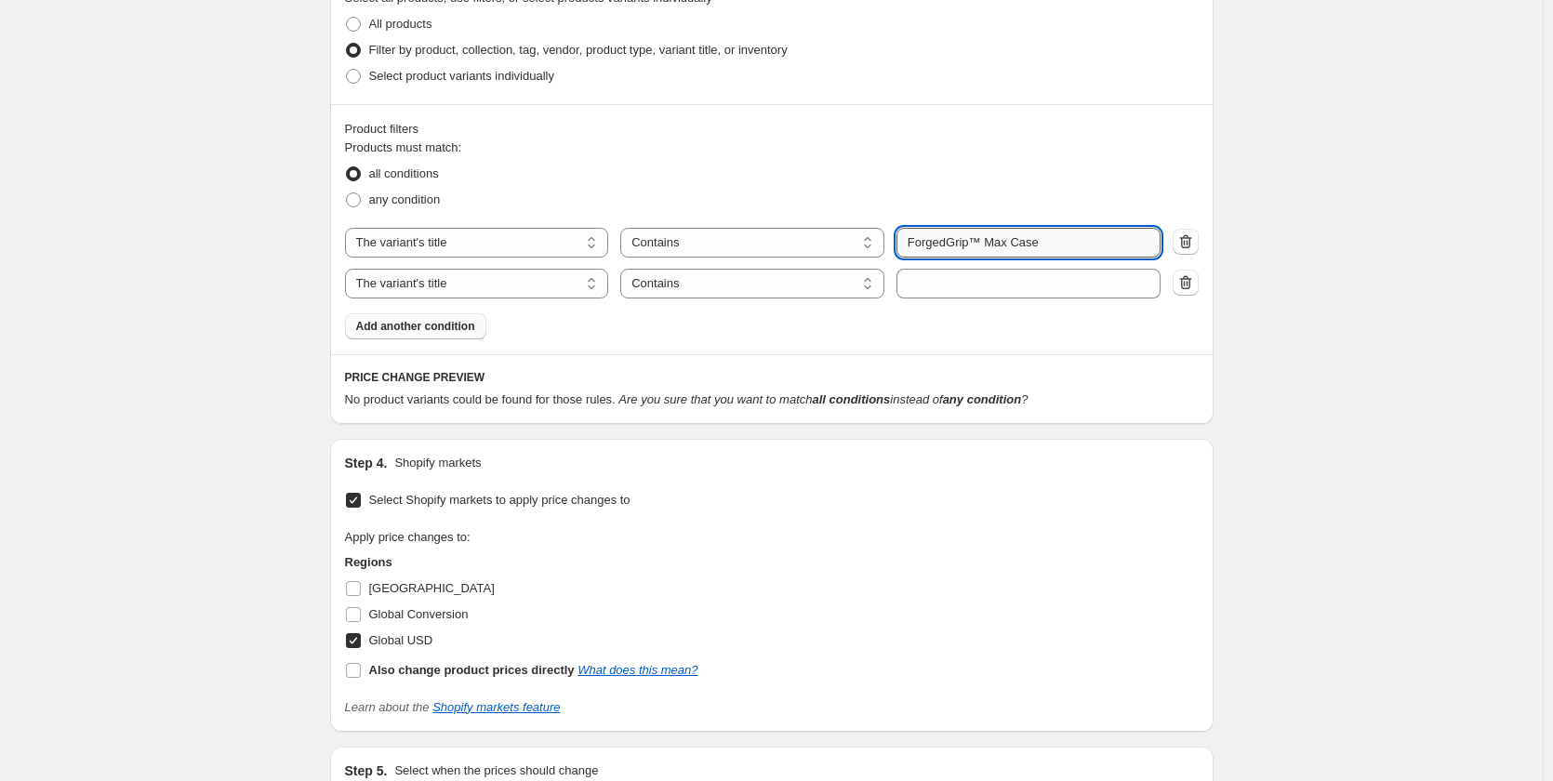
drag, startPoint x: 1042, startPoint y: 243, endPoint x: 986, endPoint y: 244, distance: 56.7
click at [986, 244] on input "ForgedGrip™ Max Case" at bounding box center [1028, 243] width 264 height 30
click at [1021, 251] on input "ForgedGrip™" at bounding box center [1028, 243] width 264 height 30
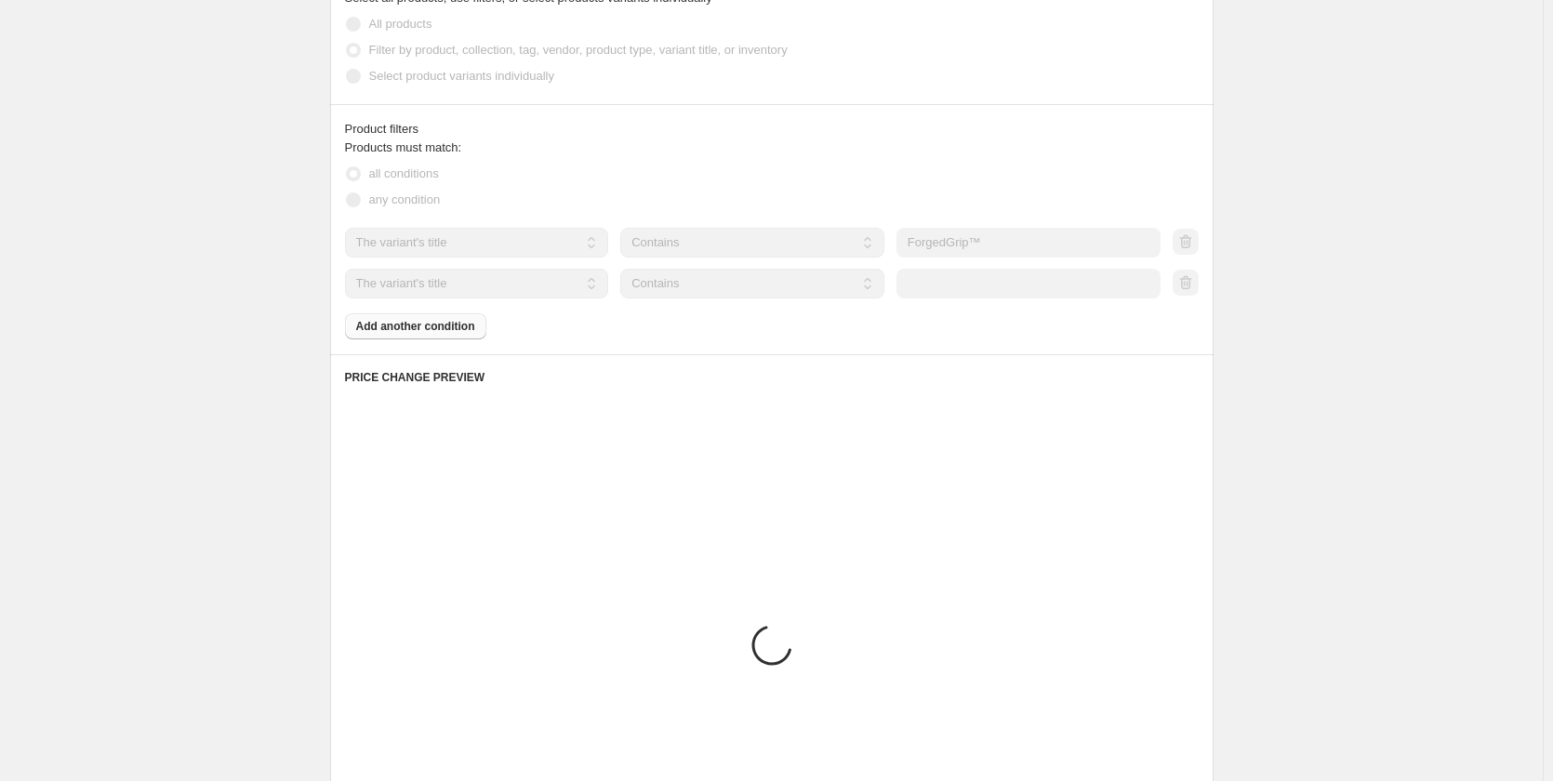
click at [1027, 300] on div "Products must match: all conditions any condition The product The product's col…" at bounding box center [772, 239] width 854 height 201
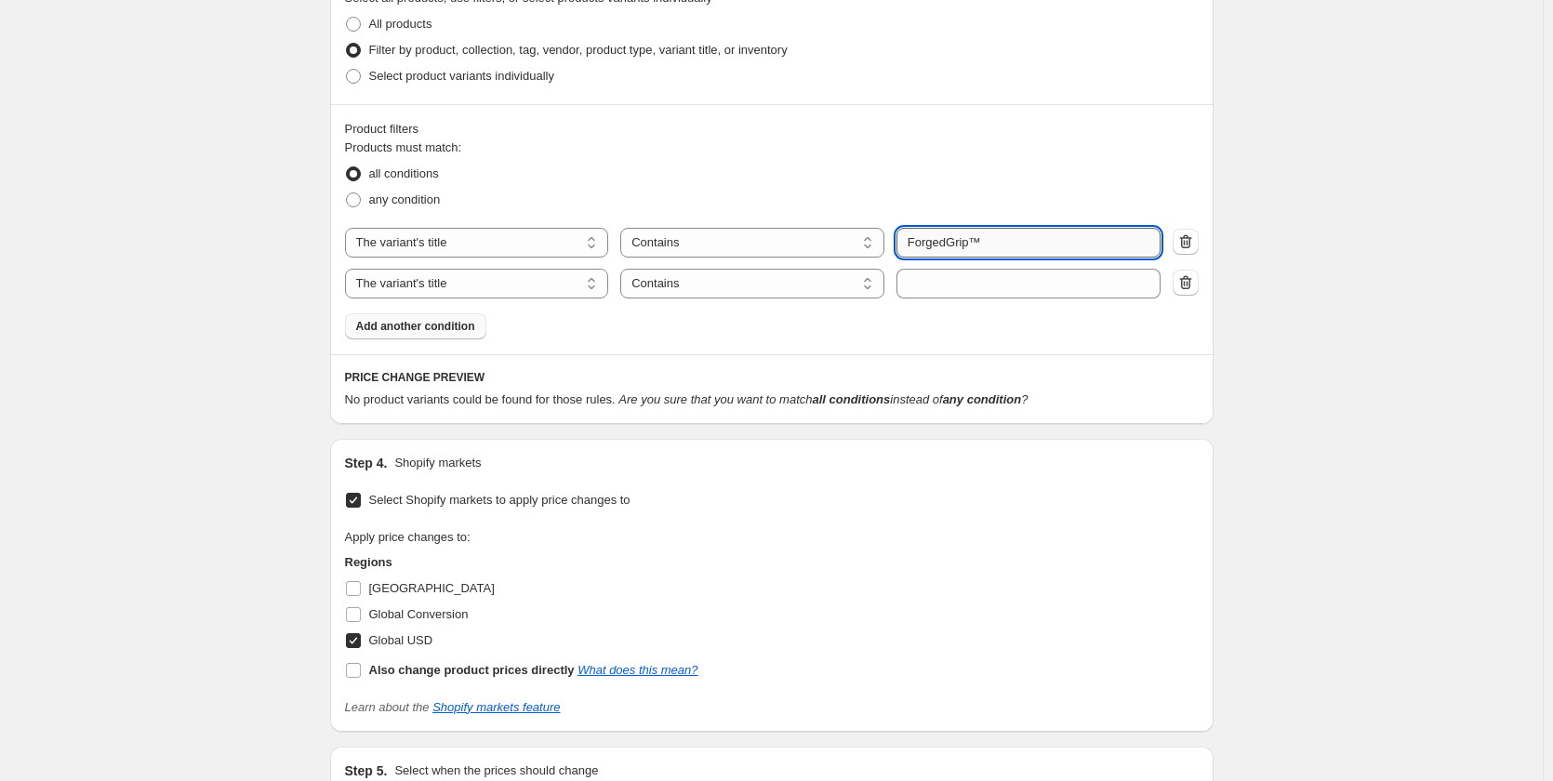
click at [991, 250] on input "ForgedGrip™" at bounding box center [1028, 243] width 264 height 30
type input "F"
paste input "[PERSON_NAME]"
type input "[PERSON_NAME]"
click at [940, 342] on div "Product filters Products must match: all conditions any condition The product T…" at bounding box center [771, 229] width 883 height 250
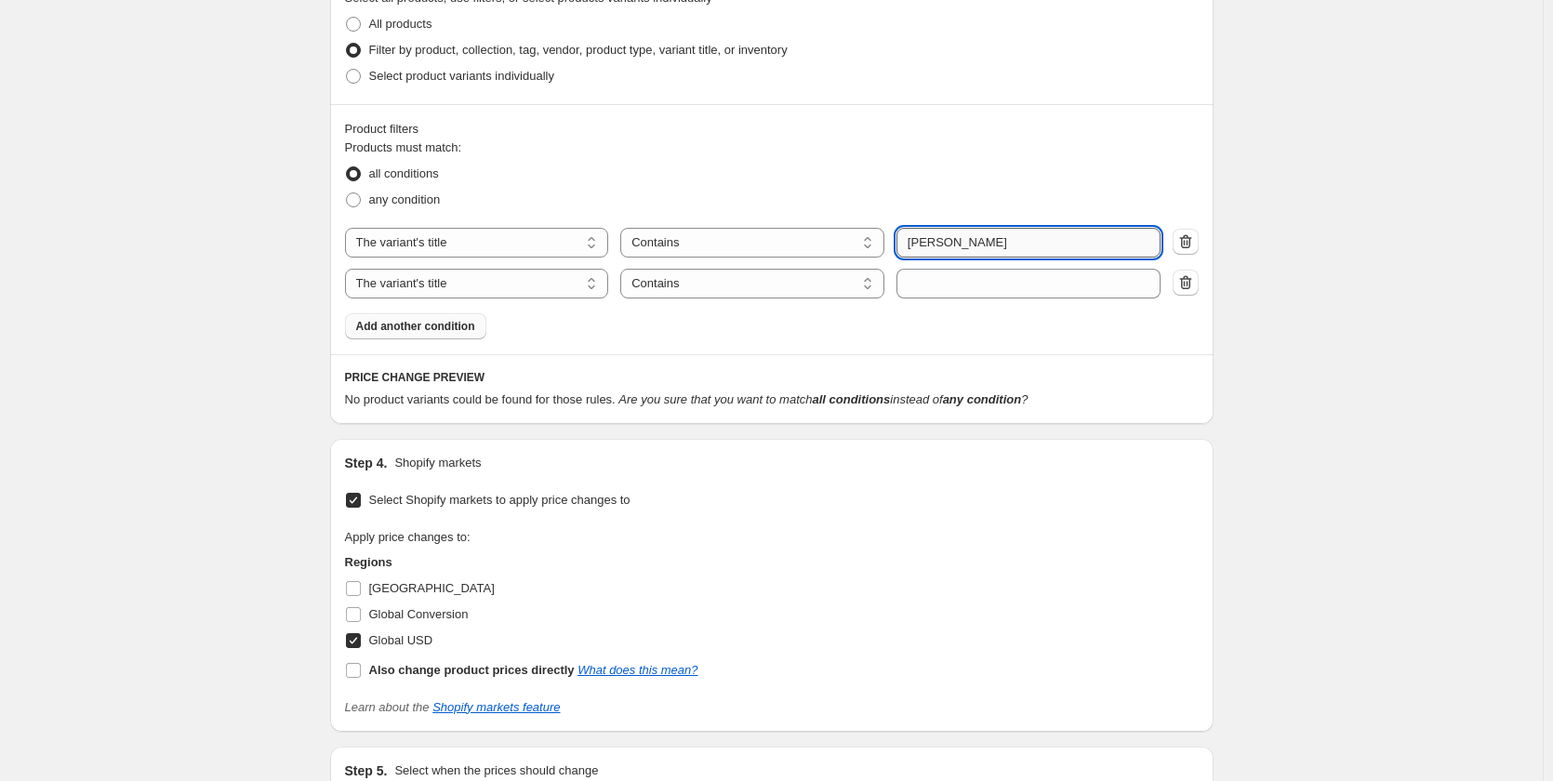
click at [907, 244] on input "[PERSON_NAME]" at bounding box center [1028, 243] width 264 height 30
click at [906, 243] on input "[PERSON_NAME]" at bounding box center [1028, 243] width 264 height 30
click at [913, 238] on input "[PERSON_NAME]" at bounding box center [1028, 243] width 264 height 30
click at [1042, 263] on div "The product The product's collection The product's tag The product's vendor The…" at bounding box center [772, 263] width 854 height 71
click at [1041, 241] on input "[PERSON_NAME]" at bounding box center [1028, 243] width 264 height 30
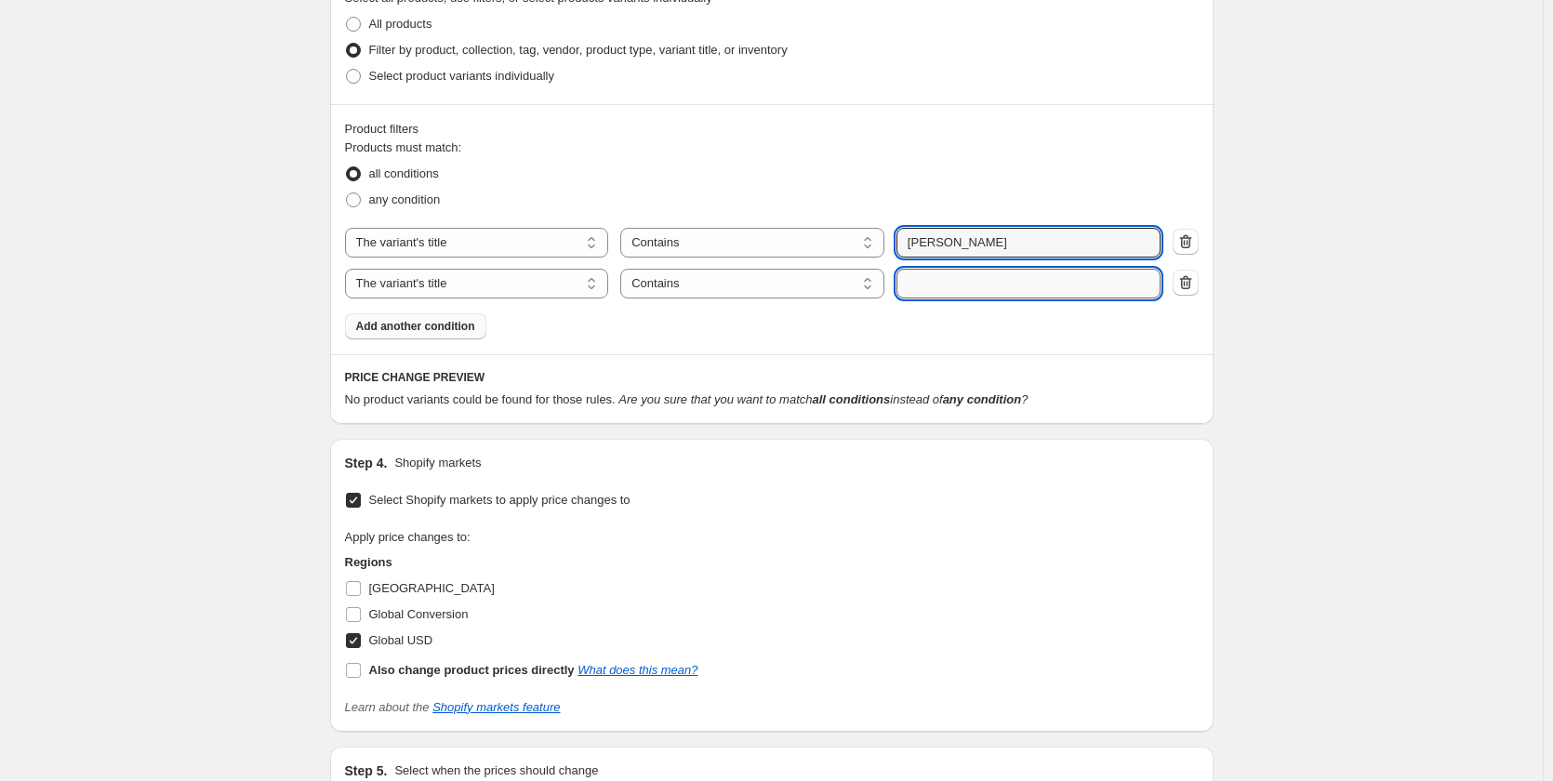
click at [1100, 285] on input "text" at bounding box center [1028, 284] width 264 height 30
click at [1094, 324] on div "Products must match: all conditions any condition The product The product's col…" at bounding box center [772, 239] width 854 height 201
click at [1106, 286] on input "text" at bounding box center [1028, 284] width 264 height 30
type input "iPhone"
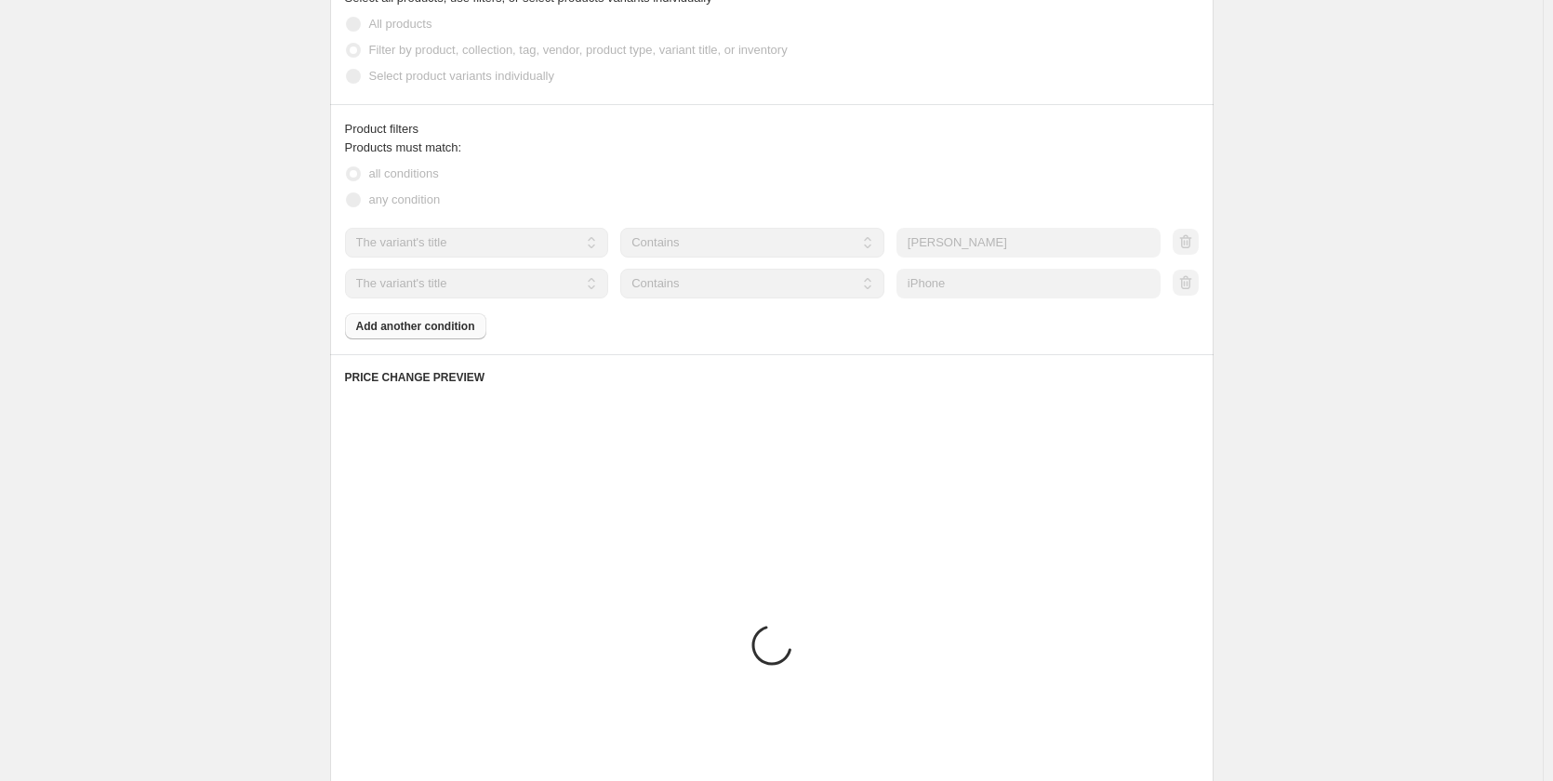
click at [1010, 333] on div "Products must match: all conditions any condition The product The product's col…" at bounding box center [772, 239] width 854 height 201
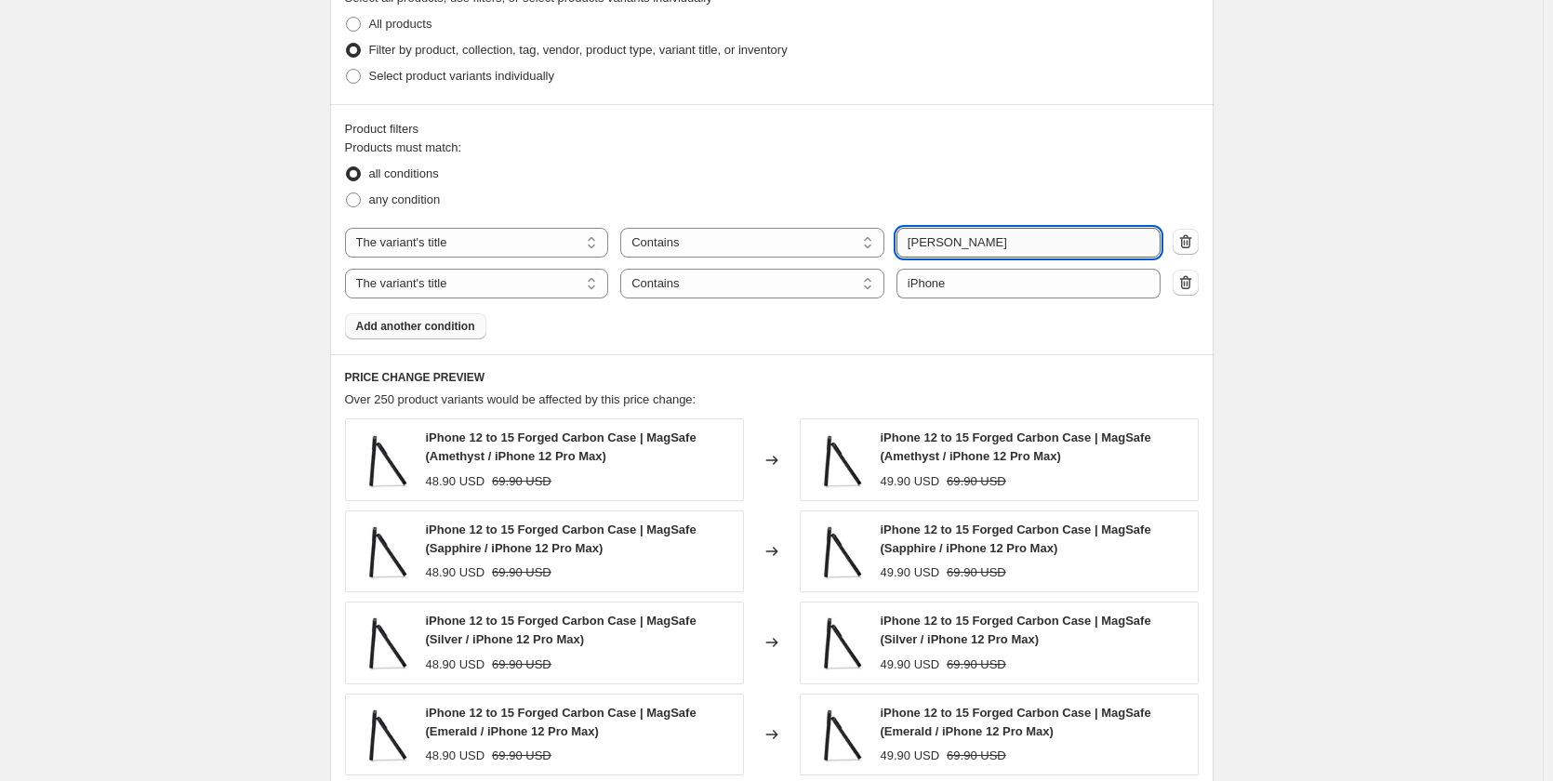
click at [917, 245] on input "[PERSON_NAME]" at bounding box center [1028, 243] width 264 height 30
paste input "[PERSON_NAME]"
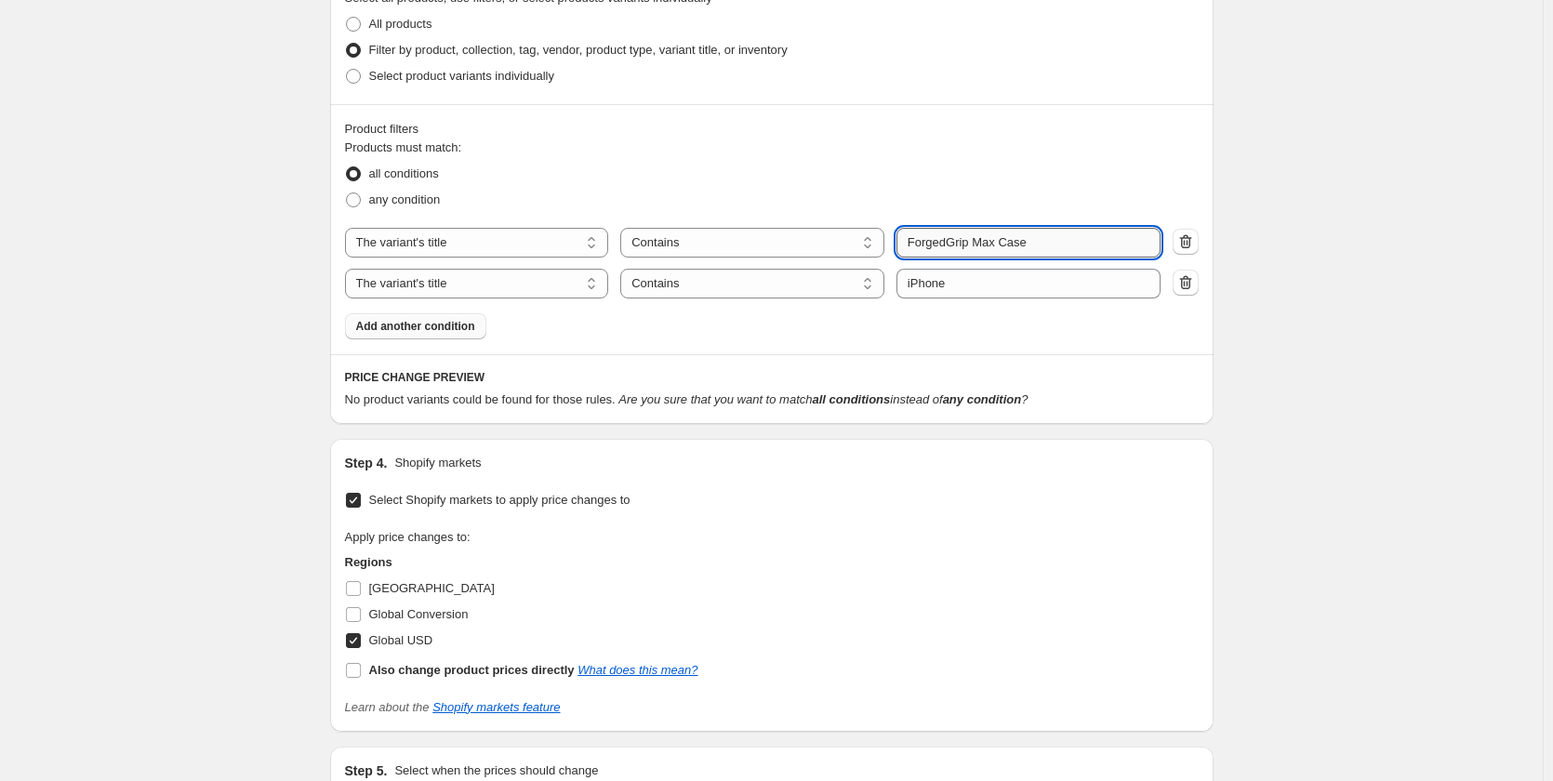
click at [970, 237] on input "ForgedGrip Max Case" at bounding box center [1028, 243] width 264 height 30
paste input "™"
type input "ForgedGrip™ Max Case"
click at [1106, 354] on div "PRICE CHANGE PREVIEW No product variants could be found for those rules. Are yo…" at bounding box center [771, 389] width 883 height 70
click at [1191, 285] on icon "button" at bounding box center [1185, 282] width 12 height 14
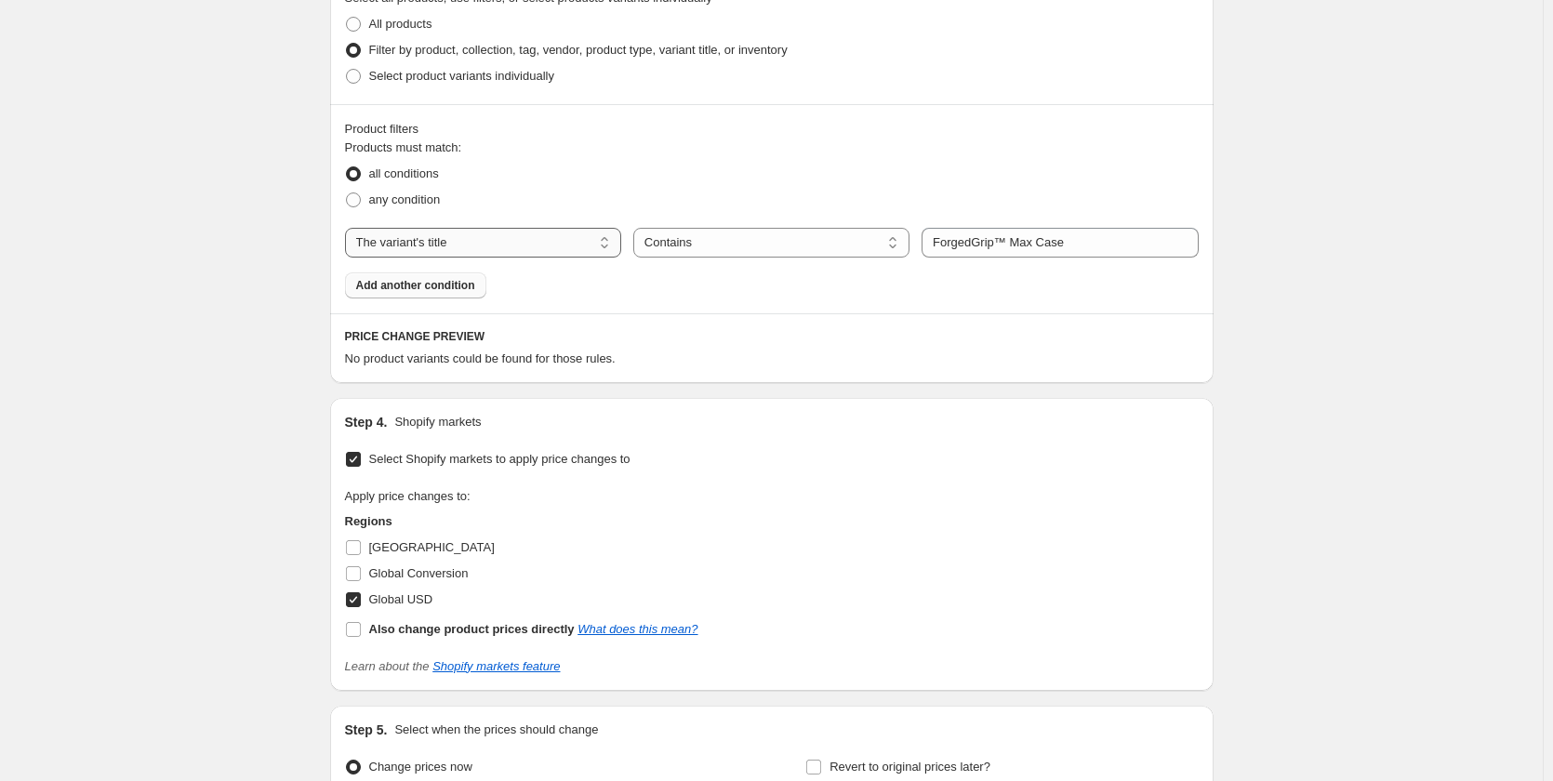
click at [497, 235] on select "The product The product's collection The product's tag The product's vendor The…" at bounding box center [483, 243] width 276 height 30
click at [272, 305] on div "Create new price [MEDICAL_DATA]. This page is ready Create new price [MEDICAL_D…" at bounding box center [771, 71] width 1543 height 1816
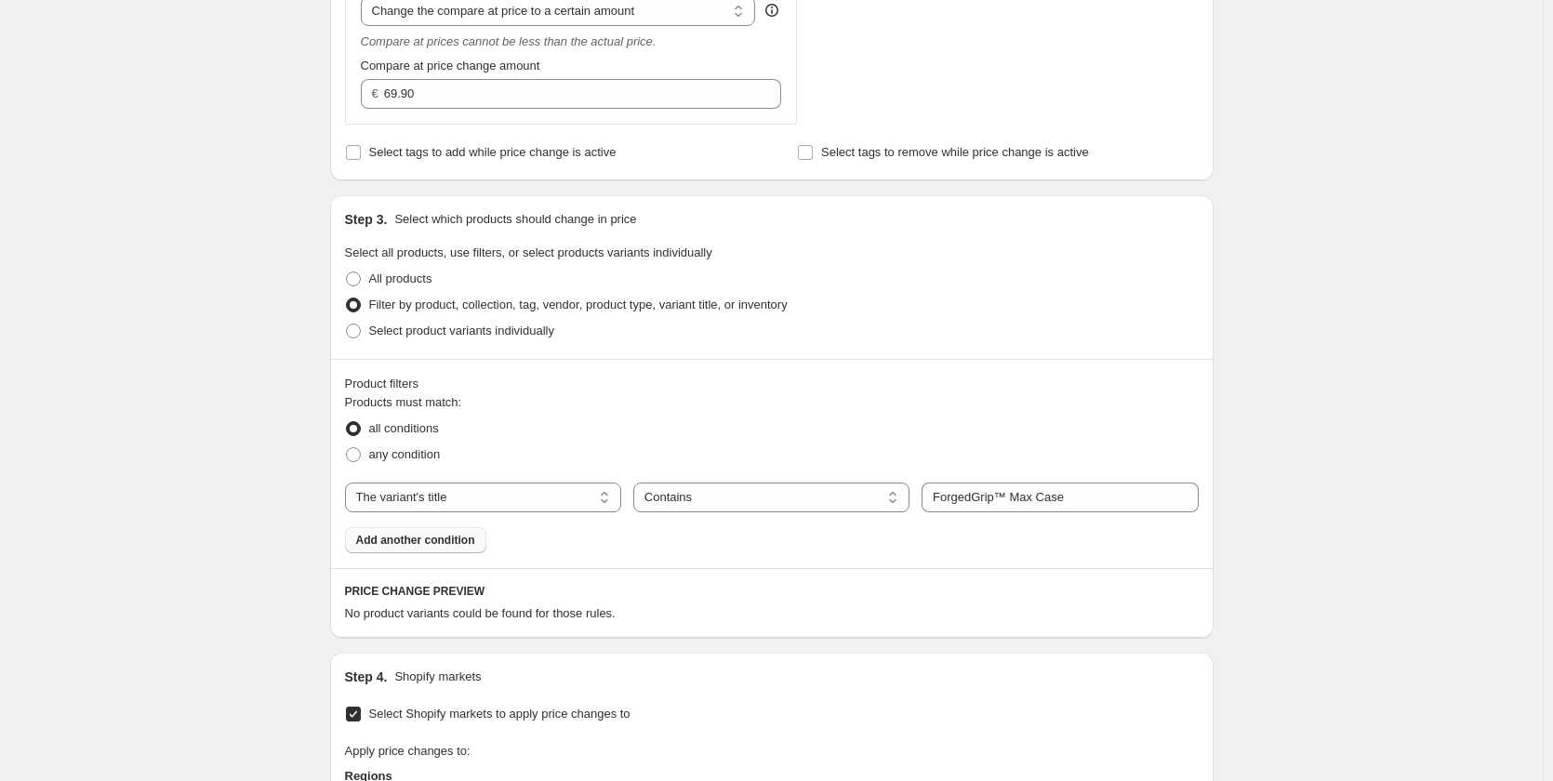
scroll to position [571, 0]
